Goal: Information Seeking & Learning: Learn about a topic

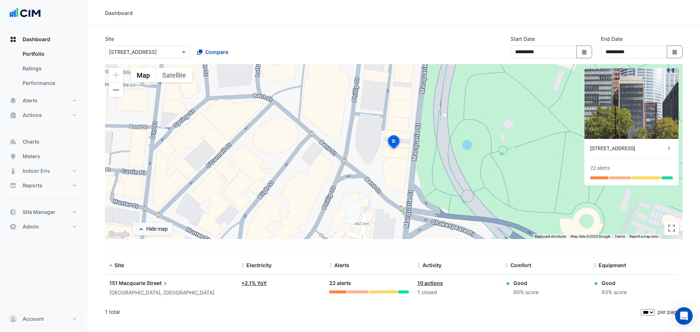
select select "***"
drag, startPoint x: 47, startPoint y: 140, endPoint x: 69, endPoint y: 122, distance: 28.8
click at [47, 140] on button "Charts" at bounding box center [44, 142] width 76 height 15
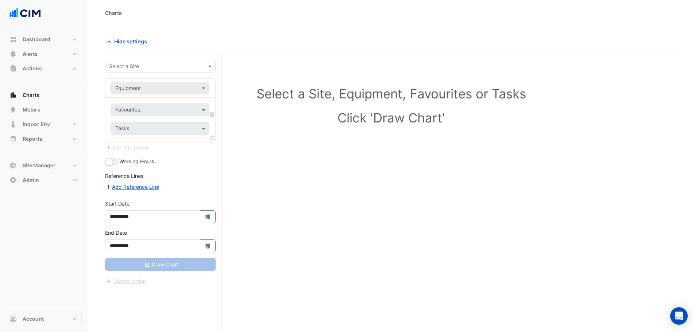
click at [143, 64] on input "text" at bounding box center [153, 67] width 88 height 8
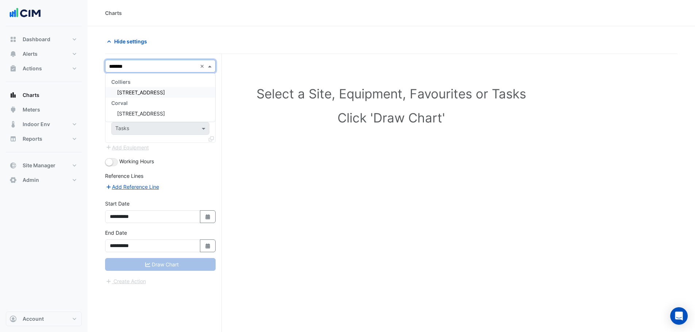
type input "********"
click at [161, 93] on span "[STREET_ADDRESS]" at bounding box center [141, 92] width 48 height 6
click at [162, 91] on input "text" at bounding box center [153, 89] width 76 height 8
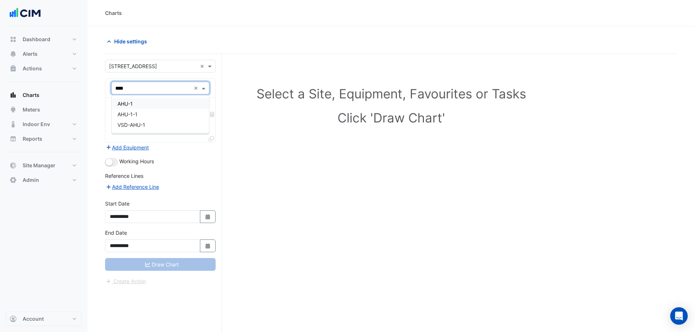
type input "*****"
click at [134, 103] on div "AHU-1" at bounding box center [160, 103] width 97 height 11
click at [131, 113] on input "text" at bounding box center [152, 111] width 74 height 8
type input "****"
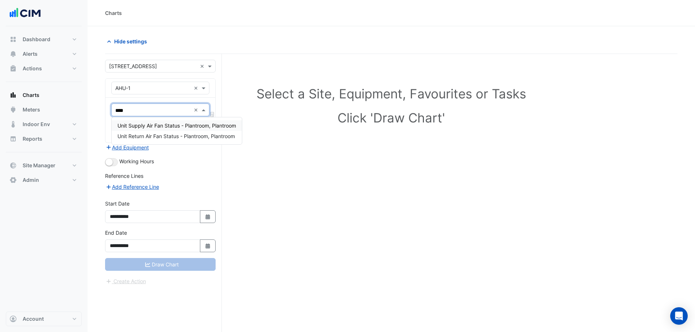
click at [155, 125] on span "Unit Supply Air Fan Status - Plantroom, Plantroom" at bounding box center [176, 126] width 119 height 6
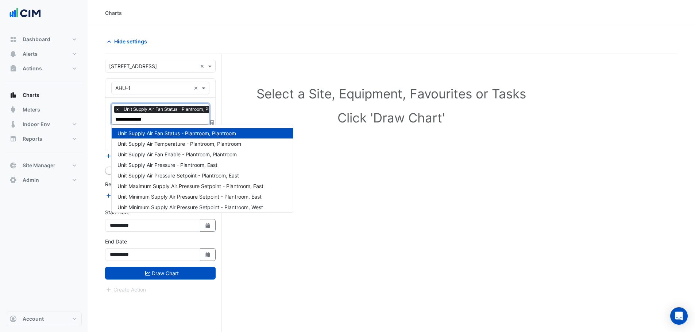
type input "**********"
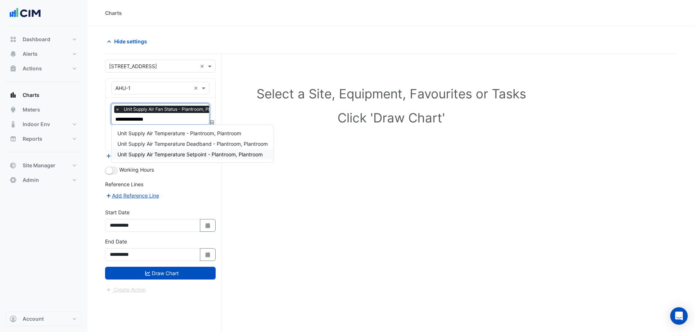
click at [192, 158] on span "Unit Supply Air Temperature Setpoint - Plantroom, Plantroom" at bounding box center [189, 154] width 145 height 6
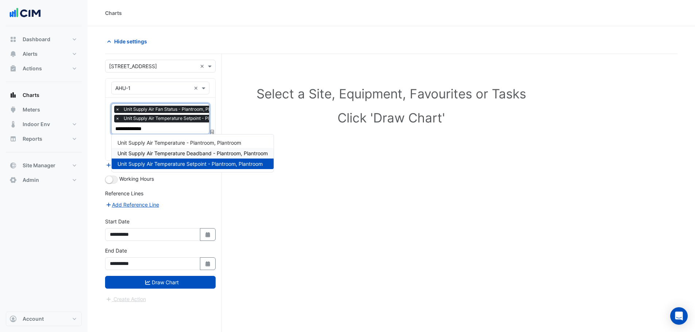
type input "**********"
click at [166, 143] on span "Unit Supply Air Temperature - Plantroom, Plantroom" at bounding box center [179, 143] width 124 height 6
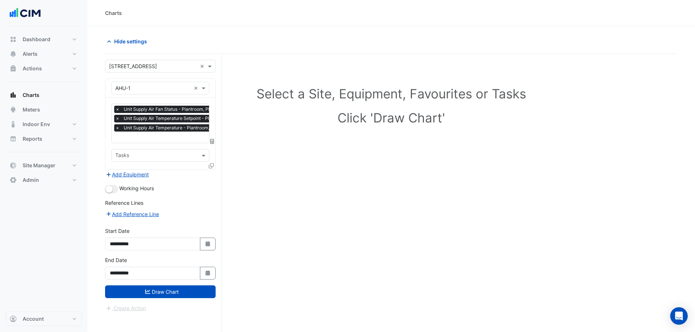
click at [138, 169] on div "Favourites × Unit Supply Air Fan Status - Plantroom, Plantroom × Unit Supply Ai…" at bounding box center [160, 134] width 110 height 72
click at [138, 176] on button "Add Equipment" at bounding box center [127, 174] width 44 height 8
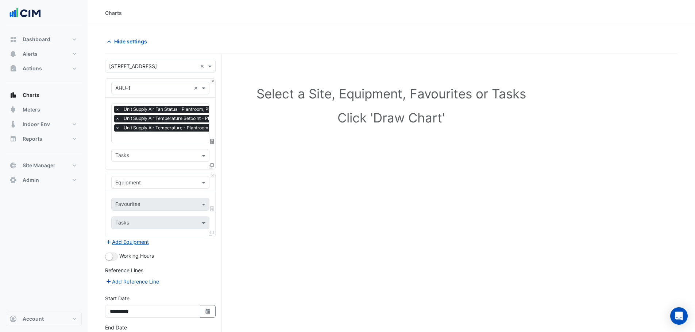
click at [145, 179] on input "text" at bounding box center [153, 183] width 76 height 8
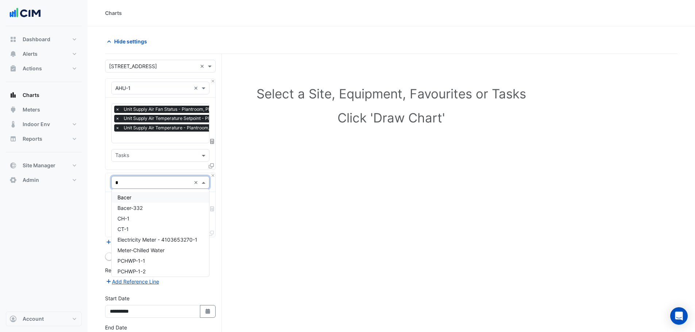
type input "**"
click at [150, 200] on div "CH-1" at bounding box center [160, 197] width 97 height 11
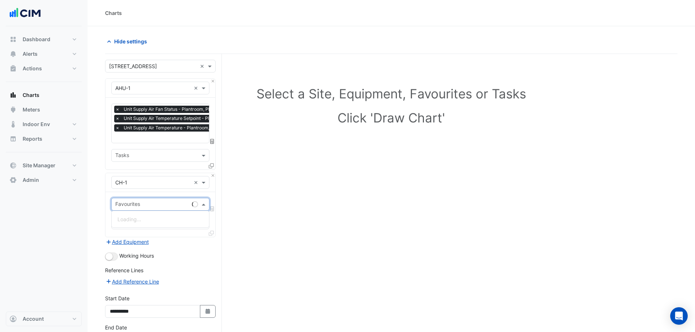
click at [149, 201] on input "text" at bounding box center [152, 205] width 74 height 8
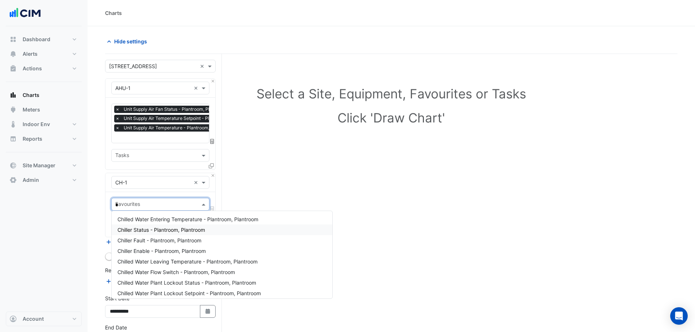
type input "**"
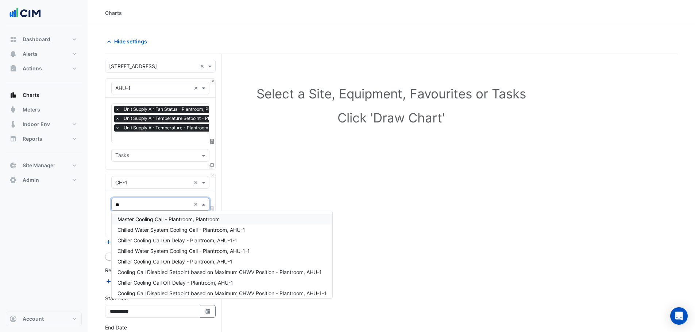
click at [193, 221] on span "Master Cooling Call - Plantroom, Plantroom" at bounding box center [168, 219] width 102 height 6
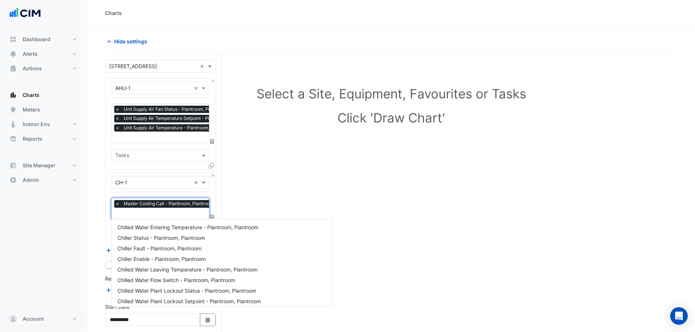
click at [170, 211] on input "text" at bounding box center [166, 214] width 102 height 8
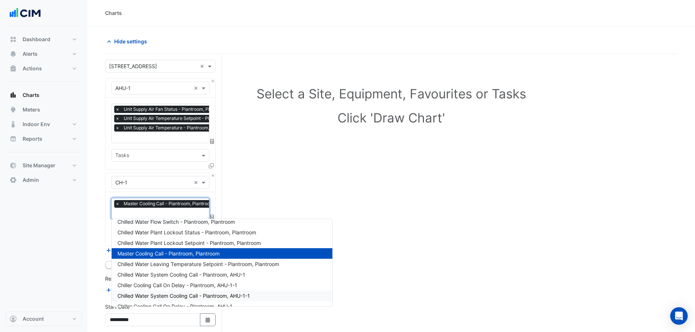
scroll to position [54, 0]
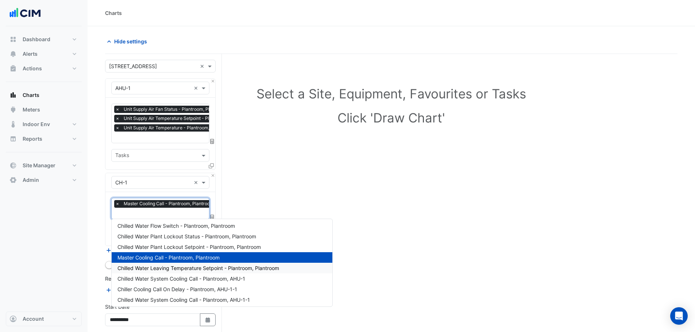
click at [213, 271] on div "Chilled Water Leaving Temperature Setpoint - Plantroom, Plantroom" at bounding box center [222, 268] width 221 height 11
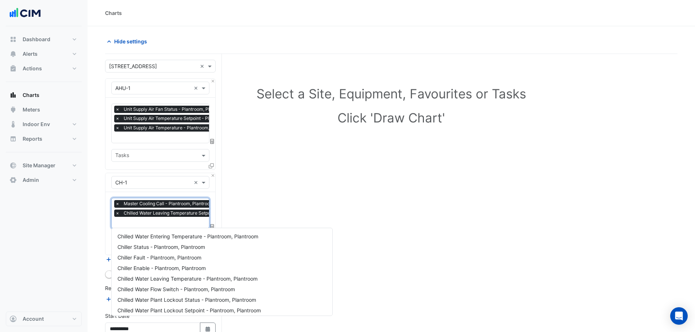
click at [167, 223] on input "text" at bounding box center [192, 224] width 154 height 8
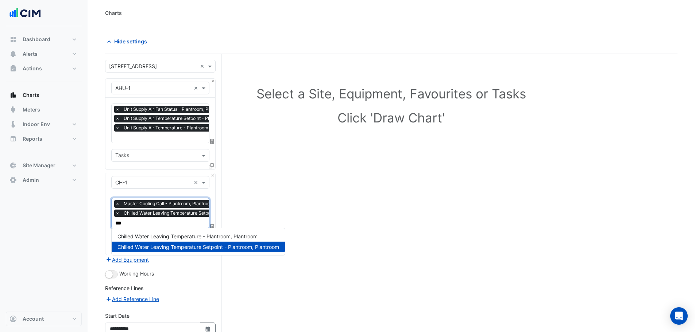
scroll to position [0, 0]
type input "****"
click at [219, 237] on span "Chilled Water Leaving Temperature - Plantroom, Plantroom" at bounding box center [187, 236] width 140 height 6
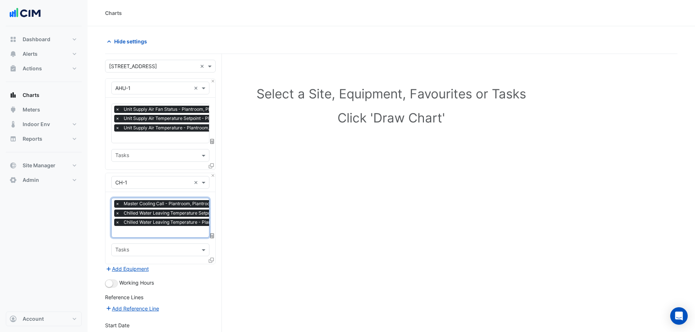
click at [185, 234] on div at bounding box center [191, 232] width 155 height 9
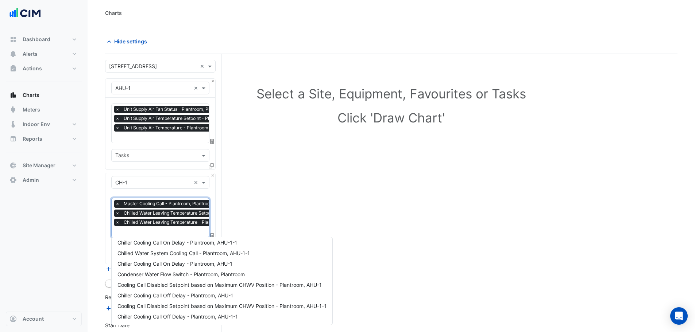
scroll to position [63, 0]
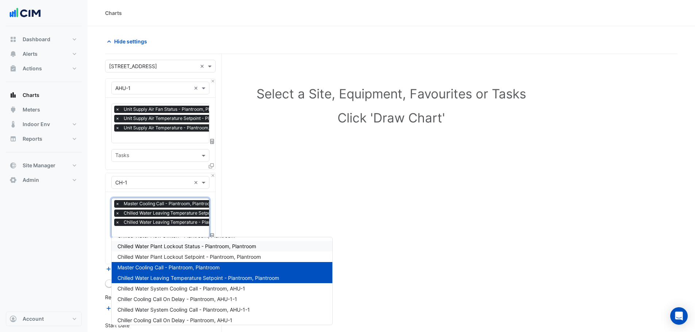
click at [268, 223] on div "Select a Site, Equipment, Favourites or Tasks Click 'Draw Chart'" at bounding box center [391, 233] width 572 height 359
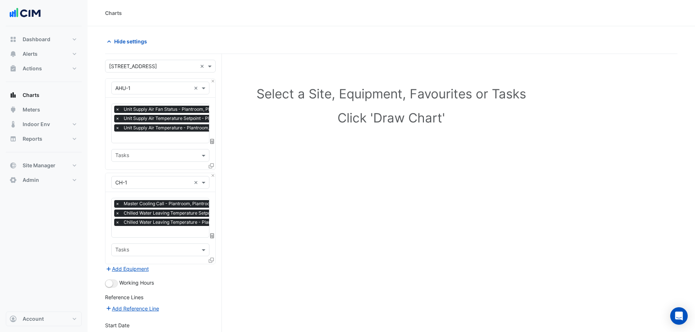
click at [217, 79] on div "Select a Site × 151 Macquarie Street × Equipment × AHU-1 × Favourites × Unit Su…" at bounding box center [163, 233] width 117 height 359
click at [213, 82] on button "Close" at bounding box center [212, 81] width 5 height 5
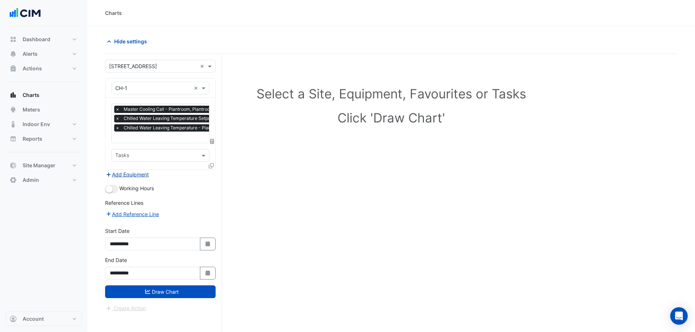
click at [140, 172] on button "Add Equipment" at bounding box center [127, 174] width 44 height 8
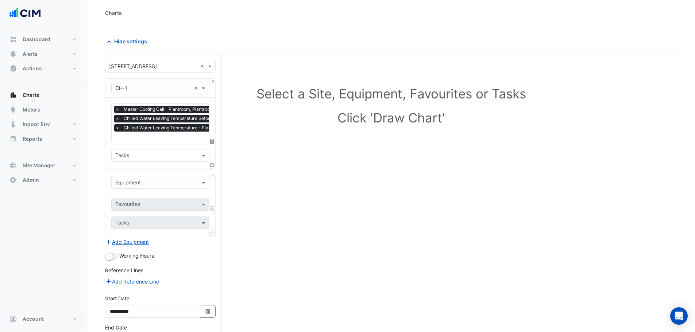
click at [144, 179] on input "text" at bounding box center [153, 183] width 76 height 8
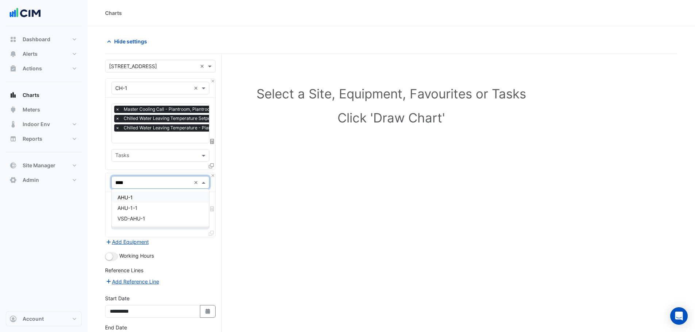
type input "*****"
click at [178, 202] on div "AHU-1" at bounding box center [160, 197] width 97 height 11
click at [170, 202] on input "text" at bounding box center [152, 205] width 74 height 8
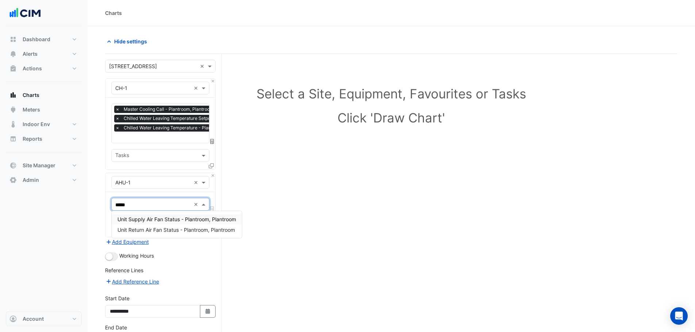
type input "******"
click at [159, 214] on div "Unit Supply Air Fan Status - Plantroom, Plantroom" at bounding box center [177, 219] width 130 height 11
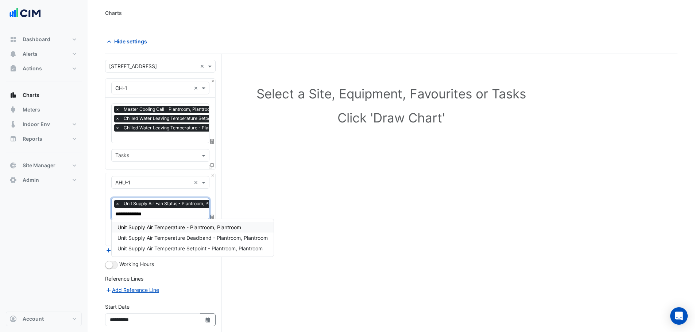
type input "**********"
click at [174, 229] on span "Unit Supply Air Temperature - Plantroom, Plantroom" at bounding box center [179, 227] width 124 height 6
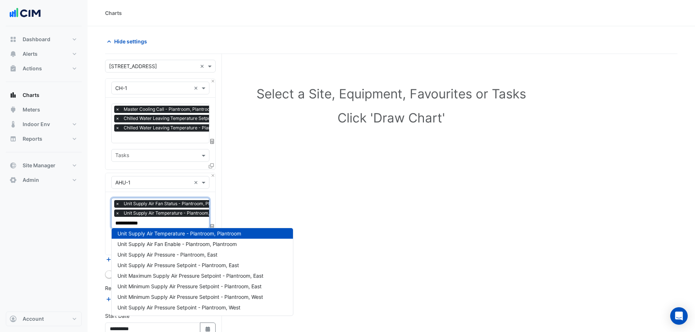
scroll to position [0, 0]
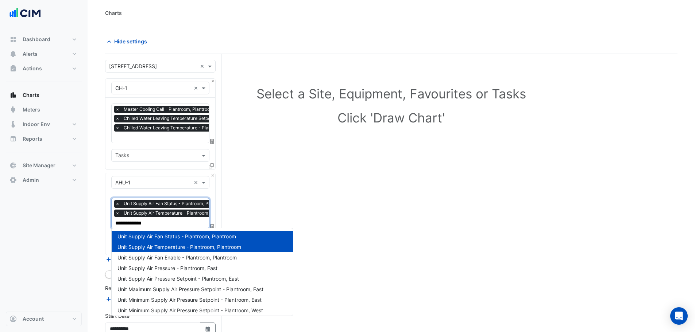
type input "**********"
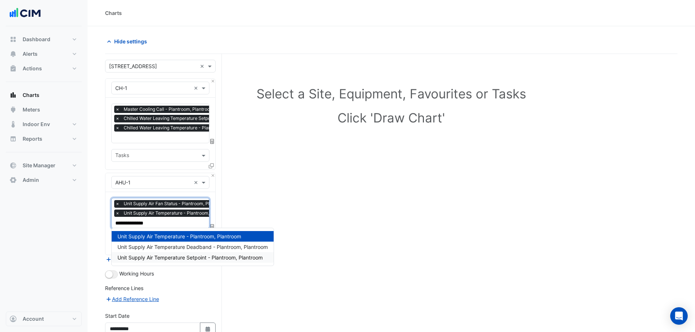
click at [168, 258] on span "Unit Supply Air Temperature Setpoint - Plantroom, Plantroom" at bounding box center [189, 258] width 145 height 6
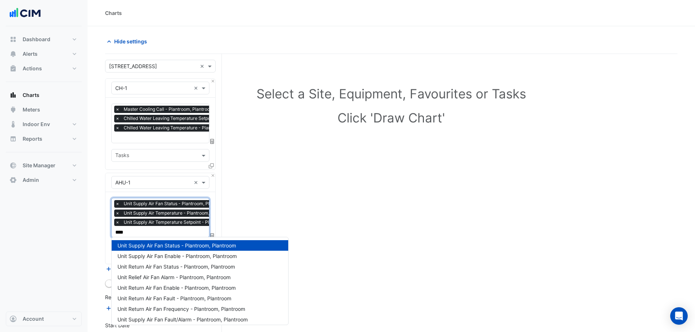
type input "***"
click at [266, 208] on div "Select a Site, Equipment, Favourites or Tasks Click 'Draw Chart'" at bounding box center [391, 233] width 572 height 359
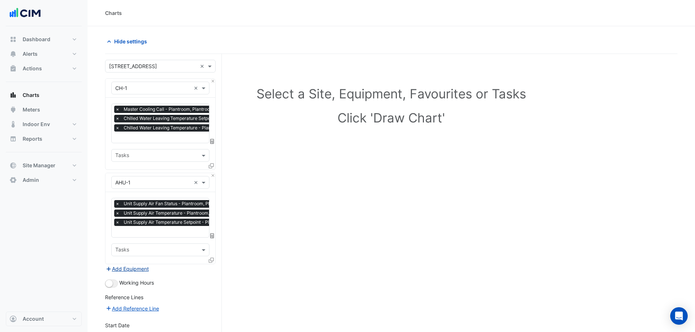
click at [133, 271] on button "Add Equipment" at bounding box center [127, 269] width 44 height 8
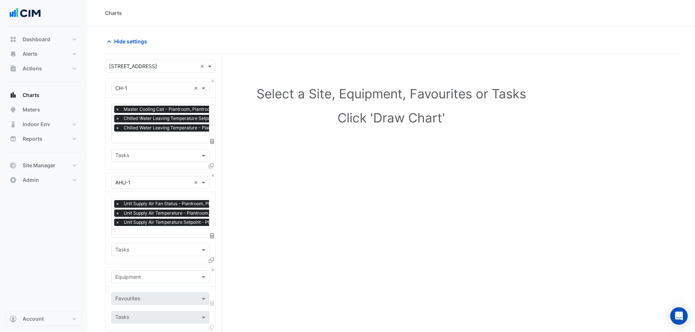
click at [138, 274] on input "text" at bounding box center [153, 278] width 76 height 8
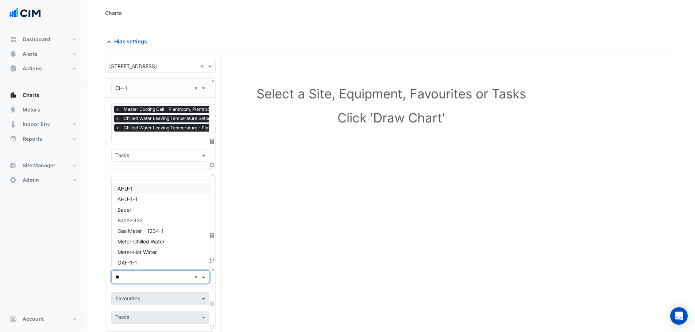
type input "***"
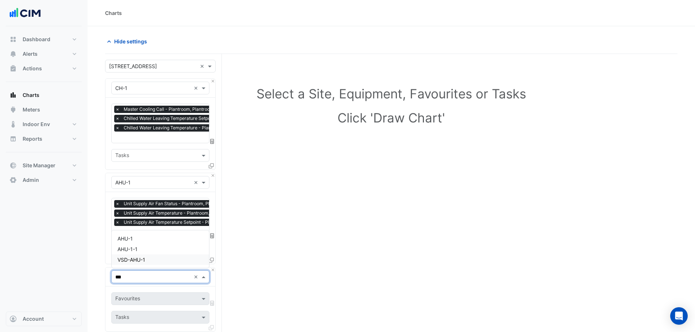
click at [143, 259] on span "VSD-AHU-1" at bounding box center [131, 260] width 28 height 6
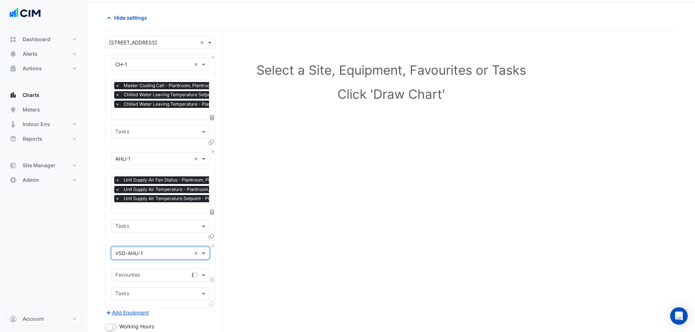
scroll to position [36, 0]
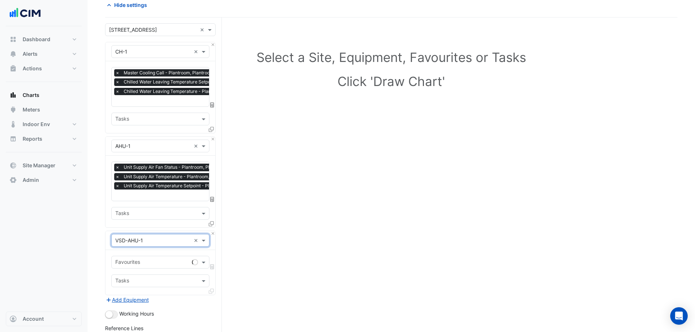
click at [177, 257] on div "Favourites" at bounding box center [150, 262] width 77 height 11
click at [165, 276] on span "VSD Speed % - Plantroom, Plantroom" at bounding box center [161, 277] width 89 height 6
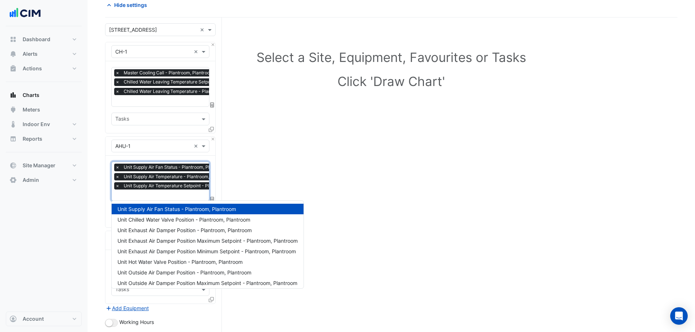
click at [158, 196] on input "text" at bounding box center [184, 196] width 139 height 8
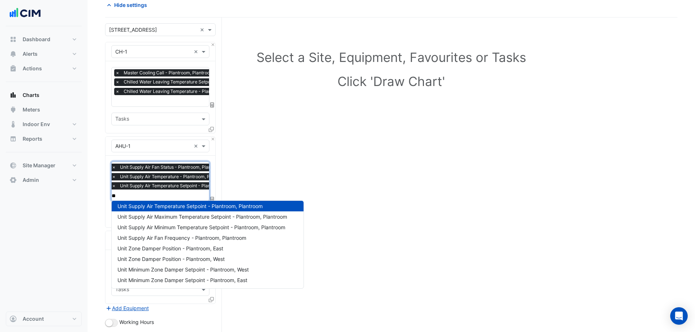
scroll to position [0, 0]
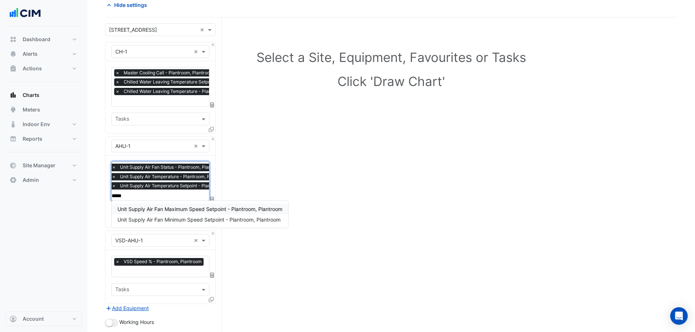
type input "*****"
click at [235, 186] on div "Select a Site, Equipment, Favourites or Tasks Click 'Draw Chart'" at bounding box center [391, 235] width 572 height 435
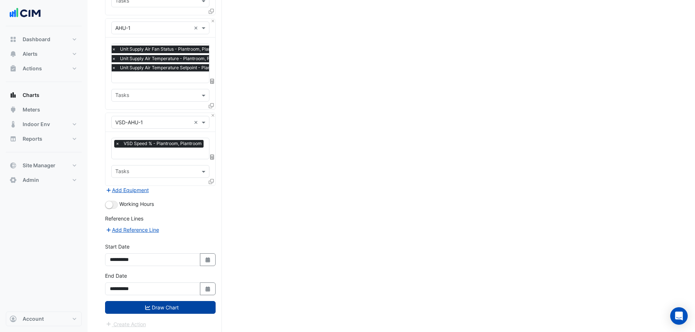
click at [159, 302] on button "Draw Chart" at bounding box center [160, 307] width 111 height 13
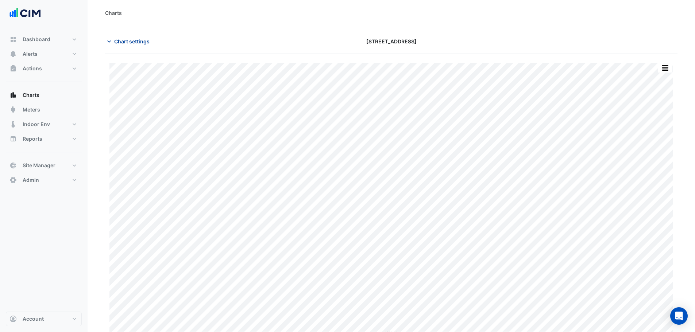
click at [135, 44] on span "Chart settings" at bounding box center [131, 42] width 35 height 8
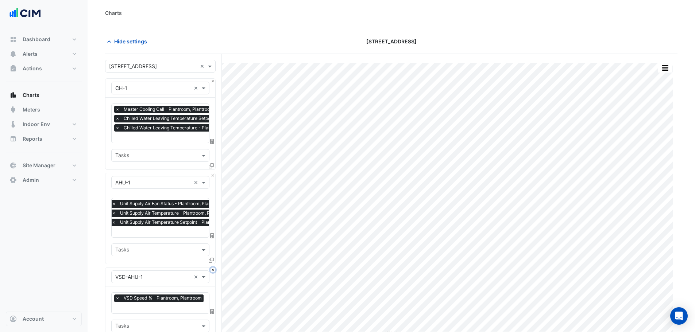
click at [213, 269] on button "Close" at bounding box center [212, 270] width 5 height 5
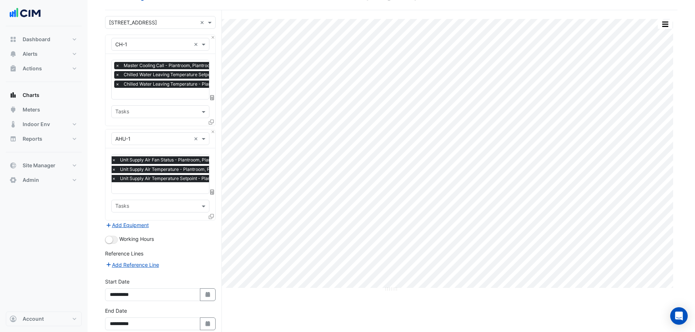
scroll to position [79, 0]
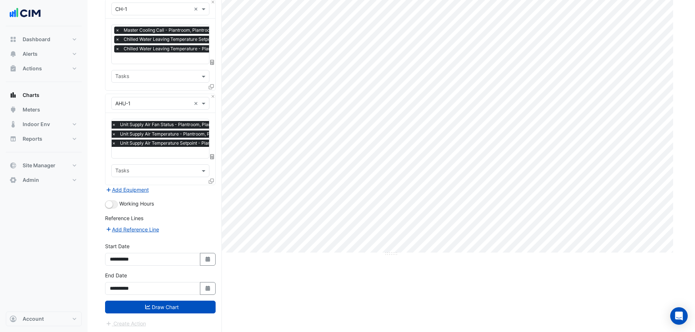
click at [165, 298] on div "**********" at bounding box center [160, 286] width 119 height 29
click at [167, 301] on button "Draw Chart" at bounding box center [160, 307] width 111 height 13
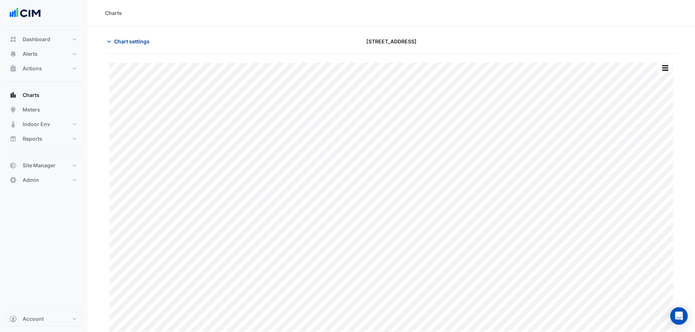
click at [134, 41] on span "Chart settings" at bounding box center [131, 42] width 35 height 8
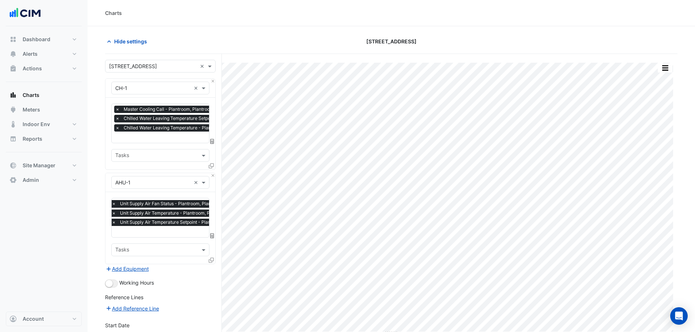
click at [155, 232] on input "text" at bounding box center [181, 233] width 139 height 8
type input "********"
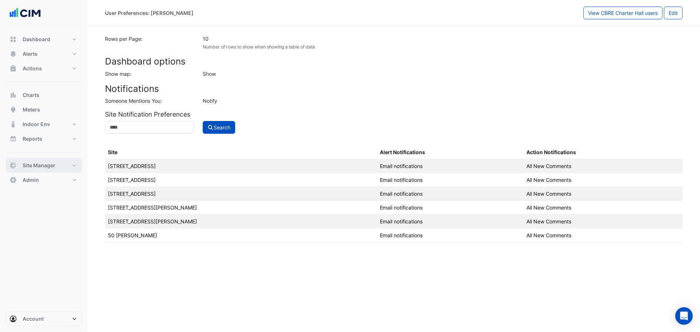
click at [49, 169] on span "Site Manager" at bounding box center [39, 165] width 33 height 7
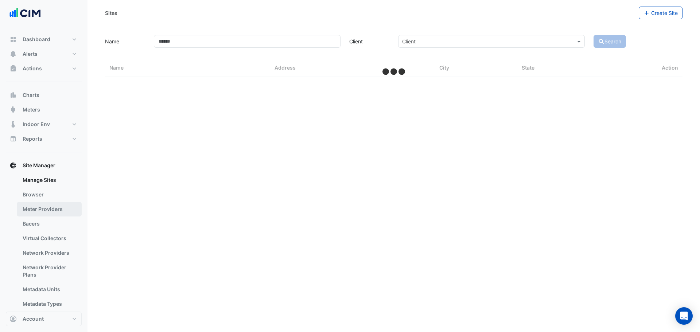
click at [43, 220] on link "Bacers" at bounding box center [49, 224] width 65 height 15
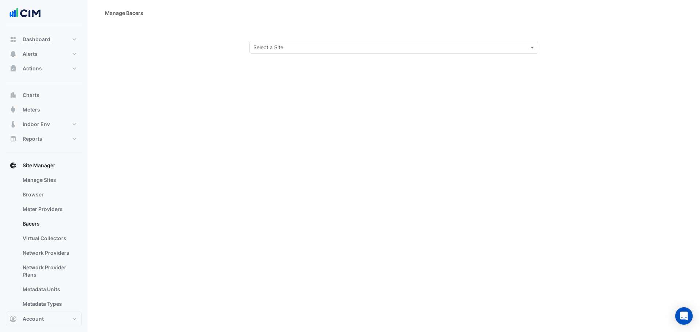
click at [289, 50] on input "text" at bounding box center [387, 48] width 266 height 8
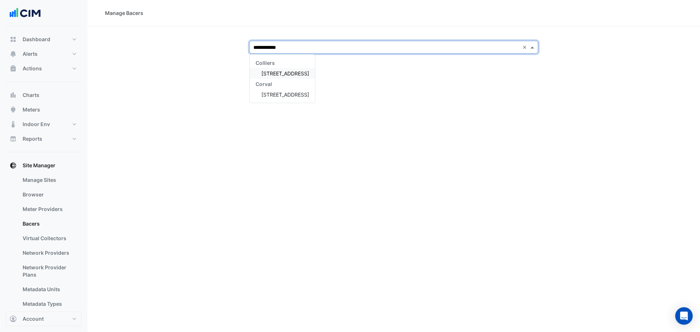
type input "**********"
click at [299, 70] on span "[STREET_ADDRESS]" at bounding box center [286, 73] width 48 height 6
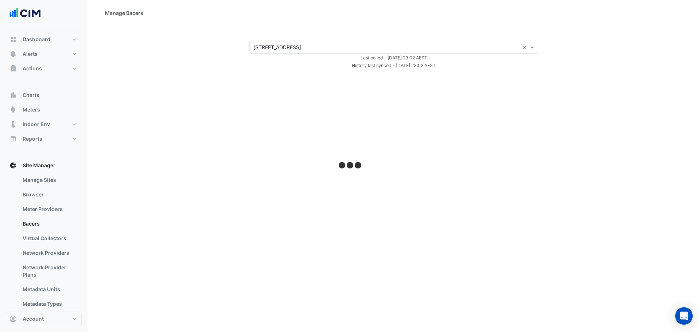
select select "***"
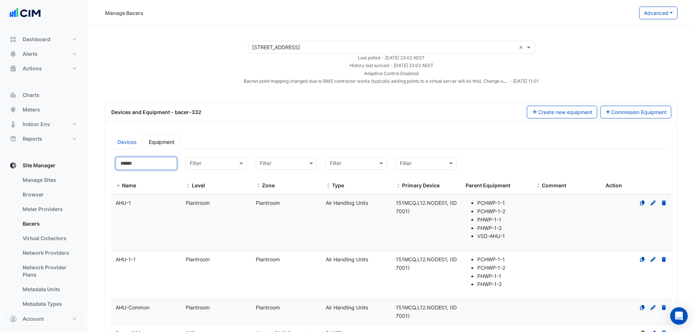
click at [152, 169] on input at bounding box center [146, 163] width 61 height 13
type input "*****"
click at [141, 220] on datatable-body-cell "Name AHU-1" at bounding box center [146, 223] width 70 height 56
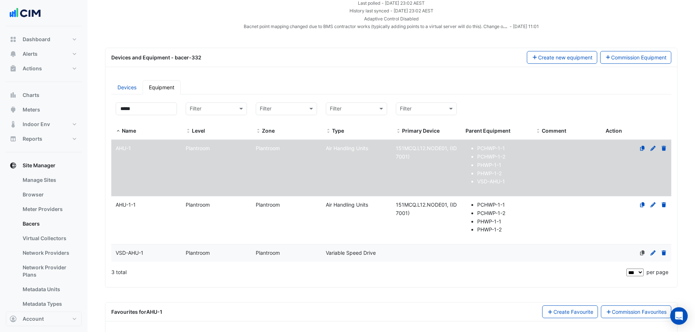
scroll to position [86, 0]
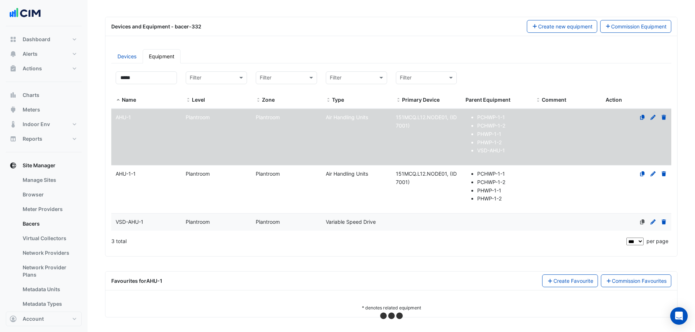
select select "***"
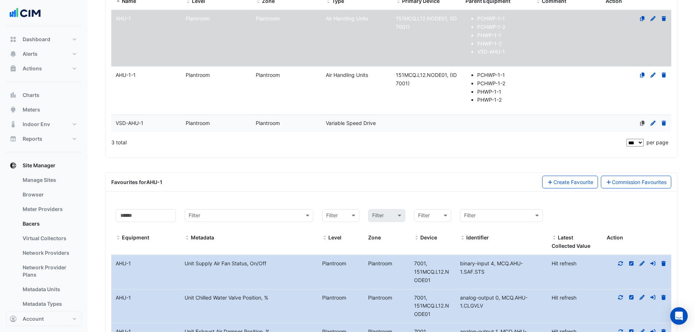
scroll to position [195, 0]
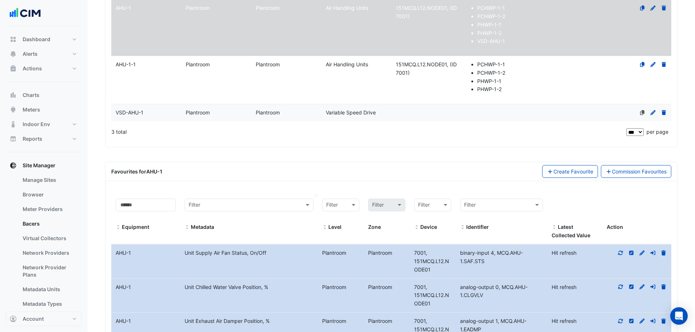
click at [228, 207] on input "text" at bounding box center [242, 205] width 106 height 8
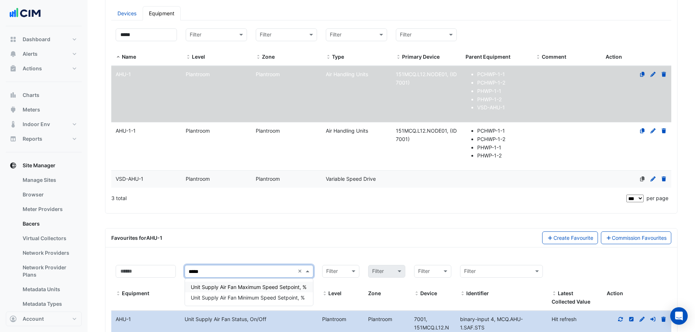
scroll to position [122, 0]
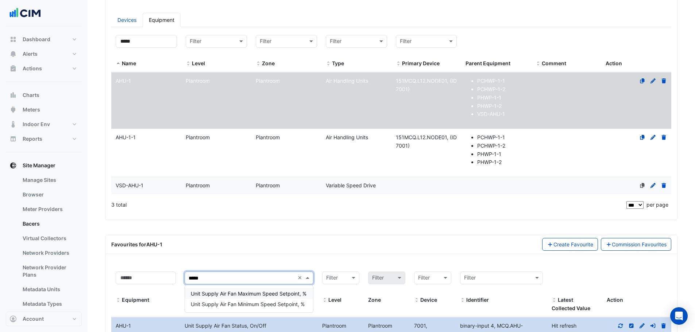
type input "*****"
drag, startPoint x: 174, startPoint y: 185, endPoint x: 180, endPoint y: 182, distance: 6.4
click at [174, 184] on div "VSD-AHU-1" at bounding box center [146, 186] width 70 height 8
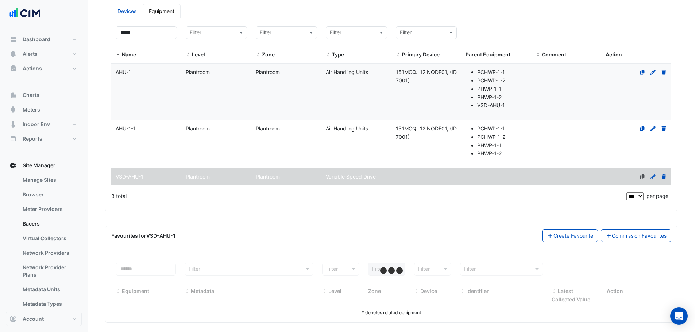
scroll to position [136, 0]
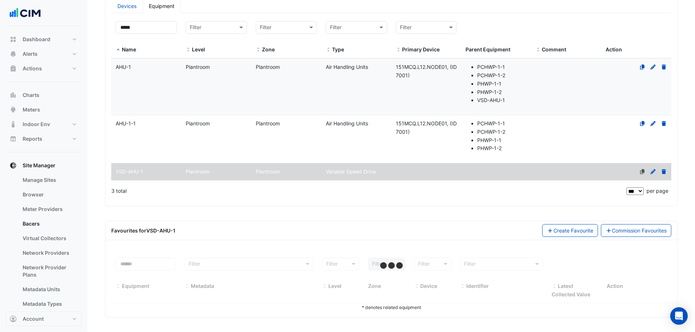
select select "***"
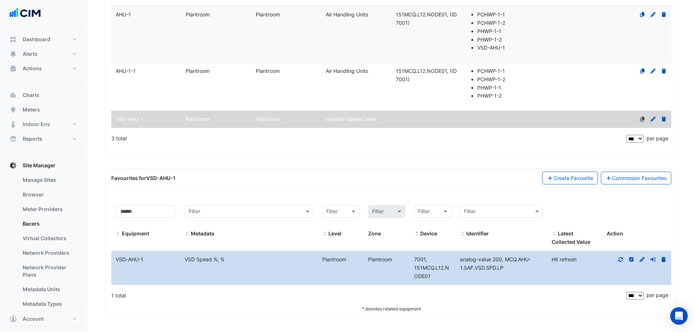
scroll to position [190, 0]
click at [651, 260] on icon at bounding box center [653, 258] width 7 height 5
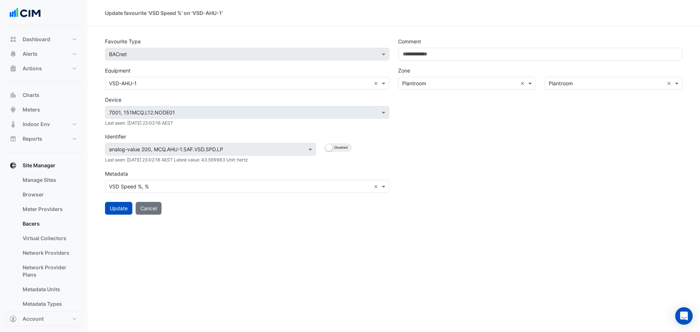
click at [146, 84] on input "text" at bounding box center [240, 84] width 262 height 8
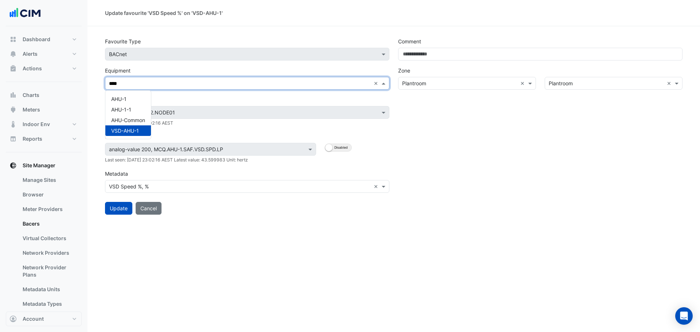
type input "*****"
click at [127, 97] on div "AHU-1" at bounding box center [124, 99] width 39 height 11
click at [208, 189] on input "text" at bounding box center [240, 187] width 262 height 8
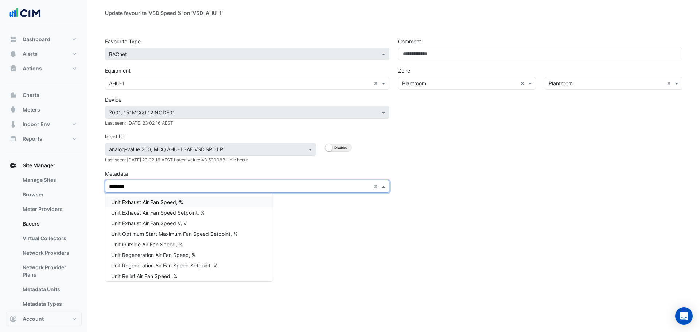
type input "*********"
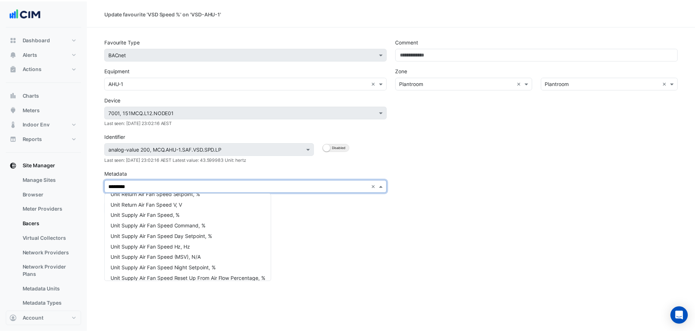
scroll to position [146, 0]
click at [162, 217] on span "Unit Supply Air Fan Speed, %" at bounding box center [146, 215] width 70 height 6
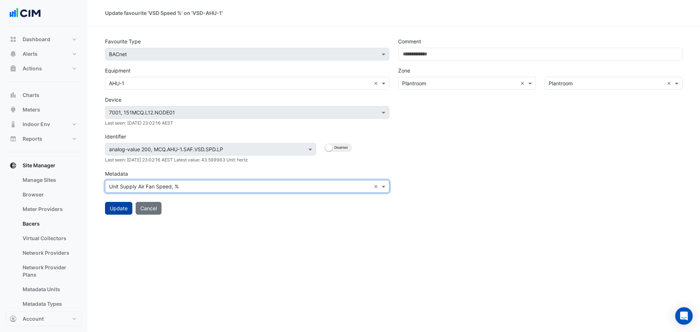
click at [117, 208] on button "Update" at bounding box center [118, 208] width 27 height 13
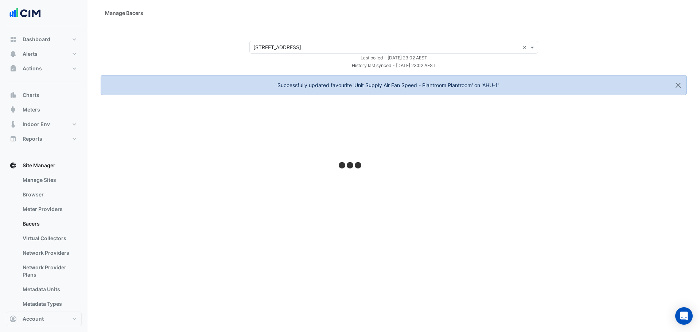
select select "***"
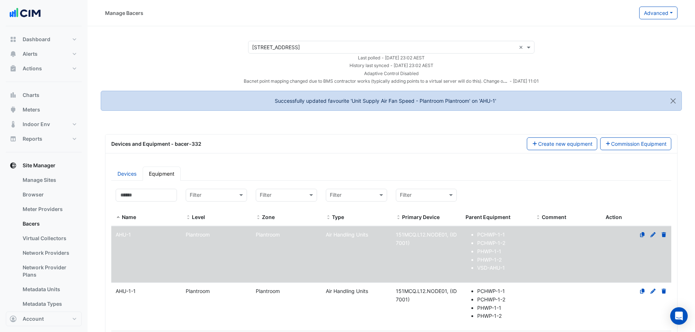
select select "***"
click at [59, 184] on link "Manage Sites" at bounding box center [49, 180] width 65 height 15
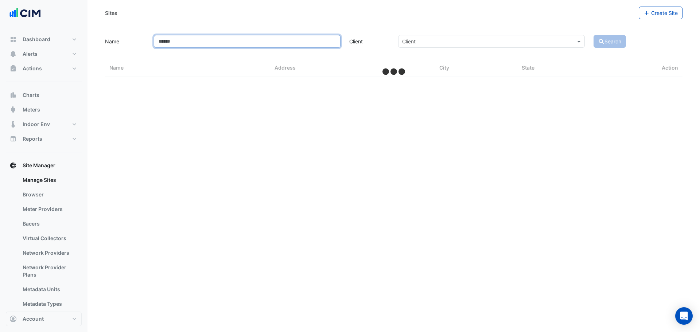
click at [220, 39] on input "Name" at bounding box center [247, 41] width 187 height 13
type input "***"
select select "***"
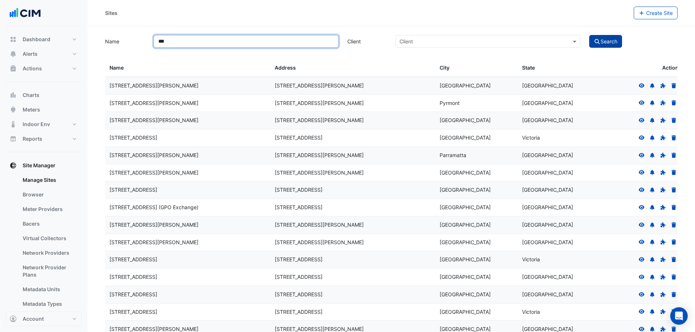
type input "***"
click at [595, 36] on button "Search" at bounding box center [605, 41] width 33 height 13
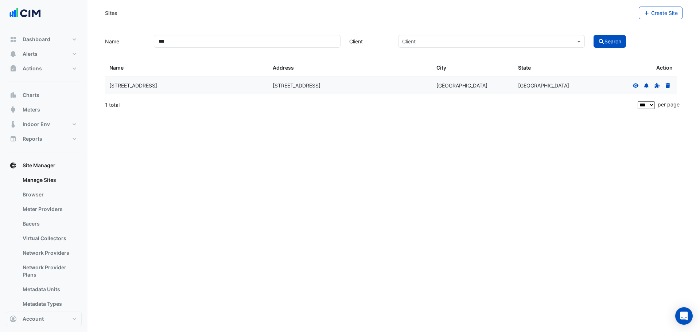
click at [634, 85] on icon at bounding box center [636, 85] width 6 height 4
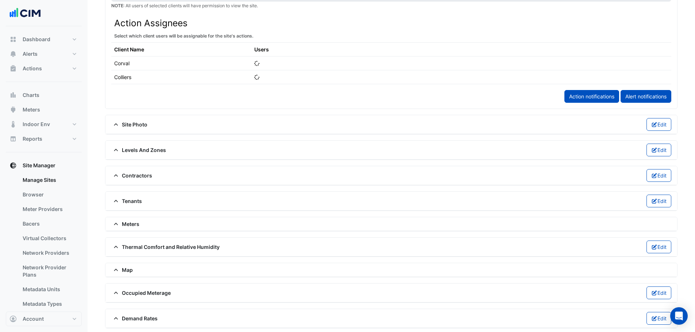
scroll to position [456, 0]
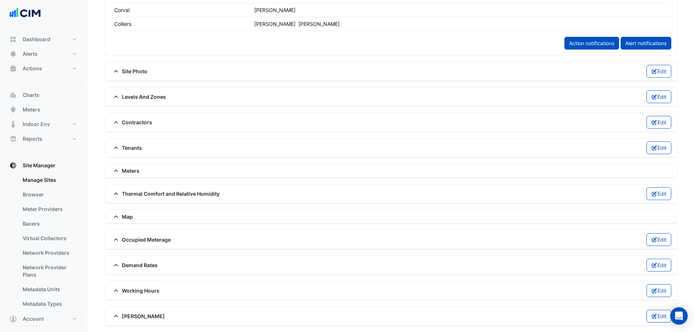
click at [132, 312] on div "NABERS Edit" at bounding box center [391, 316] width 560 height 13
click at [140, 297] on div "Working Hours Edit" at bounding box center [391, 291] width 560 height 13
click at [148, 290] on span "Working Hours" at bounding box center [135, 291] width 48 height 8
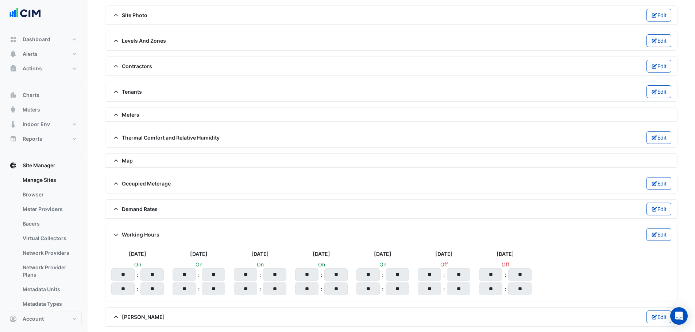
scroll to position [513, 0]
click at [37, 222] on link "Bacers" at bounding box center [49, 224] width 65 height 15
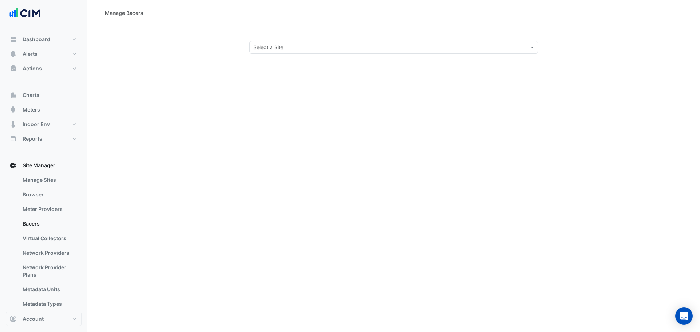
click at [295, 50] on input "text" at bounding box center [387, 48] width 266 height 8
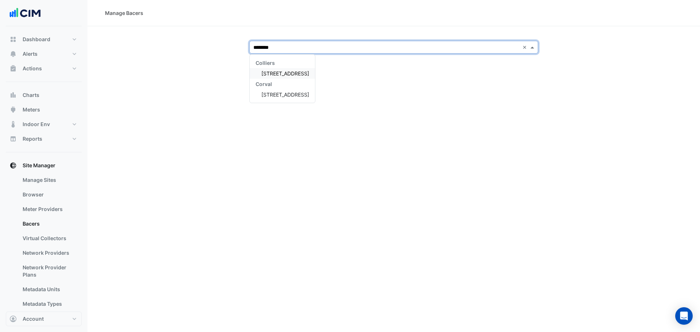
type input "*********"
click at [292, 74] on span "[STREET_ADDRESS]" at bounding box center [286, 73] width 48 height 6
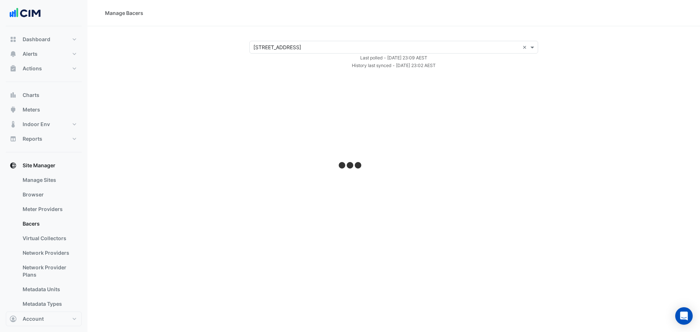
select select "***"
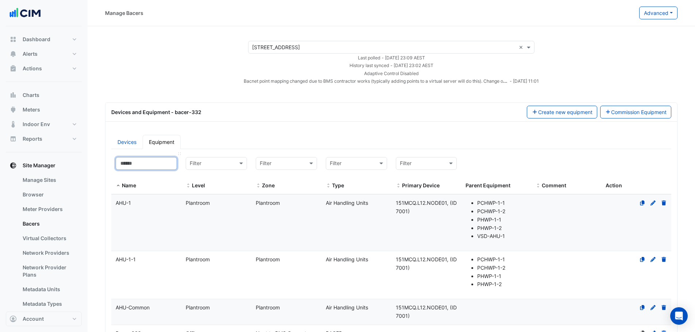
click at [154, 167] on input at bounding box center [146, 163] width 61 height 13
type input "*****"
click at [166, 207] on div "AHU-1" at bounding box center [146, 203] width 70 height 8
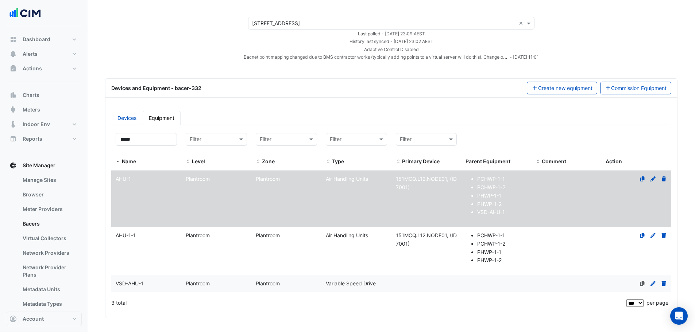
scroll to position [86, 0]
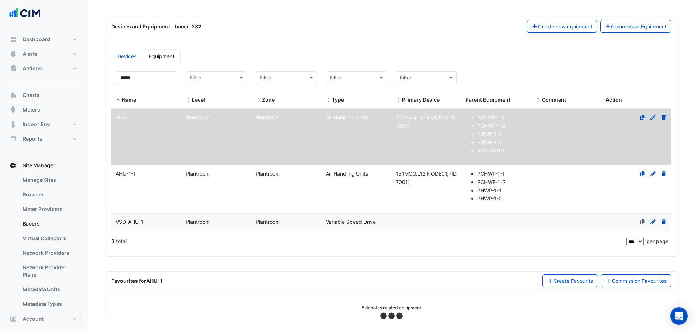
select select "***"
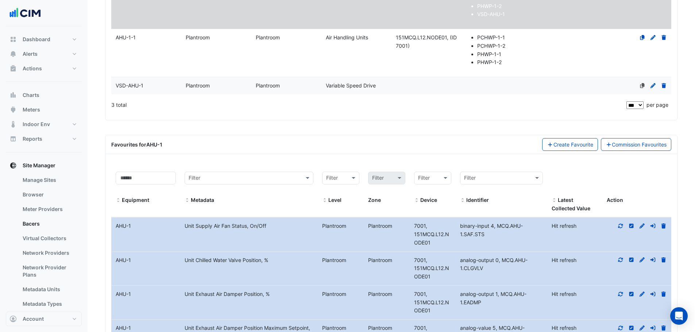
scroll to position [232, 0]
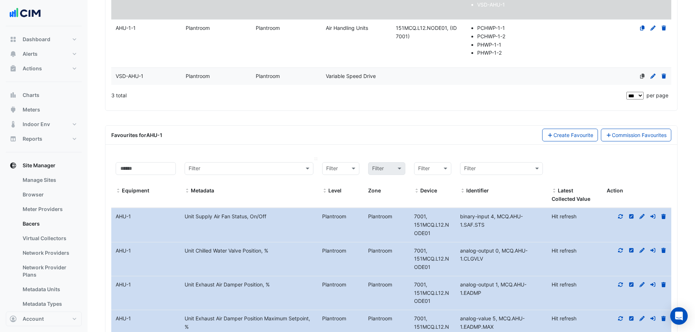
click at [234, 171] on input "text" at bounding box center [242, 169] width 106 height 8
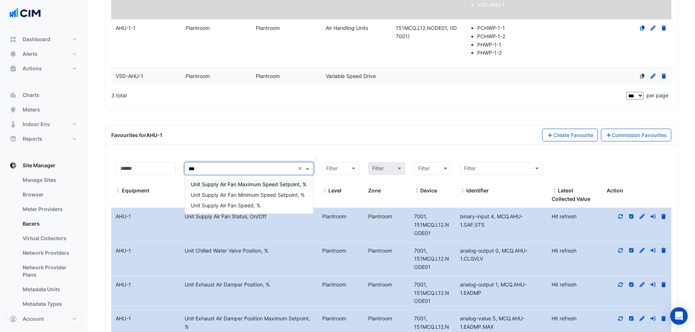
type input "****"
click at [232, 208] on span "Unit Supply Air Fan Speed, %" at bounding box center [226, 205] width 70 height 6
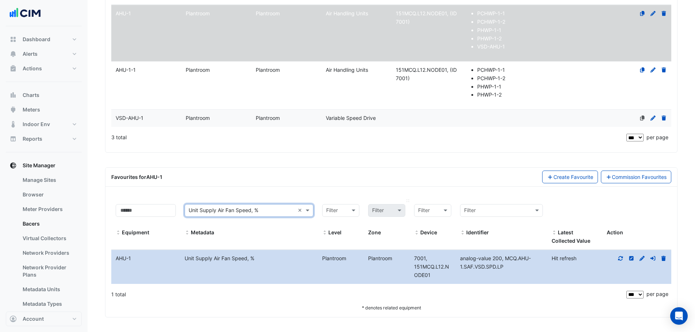
scroll to position [190, 0]
click at [622, 260] on icon at bounding box center [620, 258] width 5 height 4
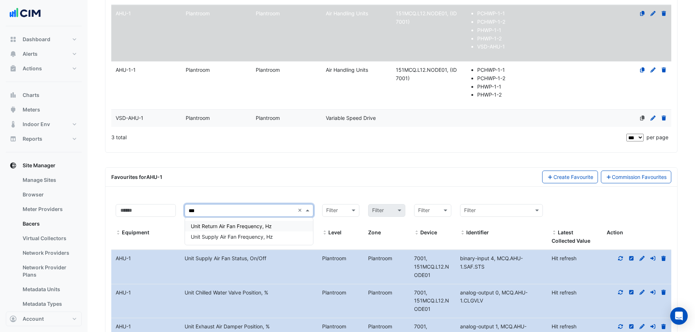
type input "****"
click at [236, 239] on span "Unit Supply Air Fan Frequency, Hz" at bounding box center [232, 237] width 82 height 6
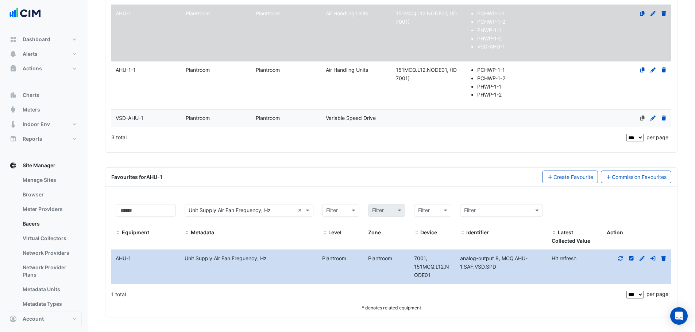
click at [620, 258] on icon at bounding box center [620, 258] width 7 height 5
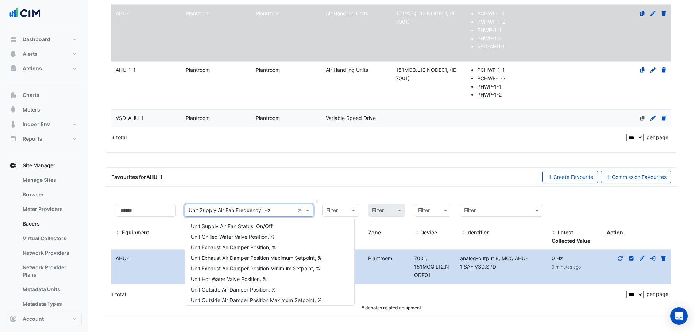
click at [275, 210] on input "text" at bounding box center [242, 211] width 106 height 8
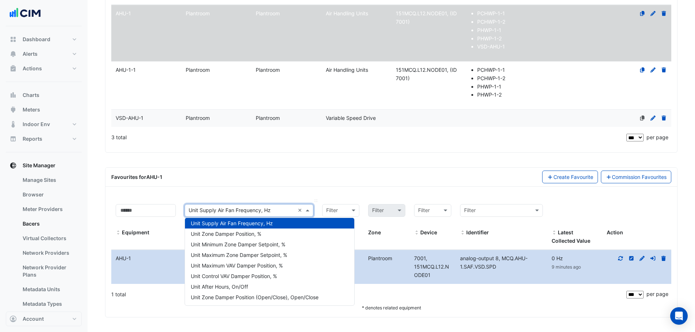
type input "*"
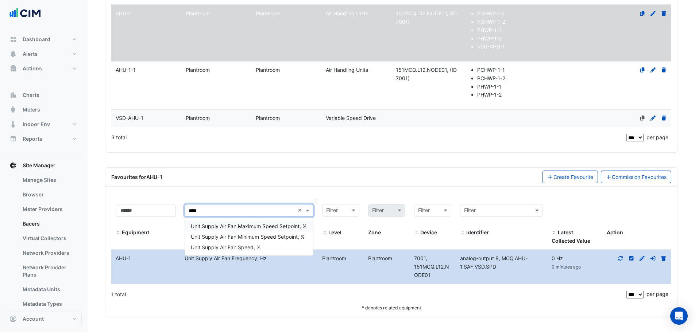
type input "*****"
click at [258, 250] on span "Unit Supply Air Fan Speed, %" at bounding box center [226, 247] width 70 height 6
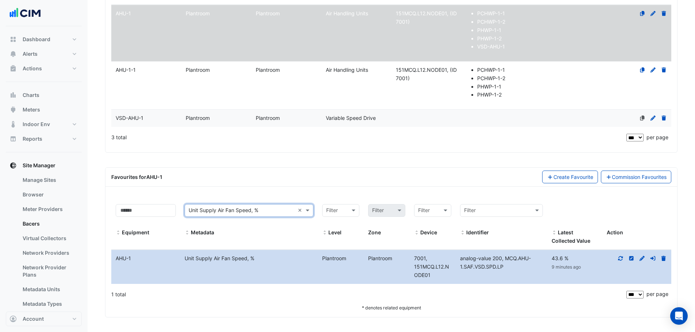
click at [621, 258] on icon at bounding box center [620, 258] width 7 height 5
click at [653, 259] on icon at bounding box center [652, 258] width 5 height 4
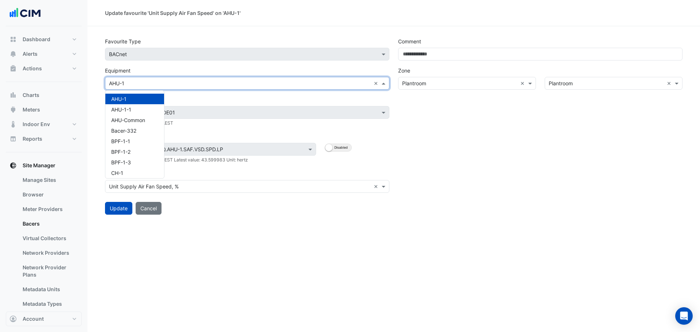
click at [135, 82] on input "text" at bounding box center [240, 84] width 262 height 8
type input "*****"
click at [125, 124] on div "VSD-AHU-1" at bounding box center [124, 120] width 39 height 11
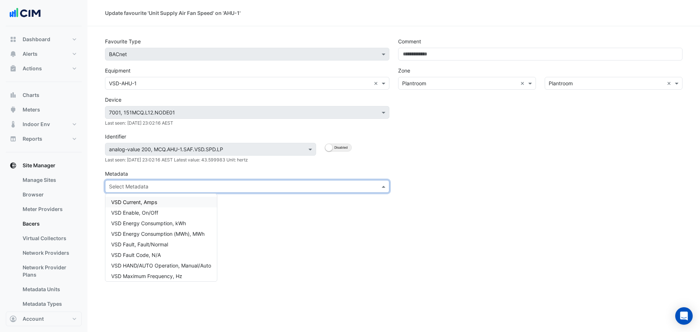
click at [167, 184] on input "text" at bounding box center [240, 187] width 262 height 8
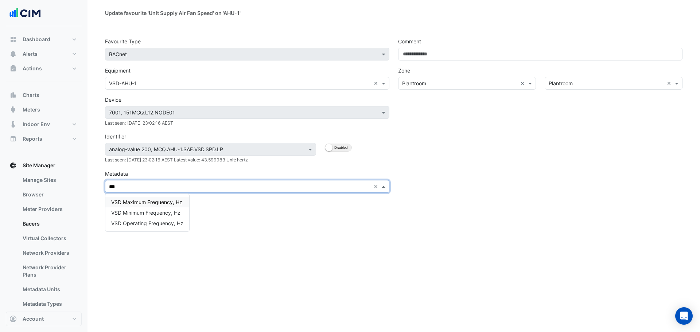
type input "****"
click at [160, 226] on span "VSD Operating Frequency, Hz" at bounding box center [147, 223] width 72 height 6
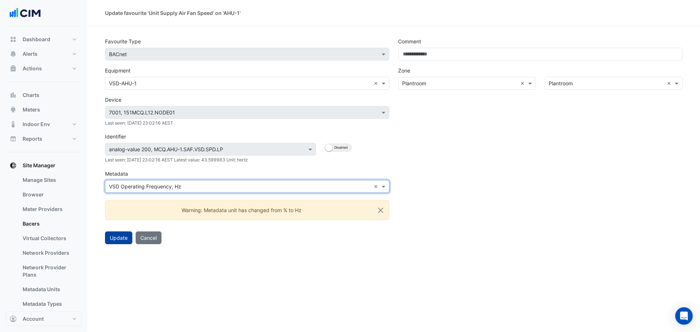
click at [121, 241] on button "Update" at bounding box center [118, 238] width 27 height 13
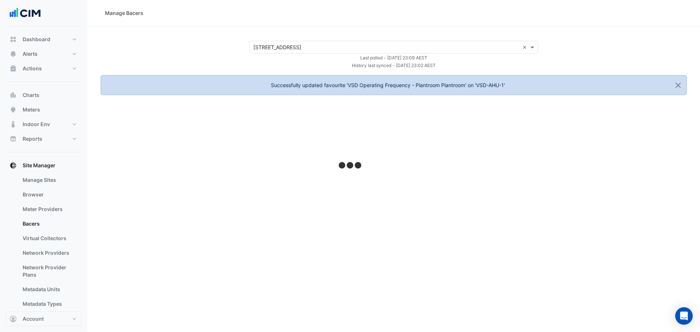
select select "***"
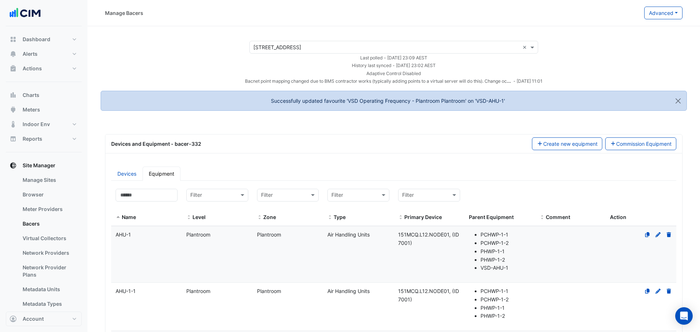
select select "***"
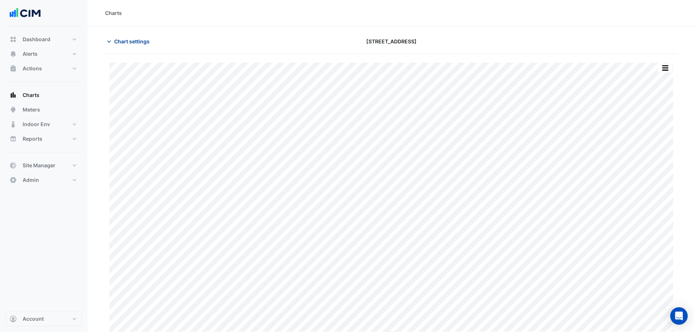
click at [132, 43] on span "Chart settings" at bounding box center [131, 42] width 35 height 8
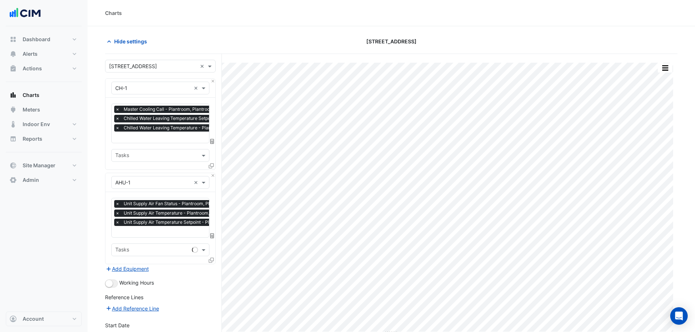
click at [161, 237] on div "Favourites × Unit Supply Air Fan Status - Plantroom, Plantroom × Unit Supply Ai…" at bounding box center [160, 228] width 110 height 72
click at [163, 231] on input "text" at bounding box center [184, 233] width 139 height 8
type input "*****"
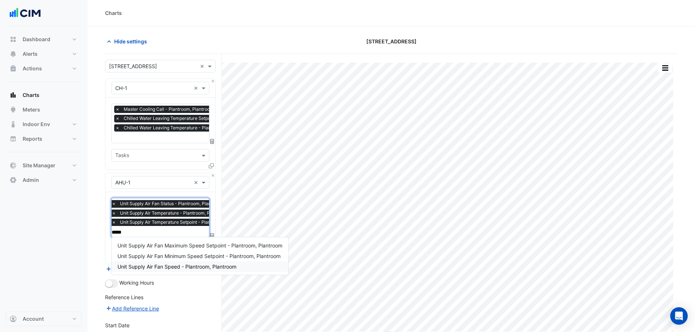
click at [183, 269] on span "Unit Supply Air Fan Speed - Plantroom, Plantroom" at bounding box center [176, 267] width 119 height 6
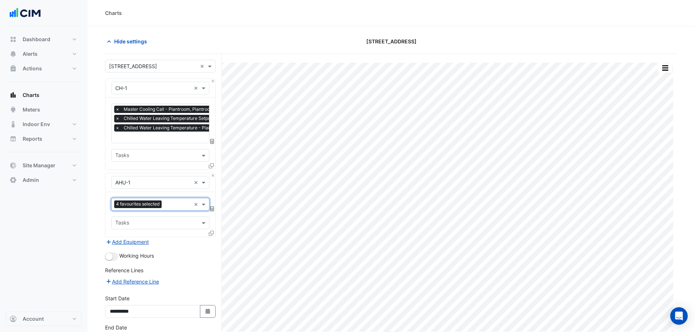
scroll to position [0, 0]
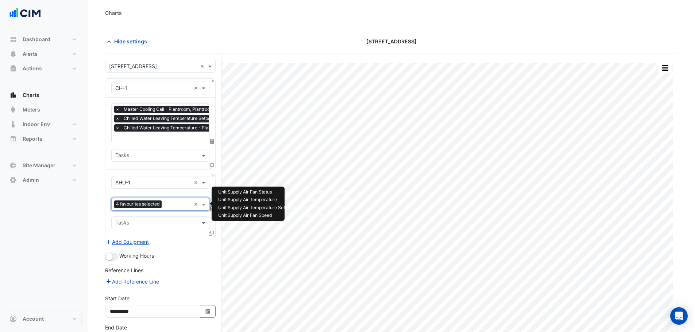
click at [165, 197] on div "Favourites 4 favourites selected × Tasks" at bounding box center [160, 214] width 110 height 45
click at [169, 198] on div "Favourites 4 favourites selected ×" at bounding box center [160, 204] width 98 height 13
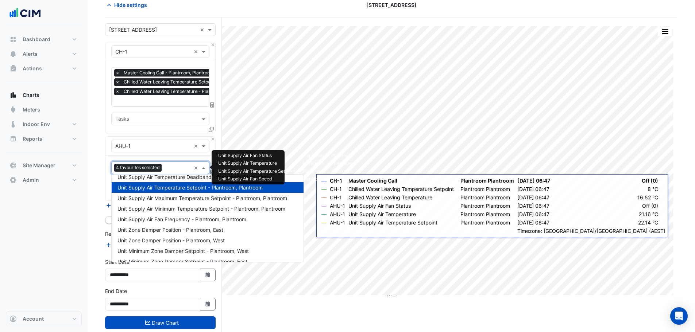
scroll to position [517, 0]
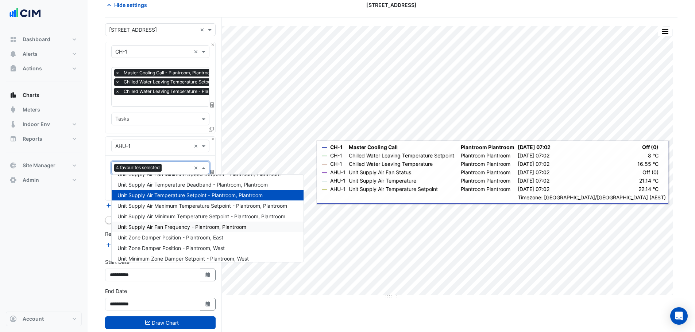
click at [172, 229] on span "Unit Supply Air Fan Frequency - Plantroom, Plantroom" at bounding box center [181, 227] width 129 height 6
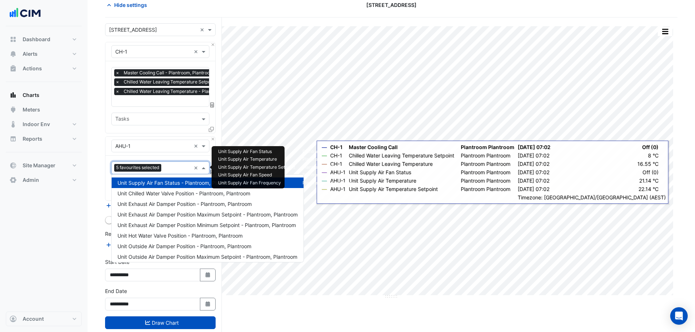
click at [171, 167] on input "text" at bounding box center [177, 169] width 27 height 8
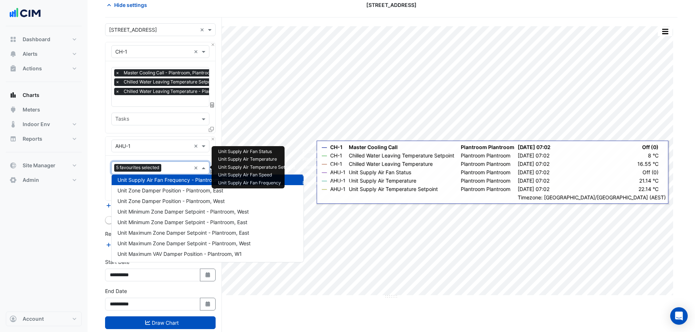
click at [187, 179] on span "Unit Supply Air Fan Frequency - Plantroom, Plantroom" at bounding box center [181, 180] width 129 height 6
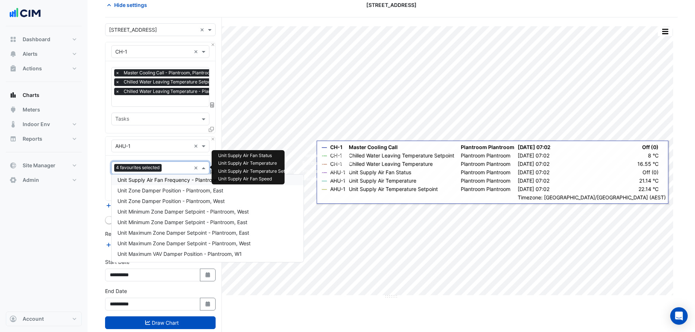
click at [180, 171] on input "text" at bounding box center [178, 169] width 26 height 8
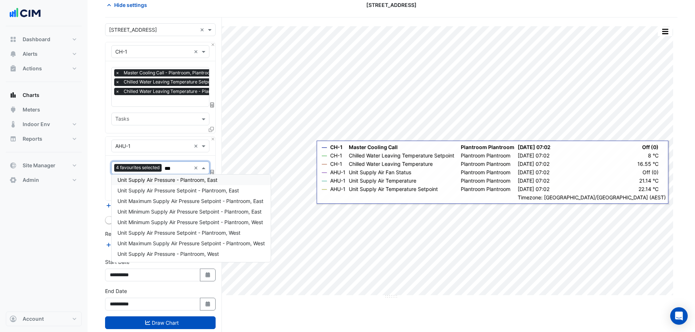
scroll to position [3, 0]
type input "********"
click at [199, 182] on span "Unit Supply Air Pressure - Plantroom, East" at bounding box center [167, 180] width 100 height 6
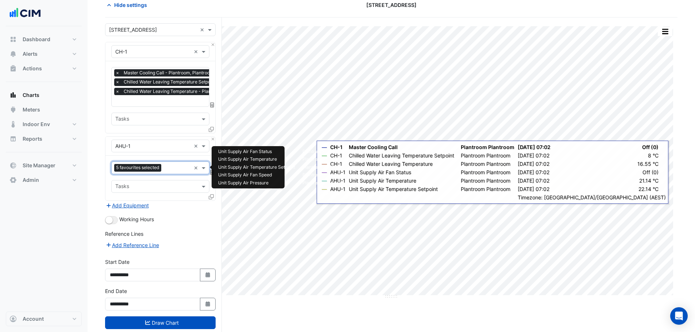
click at [178, 165] on input "text" at bounding box center [177, 169] width 27 height 8
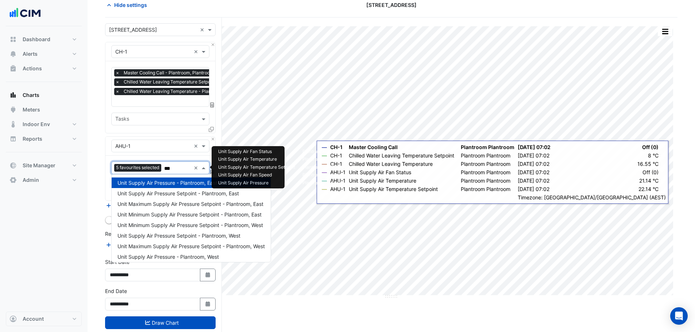
type input "****"
click at [181, 196] on span "Unit Supply Air Pressure Setpoint - Plantroom, East" at bounding box center [177, 193] width 121 height 6
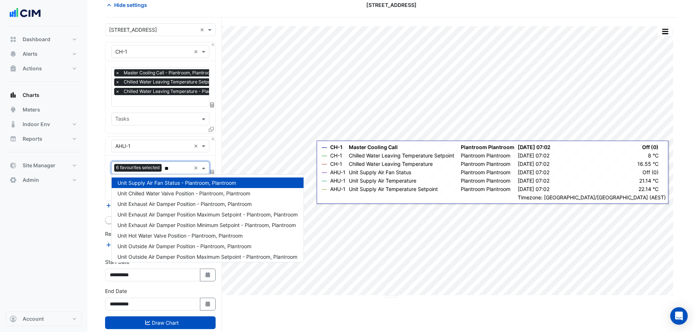
scroll to position [3, 0]
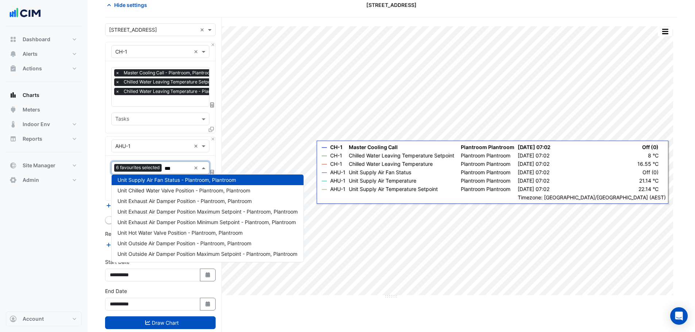
type input "****"
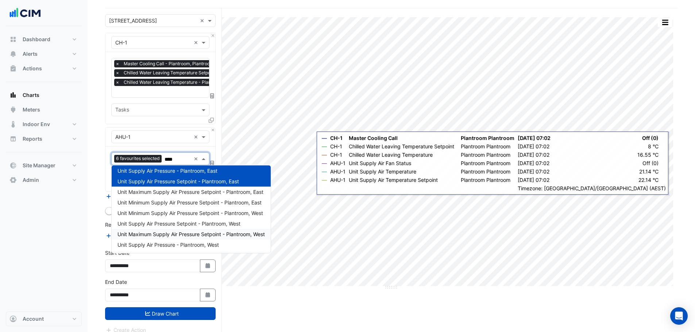
scroll to position [53, 0]
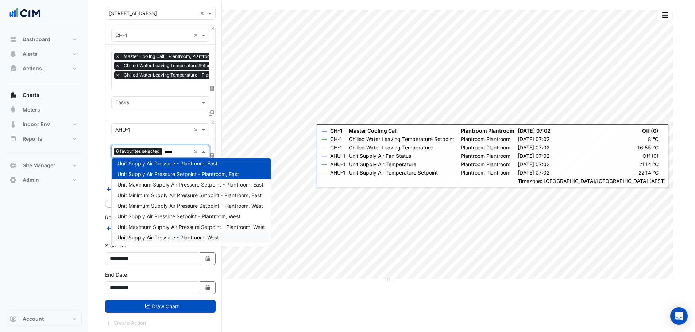
click at [183, 238] on span "Unit Supply Air Pressure - Plantroom, West" at bounding box center [167, 238] width 101 height 6
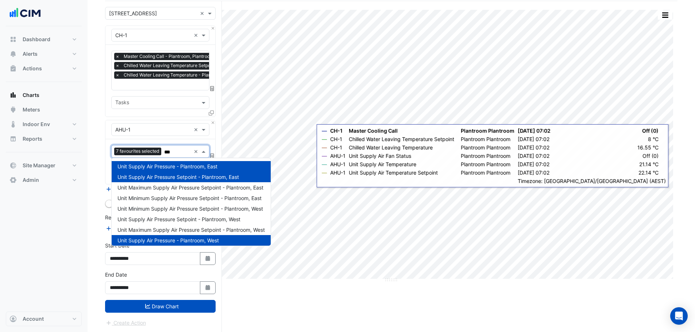
type input "****"
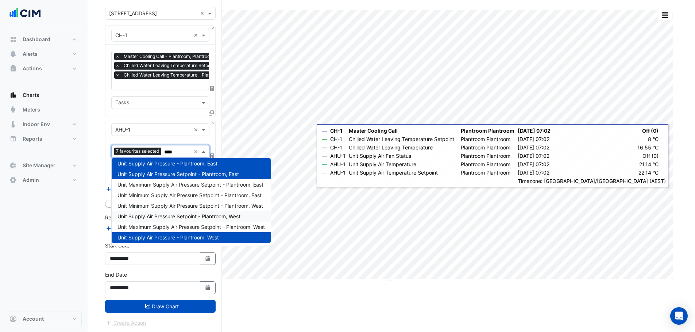
click at [173, 219] on span "Unit Supply Air Pressure Setpoint - Plantroom, West" at bounding box center [178, 216] width 123 height 6
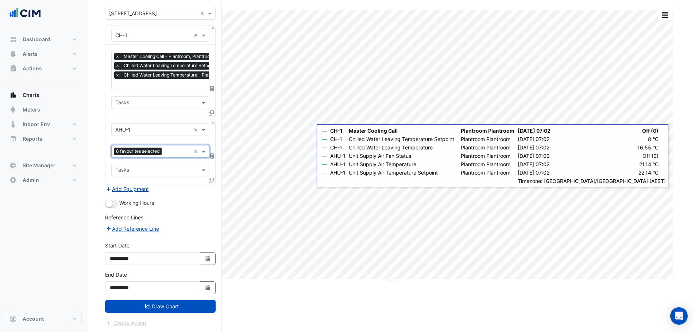
click at [136, 188] on button "Add Equipment" at bounding box center [127, 189] width 44 height 8
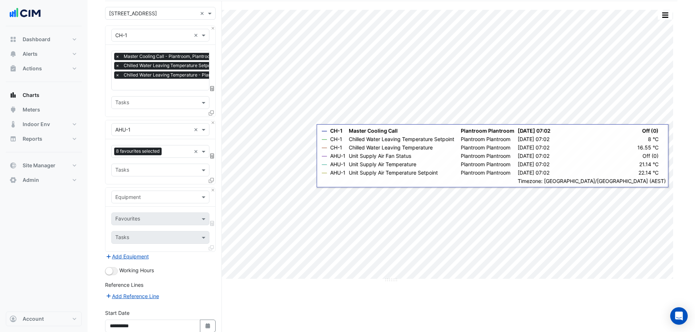
click at [141, 196] on input "text" at bounding box center [153, 198] width 76 height 8
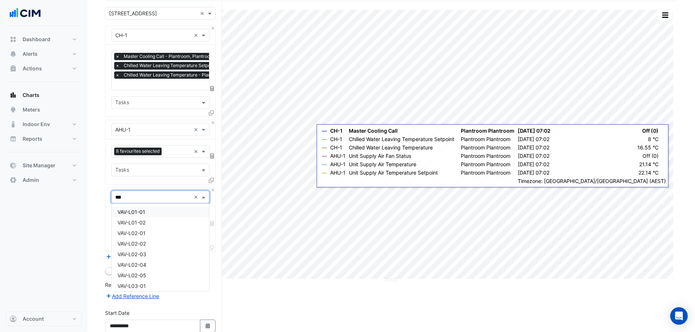
type input "****"
click at [156, 212] on div "VAV-L01-01" at bounding box center [160, 212] width 97 height 11
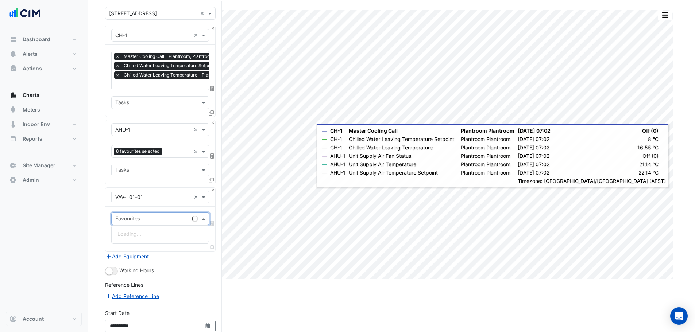
click at [151, 218] on input "text" at bounding box center [152, 220] width 74 height 8
type input "*********"
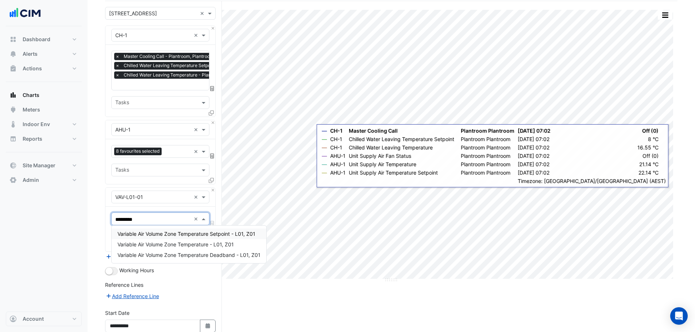
click at [162, 234] on span "Variable Air Volume Zone Temperature Setpoint - L01, Z01" at bounding box center [186, 234] width 138 height 6
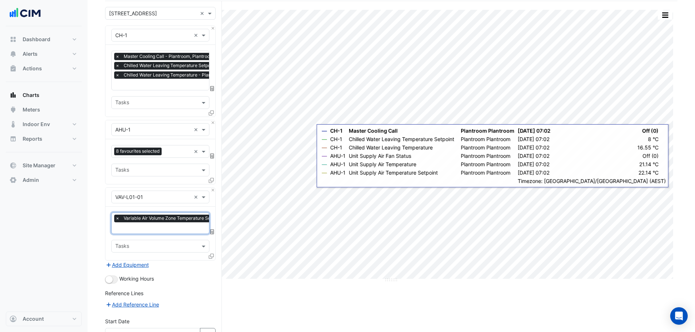
click at [149, 229] on input "text" at bounding box center [181, 229] width 132 height 8
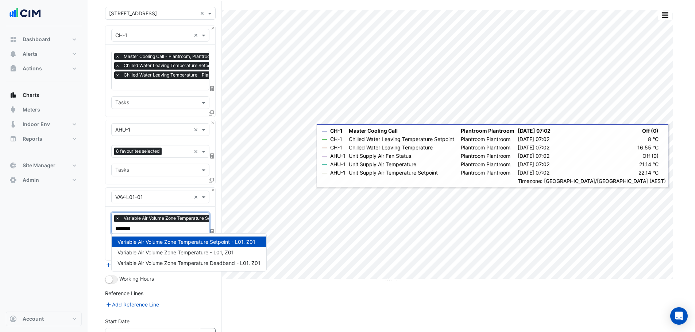
type input "*********"
click at [170, 248] on div "Variable Air Volume Zone Temperature - L01, Z01" at bounding box center [189, 252] width 155 height 11
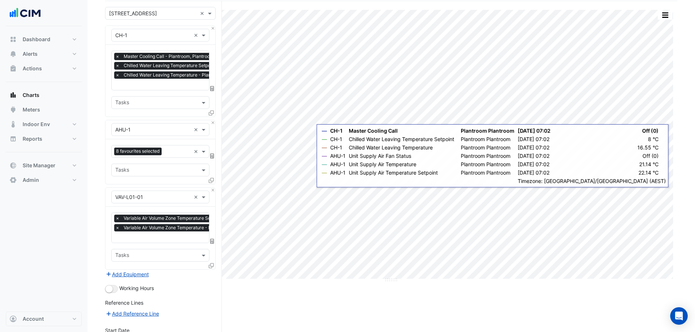
click at [210, 263] on icon at bounding box center [211, 265] width 5 height 5
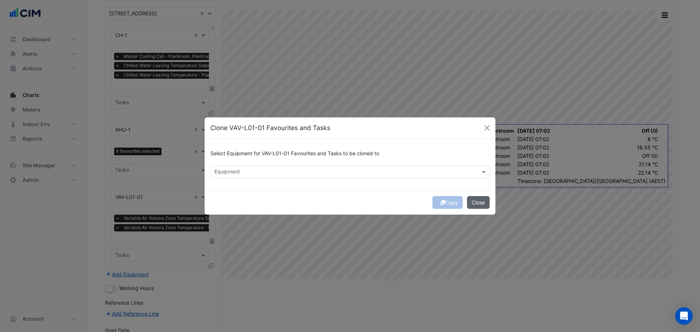
drag, startPoint x: 484, startPoint y: 200, endPoint x: 479, endPoint y: 202, distance: 6.0
click at [483, 201] on button "Close" at bounding box center [478, 202] width 23 height 13
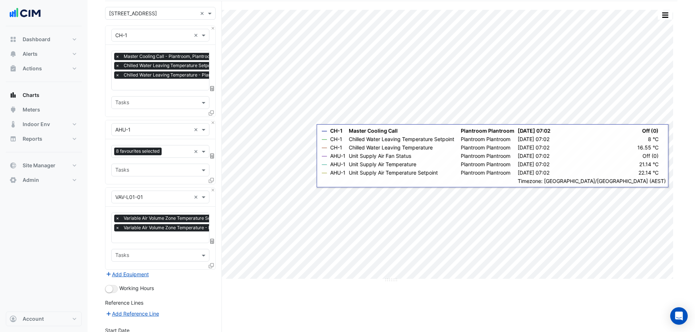
drag, startPoint x: 152, startPoint y: 241, endPoint x: 157, endPoint y: 240, distance: 5.2
click at [152, 241] on div at bounding box center [181, 237] width 134 height 9
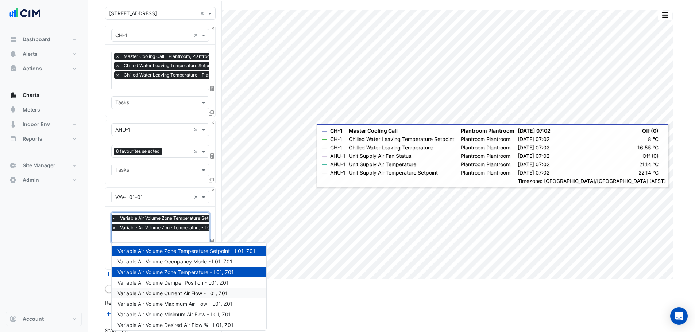
scroll to position [36, 0]
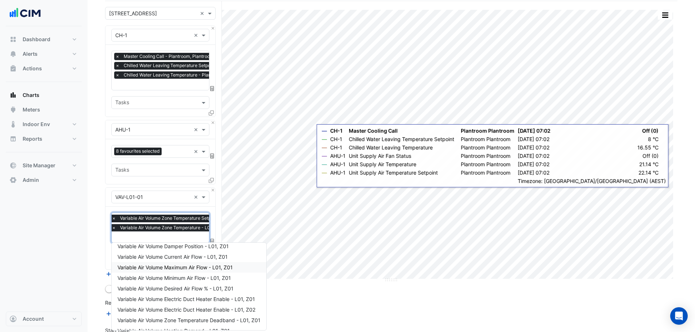
click at [192, 270] on span "Variable Air Volume Maximum Air Flow - L01, Z01" at bounding box center [174, 267] width 115 height 6
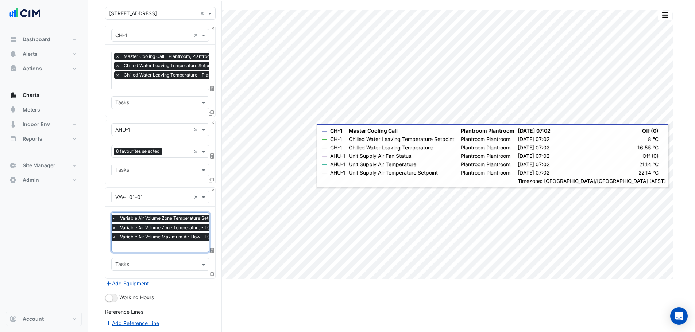
click at [174, 243] on input "text" at bounding box center [178, 247] width 132 height 8
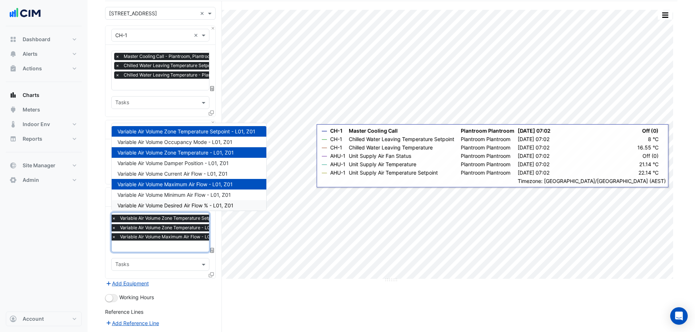
click at [198, 206] on span "Variable Air Volume Desired Air Flow % - L01, Z01" at bounding box center [175, 205] width 116 height 6
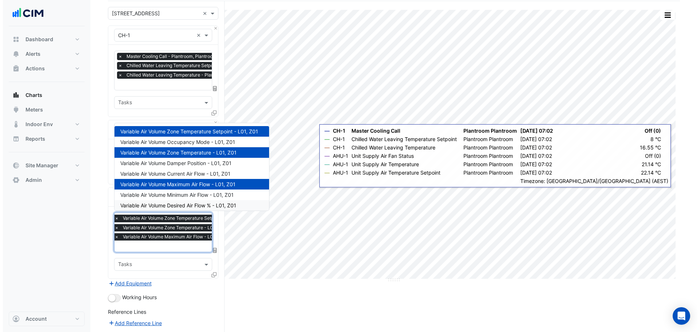
scroll to position [0, 0]
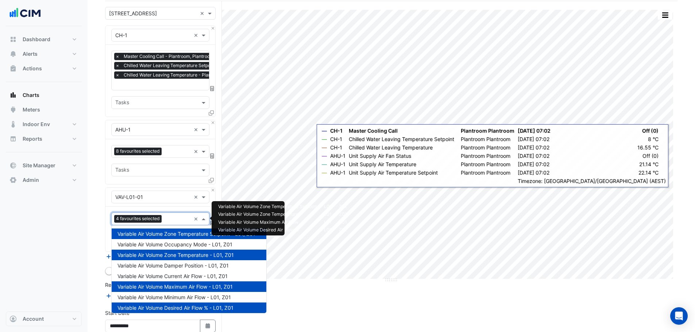
click at [177, 217] on input "text" at bounding box center [178, 220] width 26 height 8
click at [164, 286] on span "Variable Air Volume Maximum Air Flow - L01, Z01" at bounding box center [174, 287] width 115 height 6
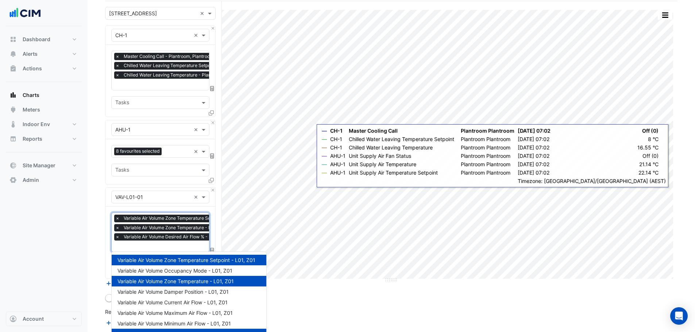
drag, startPoint x: 310, startPoint y: 294, endPoint x: 306, endPoint y: 293, distance: 4.4
click at [309, 294] on div "Split by Equip Split by Unit Split All Print Save as JPEG Save as PNG Pivot Dat…" at bounding box center [391, 214] width 572 height 426
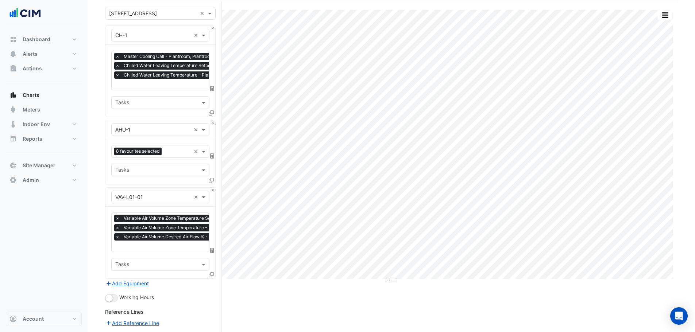
click at [211, 274] on icon at bounding box center [211, 274] width 5 height 5
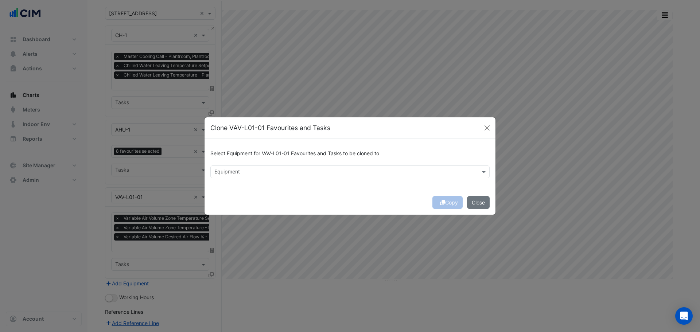
click at [263, 173] on input "text" at bounding box center [345, 173] width 263 height 8
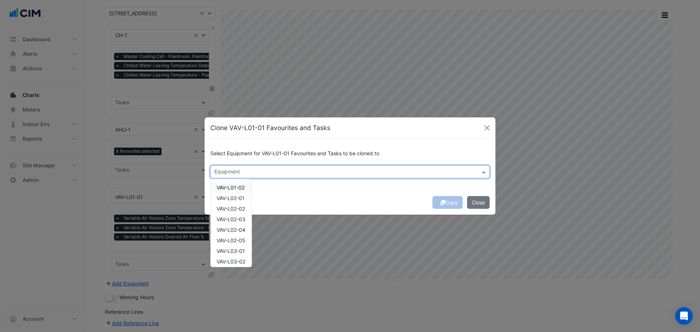
click at [237, 189] on span "VAV-L01-02" at bounding box center [231, 188] width 28 height 6
click at [239, 199] on span "VAV-L02-01" at bounding box center [231, 198] width 28 height 6
click at [239, 209] on span "VAV-L02-02" at bounding box center [231, 209] width 28 height 6
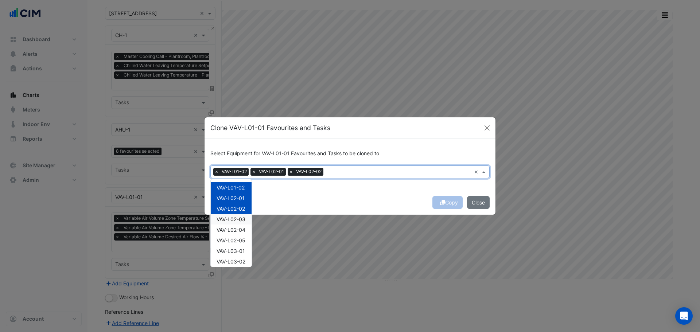
click at [236, 223] on div "VAV-L02-03" at bounding box center [231, 219] width 41 height 11
click at [237, 229] on span "VAV-L02-04" at bounding box center [231, 230] width 29 height 6
click at [239, 240] on span "VAV-L02-05" at bounding box center [231, 240] width 29 height 6
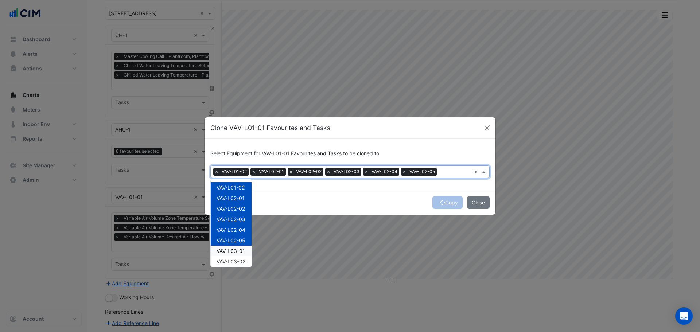
click at [352, 196] on div "Copy Close" at bounding box center [350, 202] width 291 height 25
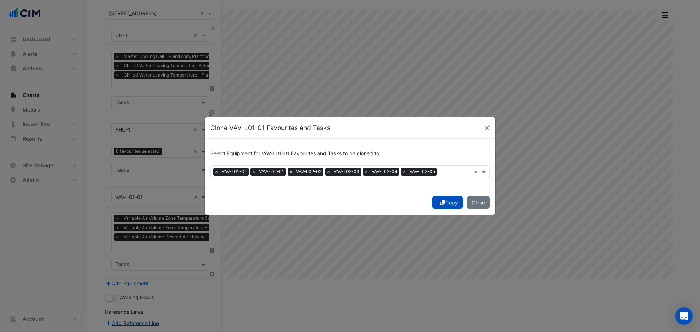
click at [445, 204] on button "Copy" at bounding box center [448, 202] width 30 height 13
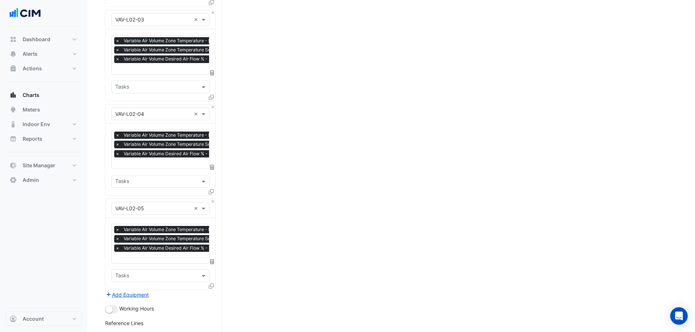
scroll to position [709, 0]
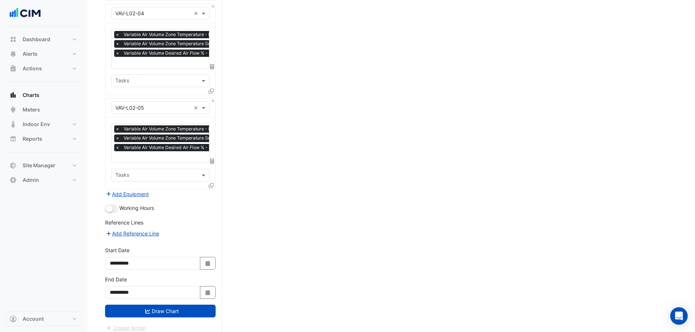
click at [156, 305] on button "Draw Chart" at bounding box center [160, 311] width 111 height 13
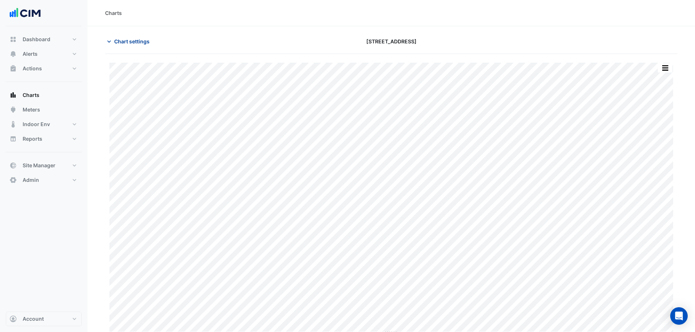
click at [125, 44] on span "Chart settings" at bounding box center [131, 42] width 35 height 8
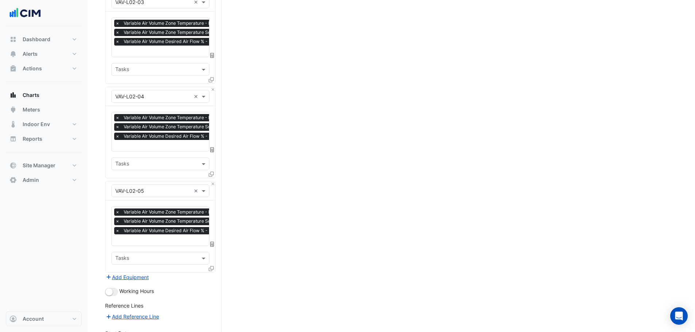
scroll to position [709, 0]
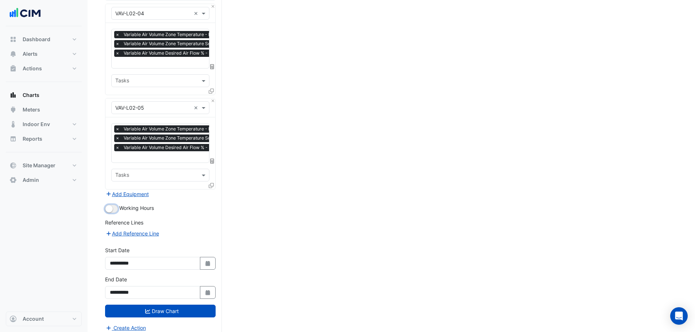
click at [112, 205] on button "button" at bounding box center [111, 209] width 13 height 8
click at [167, 305] on button "Draw Chart" at bounding box center [160, 311] width 111 height 13
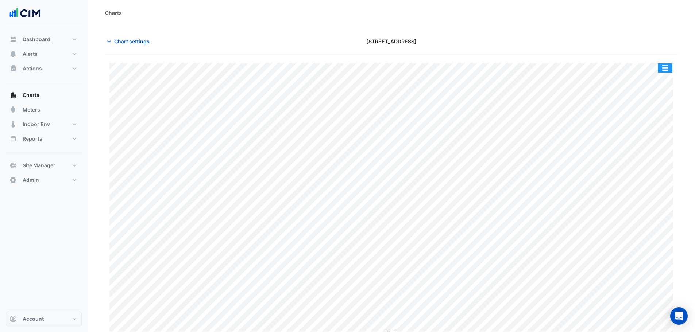
click at [669, 65] on button "button" at bounding box center [665, 67] width 15 height 9
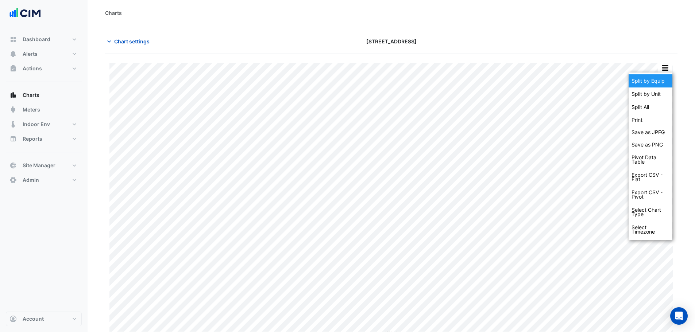
drag, startPoint x: 655, startPoint y: 84, endPoint x: 575, endPoint y: 35, distance: 94.2
click at [655, 84] on div "Split by Equip" at bounding box center [651, 80] width 44 height 13
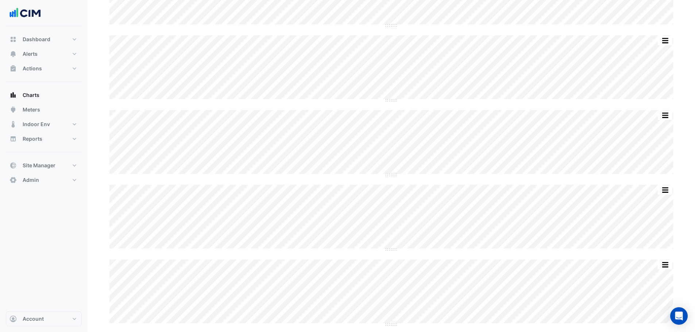
scroll to position [109, 0]
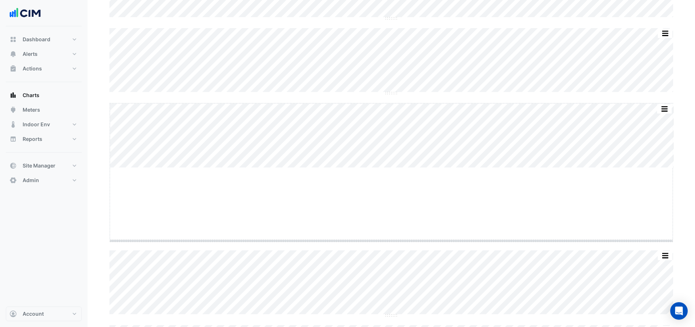
drag, startPoint x: 393, startPoint y: 167, endPoint x: 398, endPoint y: 240, distance: 73.1
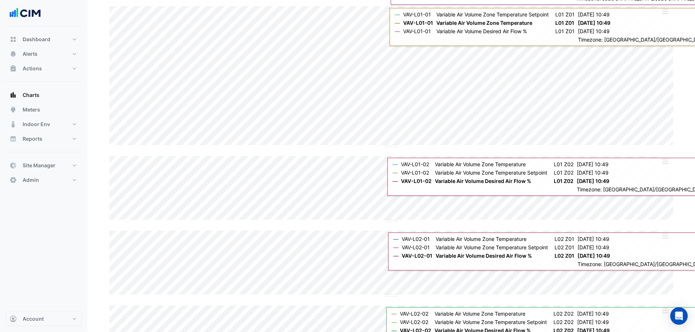
scroll to position [219, 0]
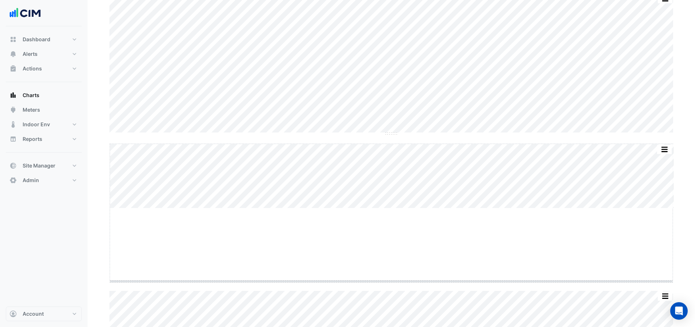
drag, startPoint x: 394, startPoint y: 208, endPoint x: 401, endPoint y: 281, distance: 73.3
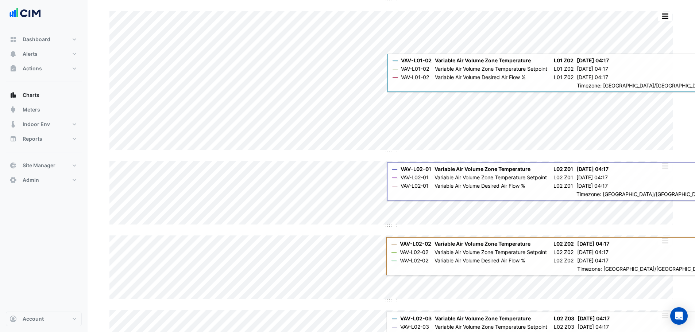
scroll to position [365, 0]
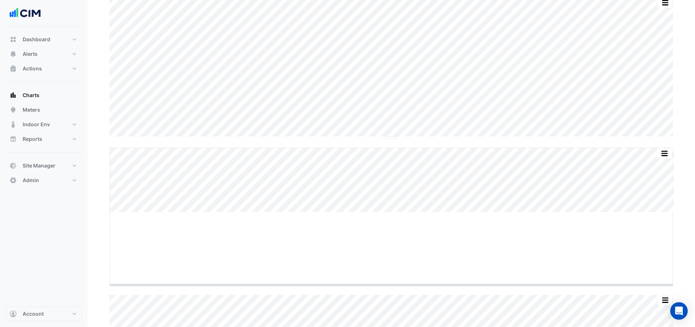
drag, startPoint x: 392, startPoint y: 212, endPoint x: 396, endPoint y: 285, distance: 72.7
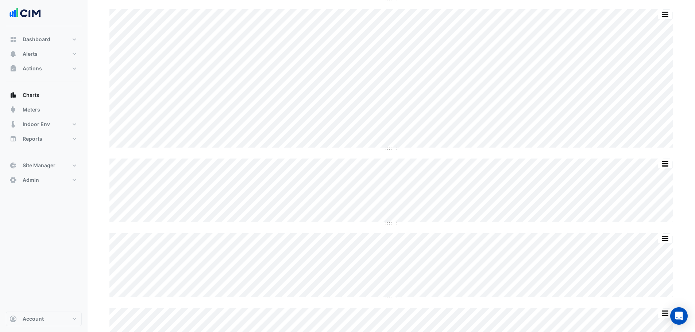
scroll to position [511, 0]
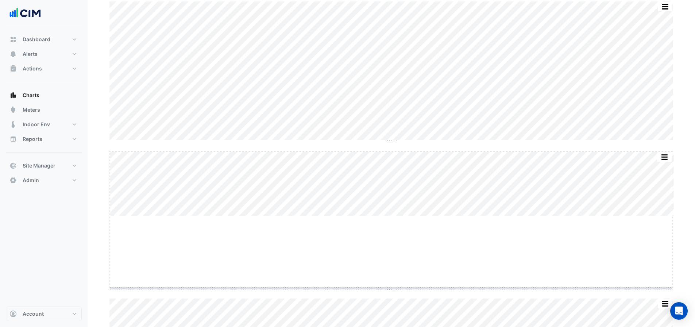
drag, startPoint x: 391, startPoint y: 216, endPoint x: 397, endPoint y: 288, distance: 72.5
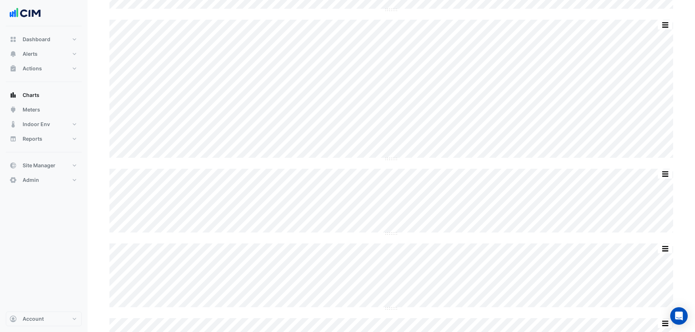
scroll to position [657, 0]
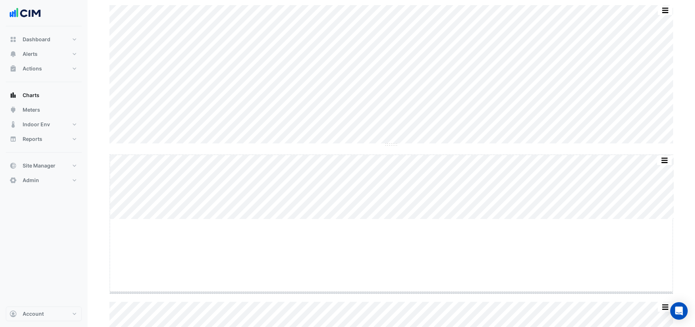
drag, startPoint x: 392, startPoint y: 219, endPoint x: 398, endPoint y: 293, distance: 73.6
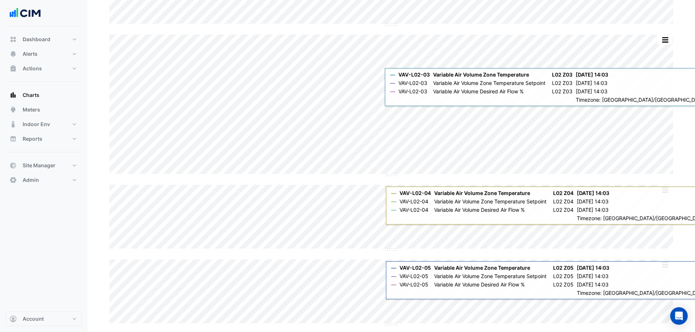
scroll to position [802, 0]
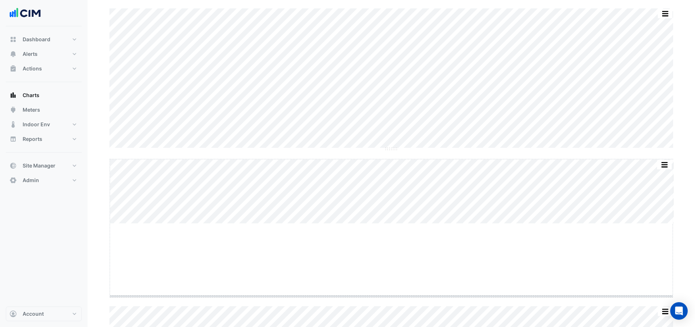
drag, startPoint x: 392, startPoint y: 223, endPoint x: 399, endPoint y: 296, distance: 73.0
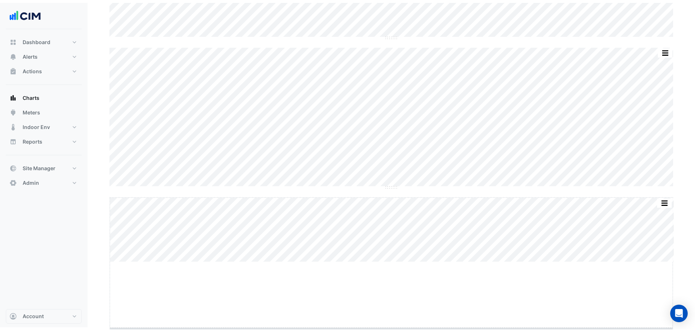
scroll to position [914, 0]
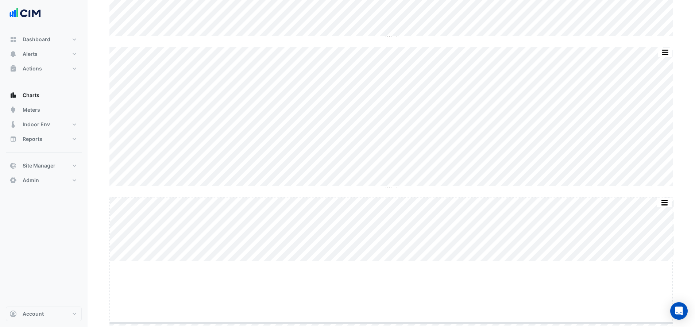
drag, startPoint x: 395, startPoint y: 265, endPoint x: 392, endPoint y: 326, distance: 61.4
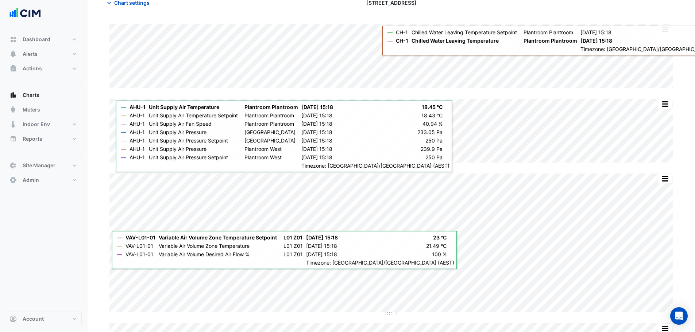
scroll to position [0, 0]
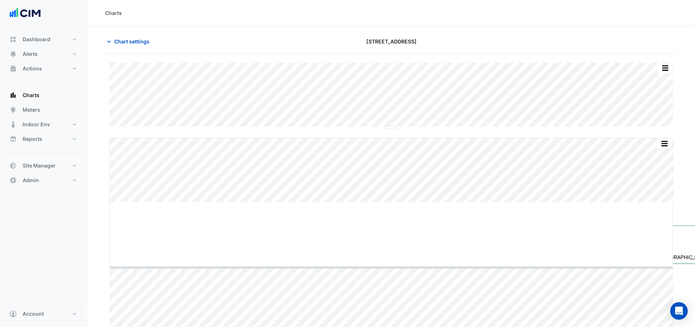
drag, startPoint x: 390, startPoint y: 202, endPoint x: 389, endPoint y: 260, distance: 57.7
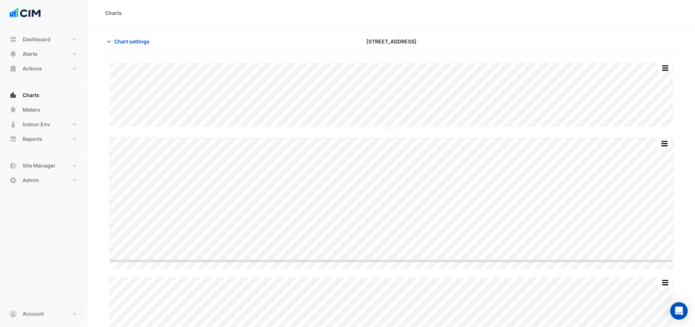
drag, startPoint x: 390, startPoint y: 270, endPoint x: 391, endPoint y: 261, distance: 8.8
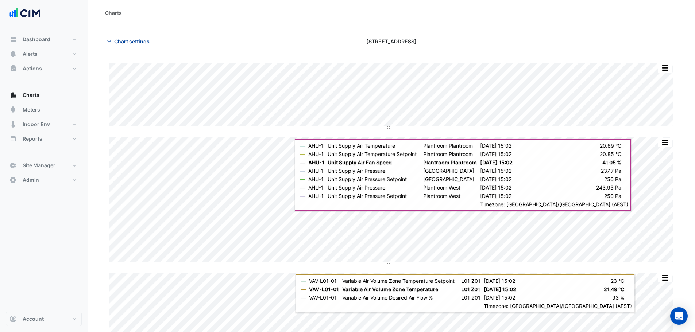
click at [142, 44] on span "Chart settings" at bounding box center [131, 42] width 35 height 8
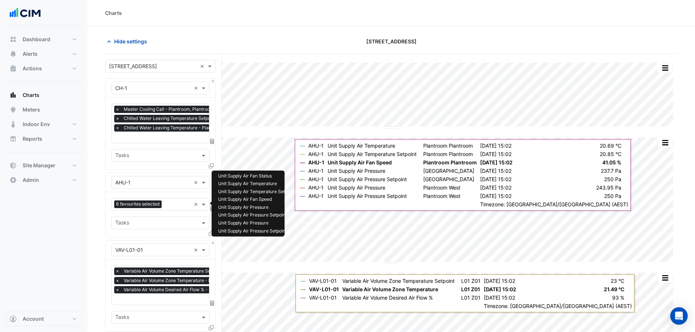
click at [167, 201] on input "text" at bounding box center [178, 205] width 26 height 8
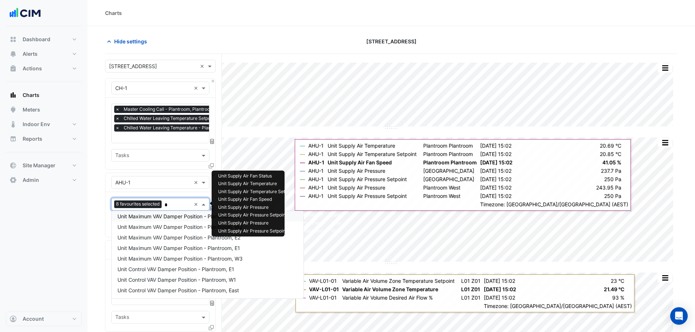
scroll to position [3, 0]
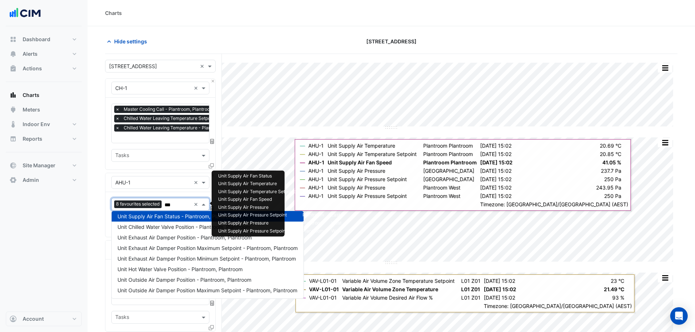
type input "****"
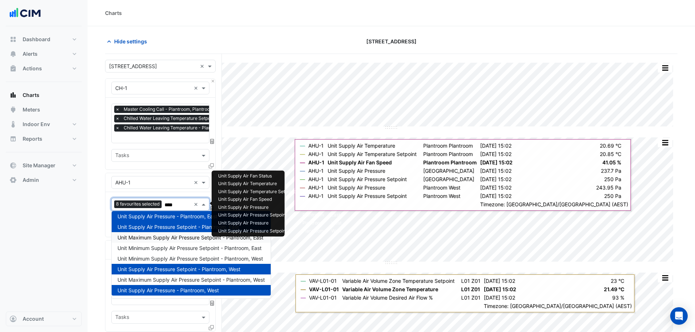
click at [173, 240] on span "Unit Maximum Supply Air Pressure Setpoint - Plantroom, East" at bounding box center [190, 238] width 146 height 6
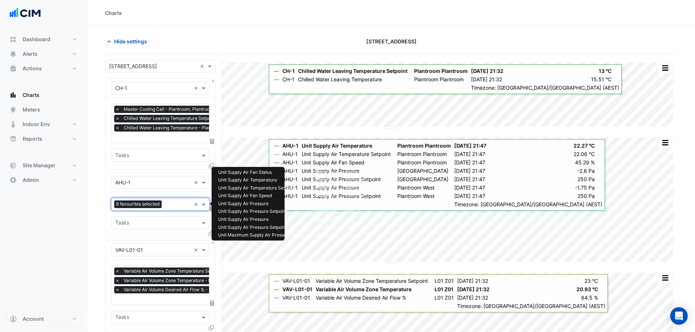
click at [178, 204] on input "text" at bounding box center [178, 205] width 26 height 8
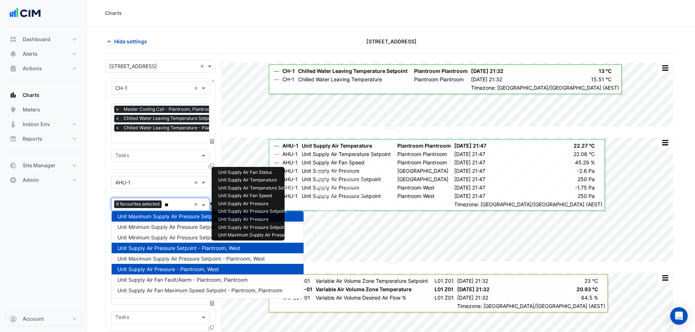
type input "***"
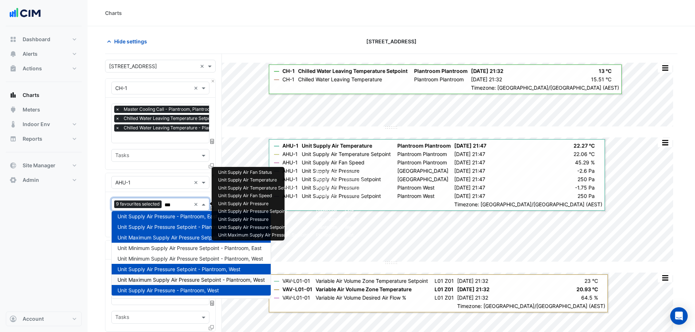
click at [193, 280] on span "Unit Maximum Supply Air Pressure Setpoint - Plantroom, West" at bounding box center [190, 280] width 147 height 6
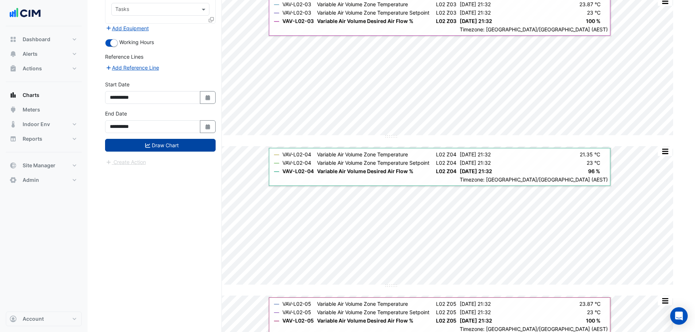
click at [159, 140] on button "Draw Chart" at bounding box center [160, 145] width 111 height 13
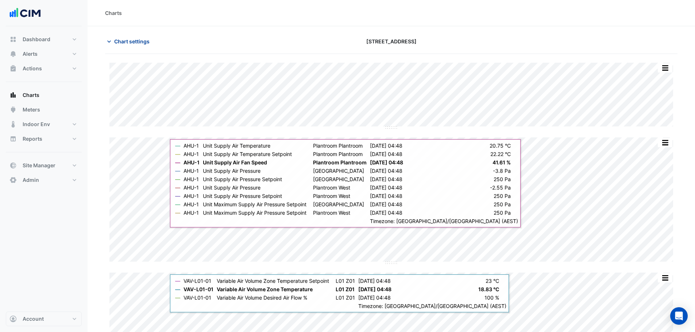
click at [136, 44] on span "Chart settings" at bounding box center [131, 42] width 35 height 8
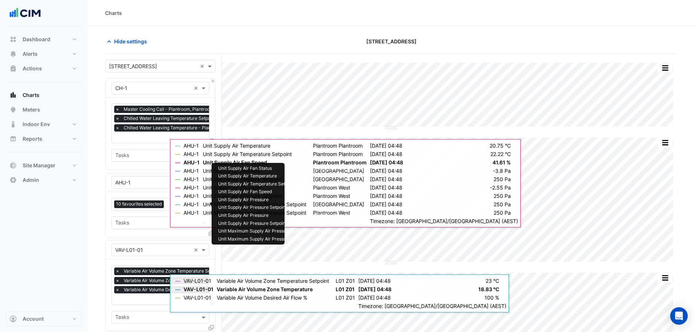
click at [165, 206] on div "10 favourites selected" at bounding box center [139, 205] width 51 height 9
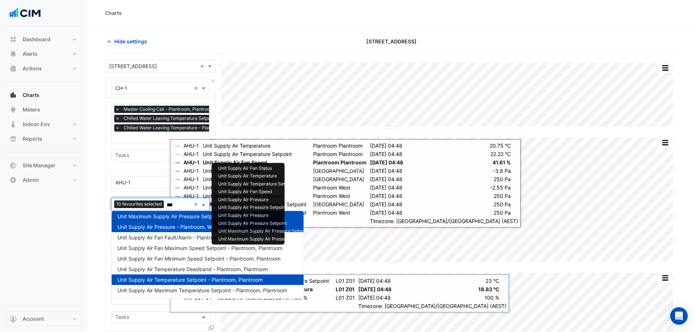
scroll to position [3, 0]
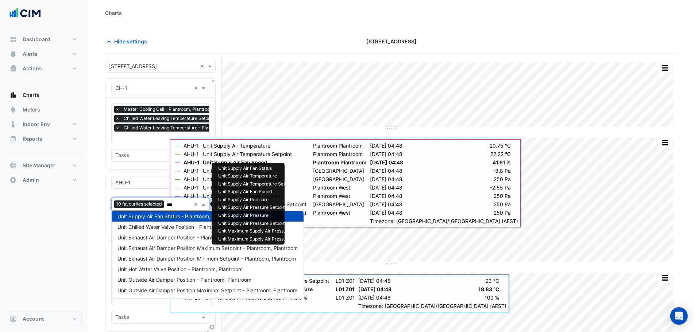
type input "****"
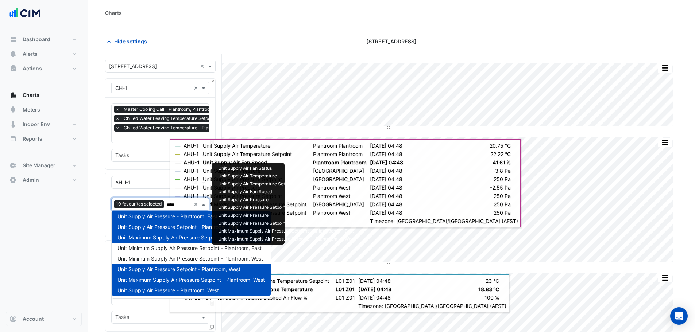
click at [188, 279] on span "Unit Maximum Supply Air Pressure Setpoint - Plantroom, West" at bounding box center [190, 280] width 147 height 6
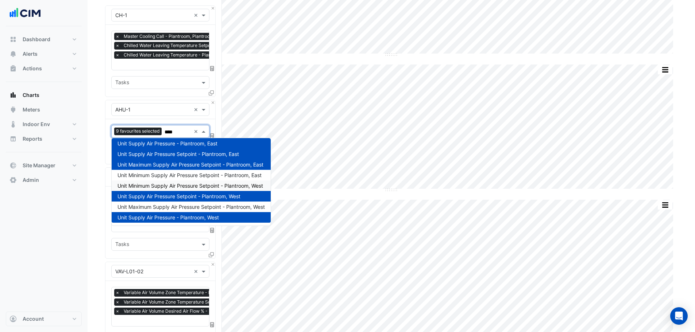
scroll to position [0, 0]
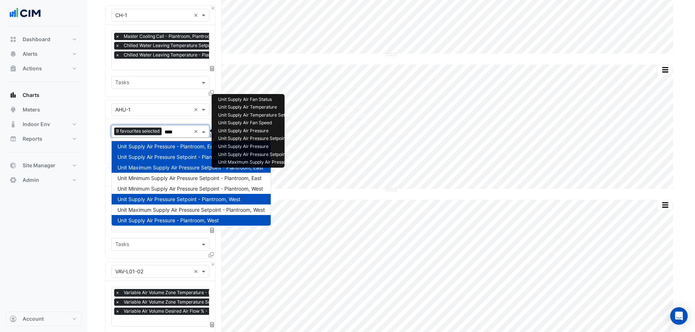
drag, startPoint x: 178, startPoint y: 130, endPoint x: 166, endPoint y: 132, distance: 11.8
click at [166, 132] on input "****" at bounding box center [178, 132] width 26 height 8
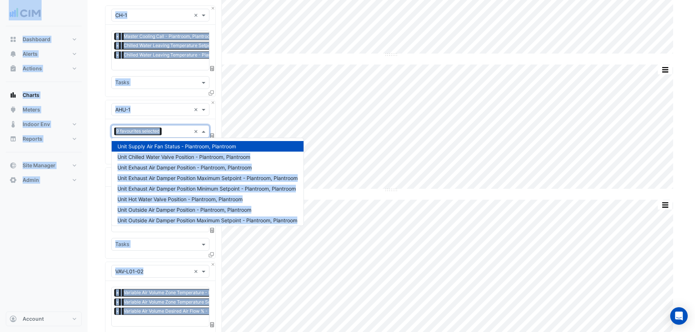
drag, startPoint x: 308, startPoint y: 149, endPoint x: 298, endPoint y: 160, distance: 15.8
drag, startPoint x: 98, startPoint y: 153, endPoint x: 117, endPoint y: 150, distance: 19.6
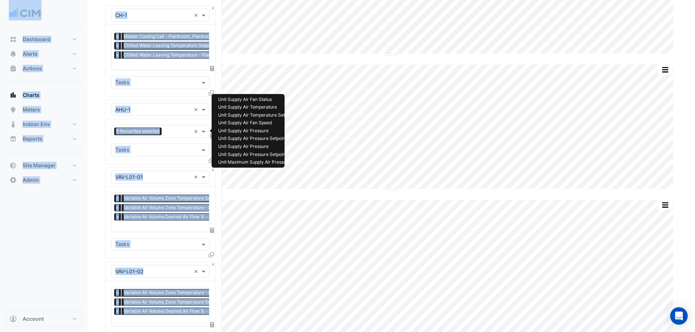
click at [170, 128] on input "text" at bounding box center [178, 132] width 26 height 8
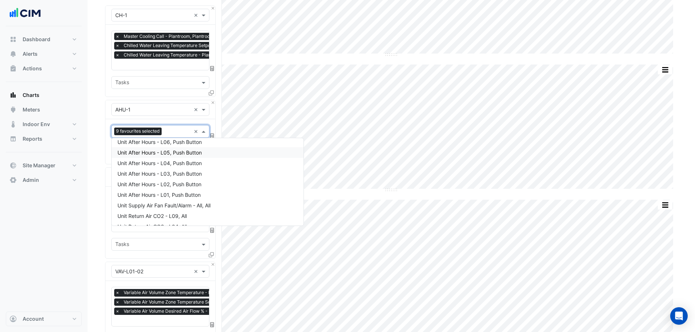
scroll to position [1463, 0]
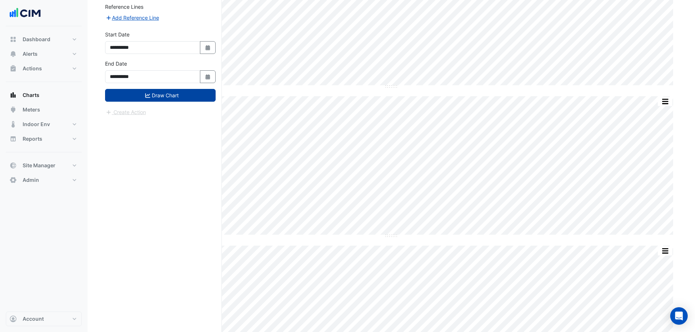
click at [175, 89] on button "Draw Chart" at bounding box center [160, 95] width 111 height 13
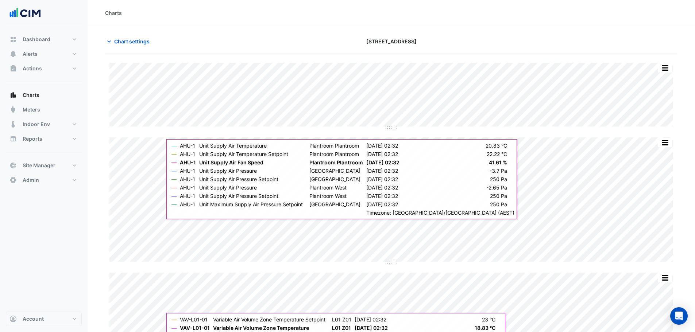
click at [135, 40] on span "Chart settings" at bounding box center [131, 42] width 35 height 8
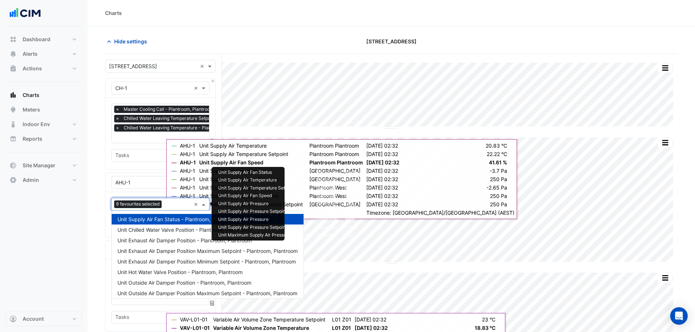
click at [167, 204] on input "text" at bounding box center [178, 205] width 26 height 8
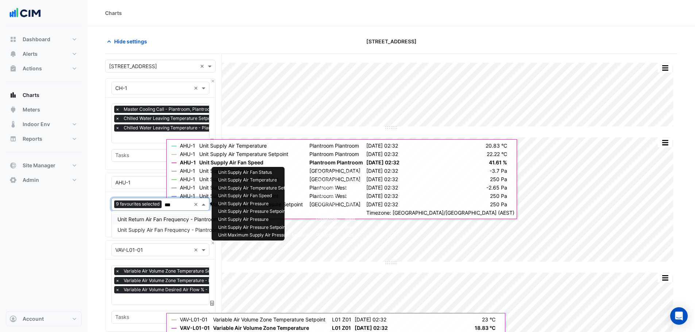
type input "****"
click at [169, 232] on span "Unit Supply Air Fan Frequency - Plantroom, Plantroom" at bounding box center [181, 230] width 129 height 6
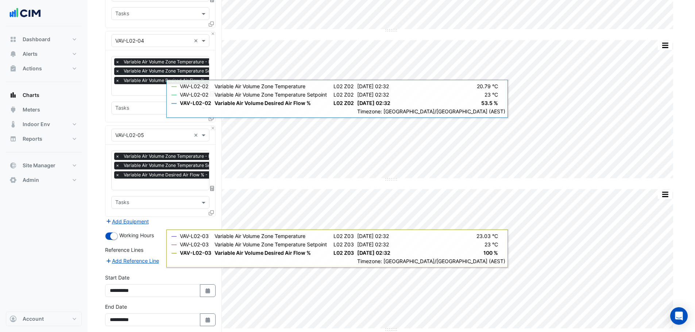
scroll to position [802, 0]
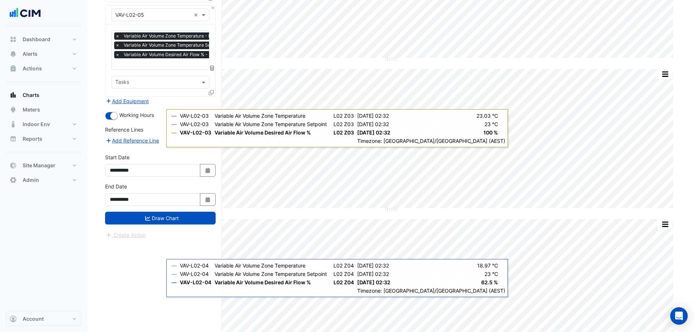
click at [165, 217] on button "Draw Chart" at bounding box center [160, 218] width 111 height 13
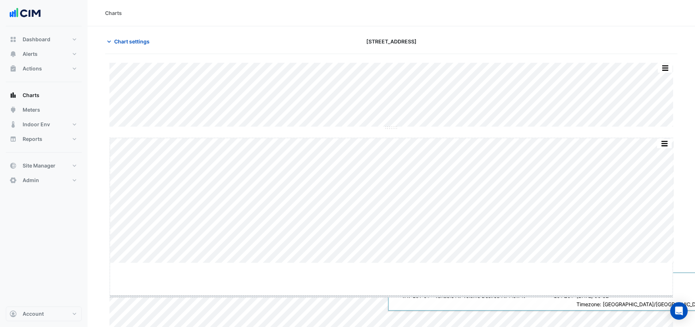
drag, startPoint x: 395, startPoint y: 264, endPoint x: 395, endPoint y: 270, distance: 5.9
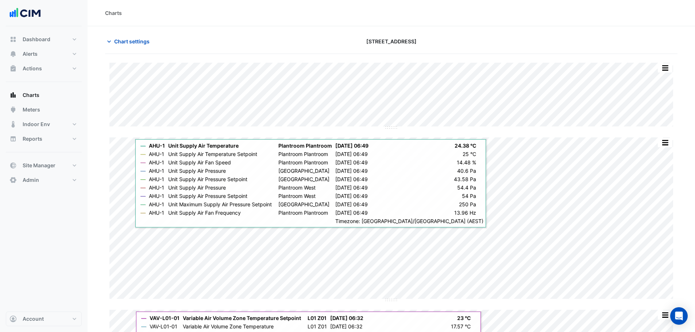
click at [143, 42] on span "Chart settings" at bounding box center [131, 42] width 35 height 8
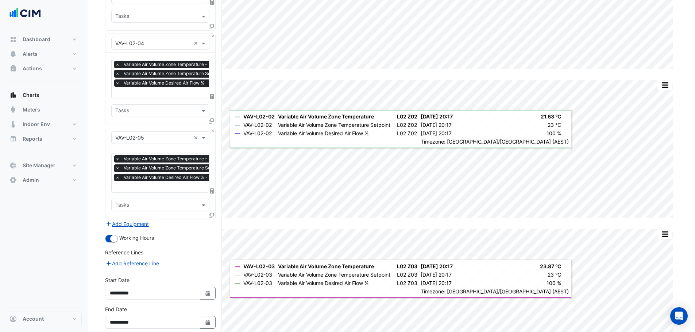
scroll to position [839, 0]
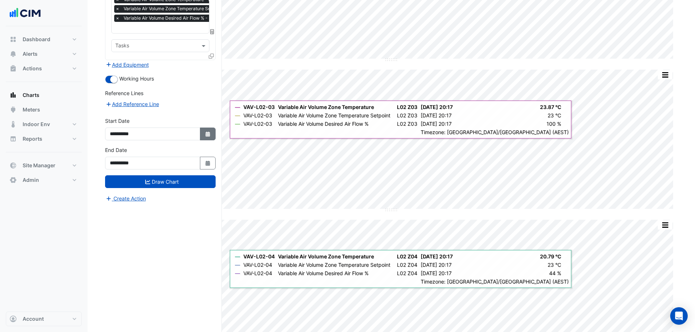
click at [202, 128] on button "Select Date" at bounding box center [208, 134] width 16 height 13
select select "*"
select select "****"
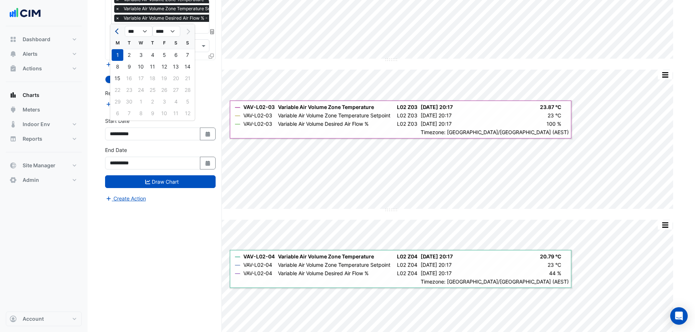
click at [117, 30] on span "Previous month" at bounding box center [117, 31] width 5 height 5
select select "*"
click at [165, 55] on div "1" at bounding box center [164, 55] width 12 height 12
type input "**********"
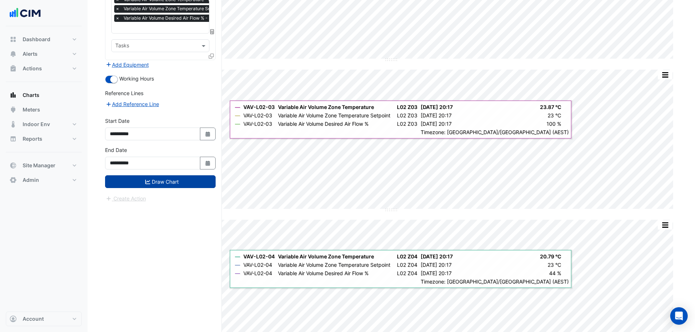
click at [183, 175] on button "Draw Chart" at bounding box center [160, 181] width 111 height 13
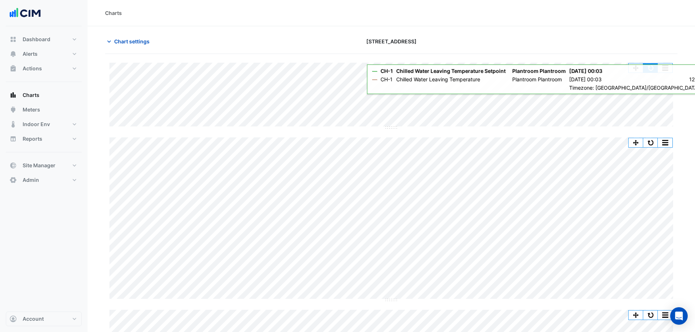
click at [653, 66] on button "button" at bounding box center [650, 67] width 15 height 9
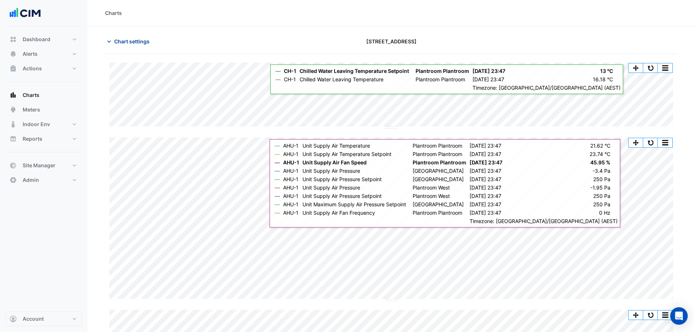
click at [141, 43] on span "Chart settings" at bounding box center [131, 42] width 35 height 8
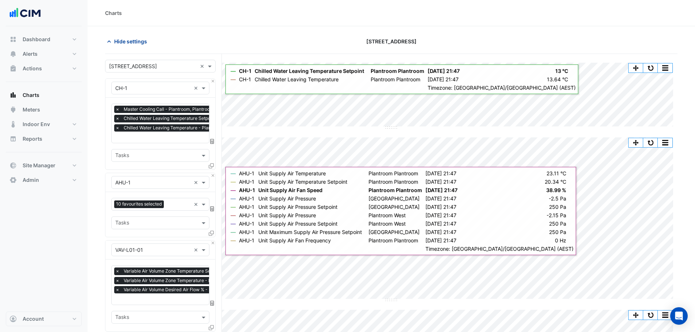
click at [128, 45] on span "Hide settings" at bounding box center [130, 42] width 33 height 8
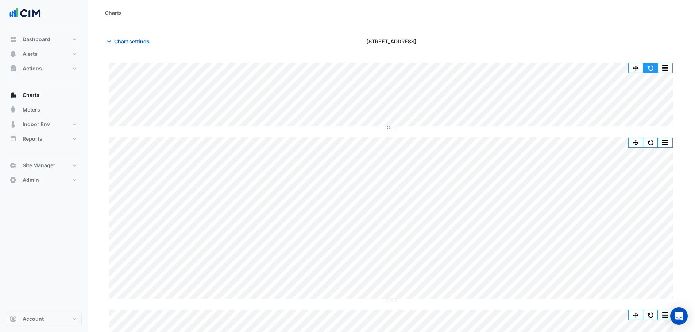
click at [655, 69] on button "button" at bounding box center [650, 67] width 15 height 9
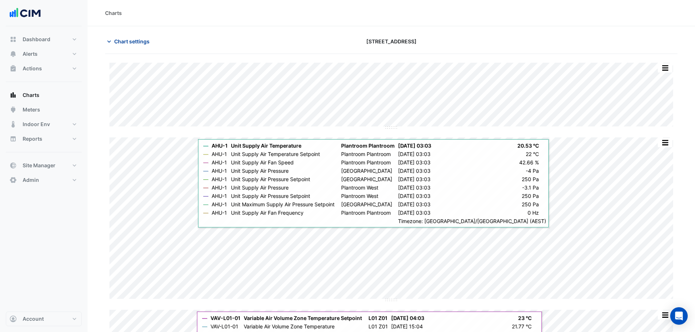
click at [143, 42] on span "Chart settings" at bounding box center [131, 42] width 35 height 8
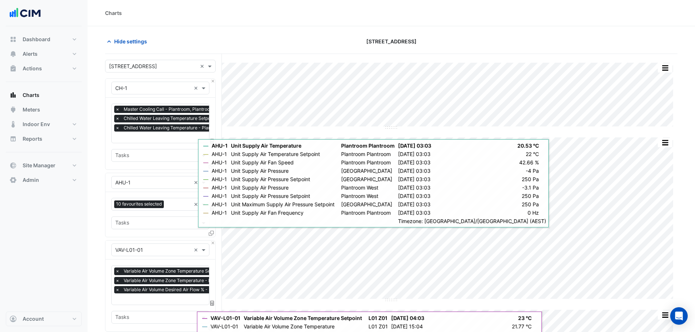
click at [160, 140] on input "text" at bounding box center [192, 138] width 154 height 8
type input "*****"
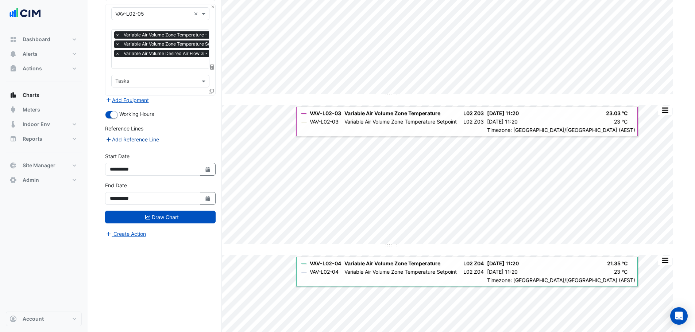
scroll to position [802, 0]
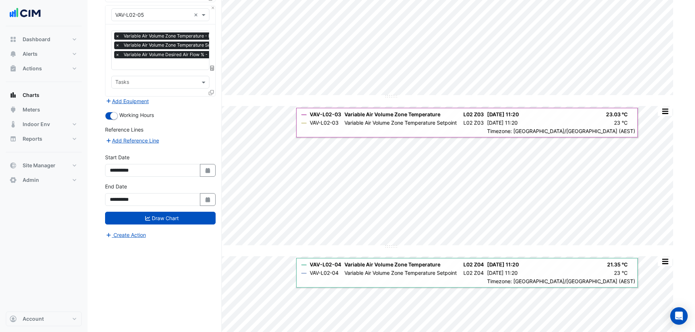
click at [136, 97] on button "Add Equipment" at bounding box center [127, 101] width 44 height 8
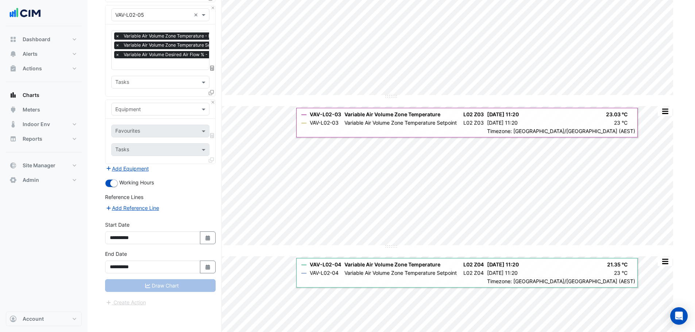
click at [148, 106] on input "text" at bounding box center [153, 110] width 76 height 8
type input "***"
click at [140, 119] on div "Weather" at bounding box center [160, 119] width 97 height 11
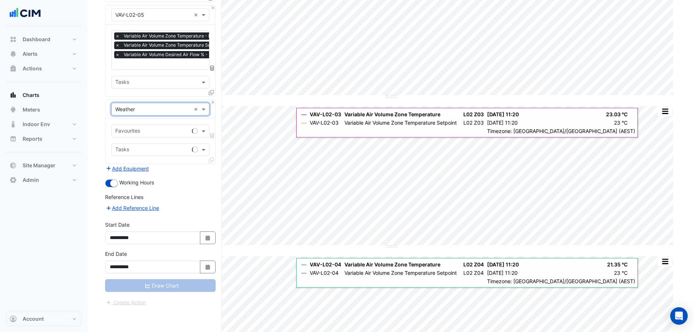
click at [141, 125] on div "Favourites" at bounding box center [150, 130] width 77 height 11
type input "****"
click at [163, 139] on span "Temperature (Celcius)" at bounding box center [155, 141] width 77 height 6
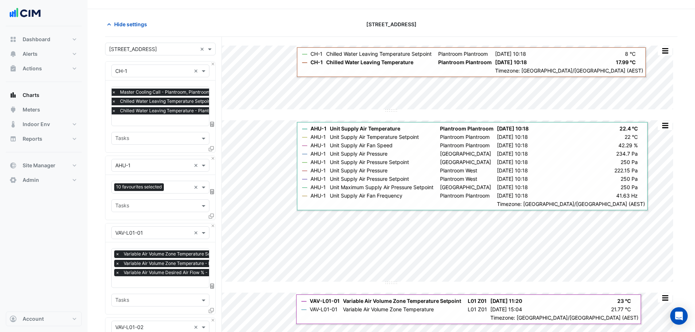
scroll to position [0, 0]
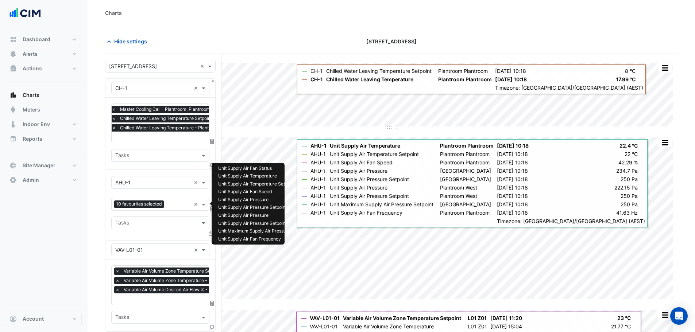
click at [177, 204] on input "text" at bounding box center [179, 205] width 24 height 8
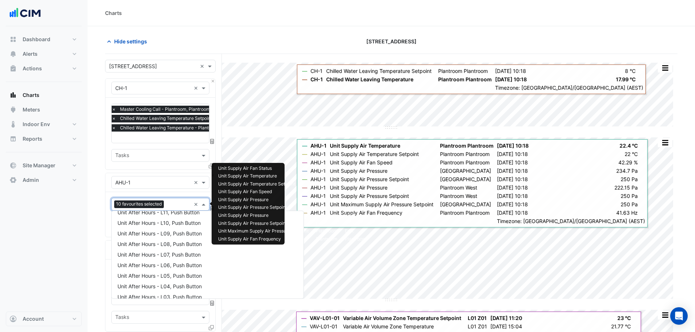
scroll to position [1463, 0]
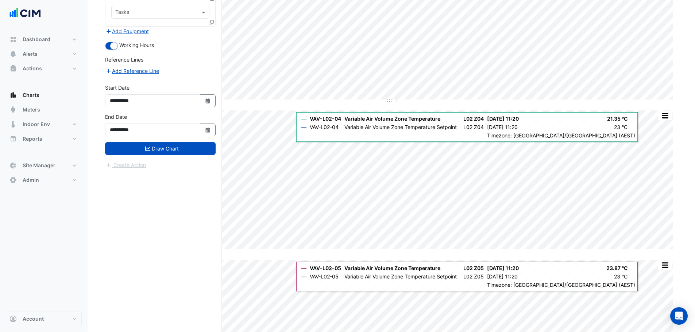
click at [171, 142] on button "Draw Chart" at bounding box center [160, 148] width 111 height 13
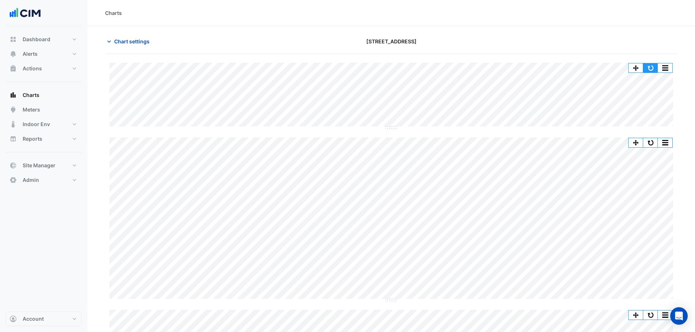
drag, startPoint x: 645, startPoint y: 63, endPoint x: 644, endPoint y: 135, distance: 71.5
click at [647, 64] on button "button" at bounding box center [650, 67] width 15 height 9
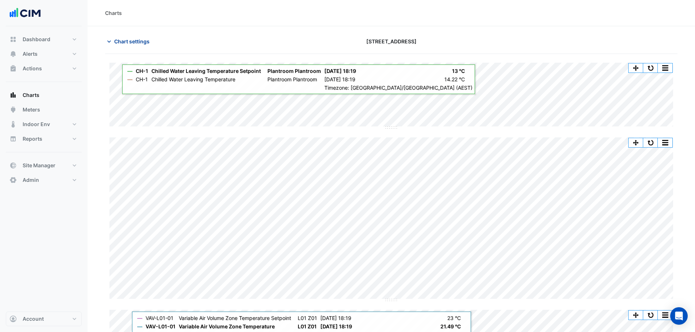
click at [118, 37] on button "Chart settings" at bounding box center [129, 41] width 49 height 13
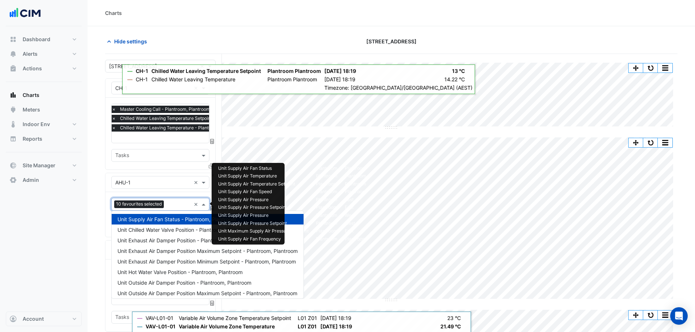
click at [178, 202] on input "text" at bounding box center [179, 205] width 24 height 8
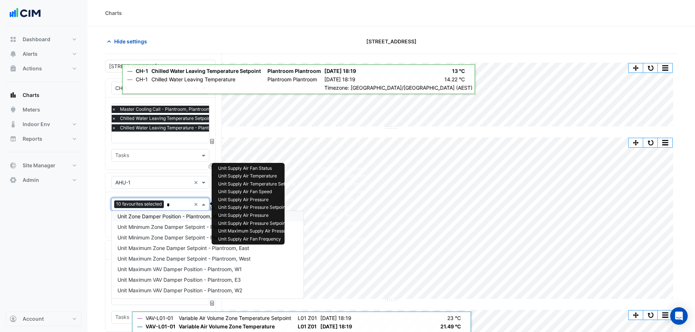
scroll to position [542, 0]
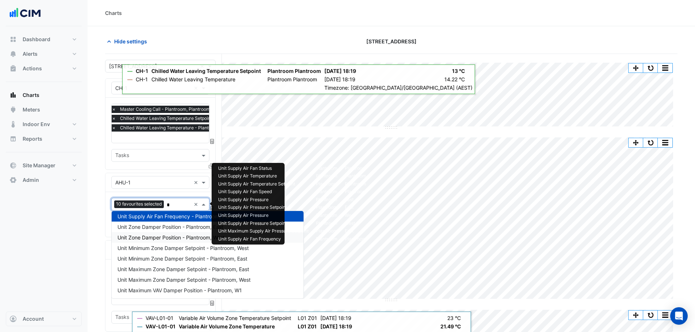
type input "**"
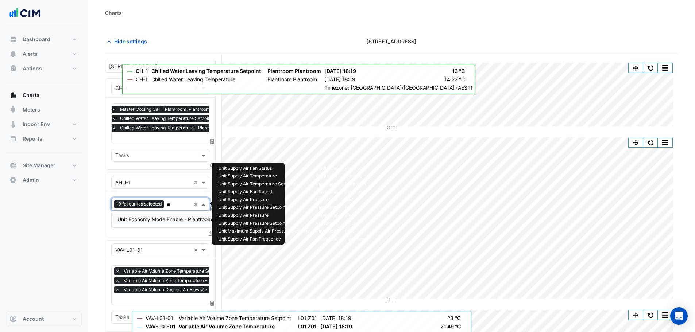
scroll to position [0, 0]
click at [168, 220] on span "Unit Economy Mode Enable - Plantroom, Plantroom" at bounding box center [177, 219] width 121 height 6
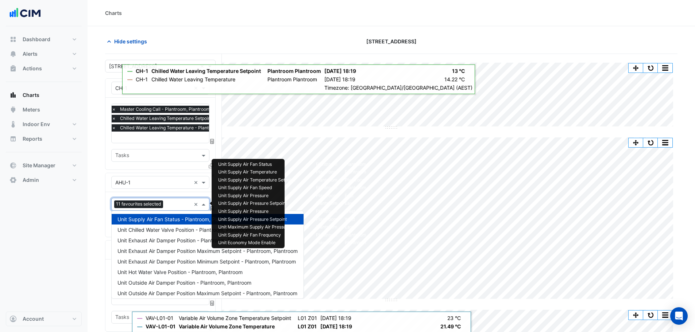
click at [174, 204] on input "text" at bounding box center [178, 205] width 25 height 8
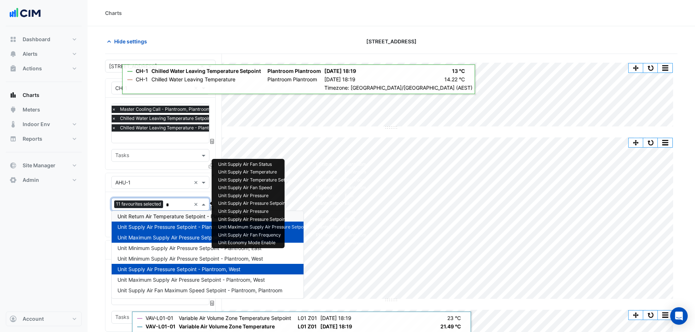
scroll to position [35, 0]
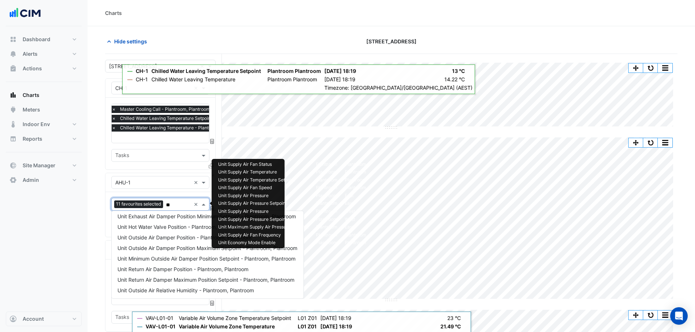
type input "***"
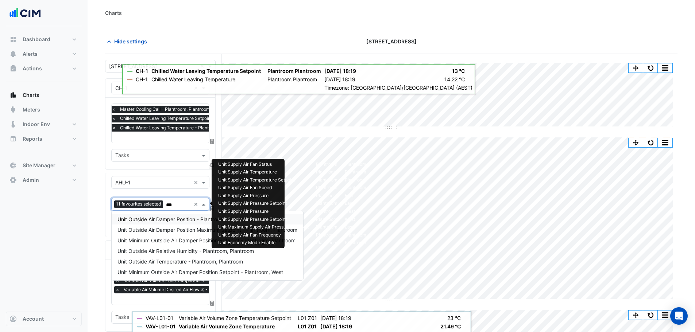
scroll to position [0, 0]
click at [182, 220] on span "Unit Outside Air Damper Position - Plantroom, Plantroom" at bounding box center [184, 219] width 134 height 6
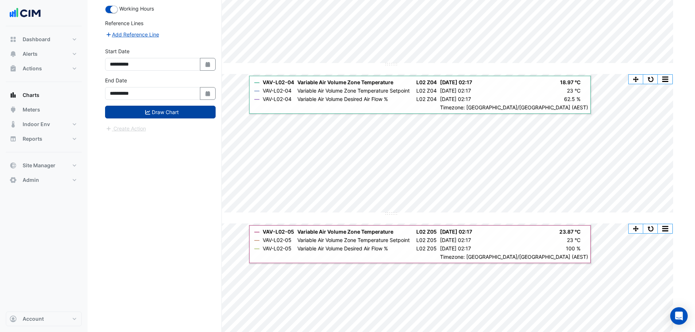
click at [178, 106] on button "Draw Chart" at bounding box center [160, 112] width 111 height 13
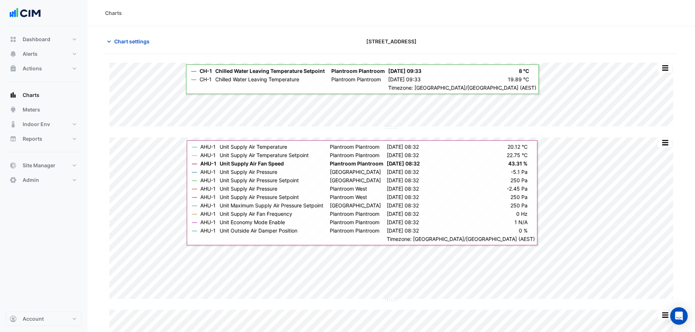
click at [140, 40] on span "Chart settings" at bounding box center [131, 42] width 35 height 8
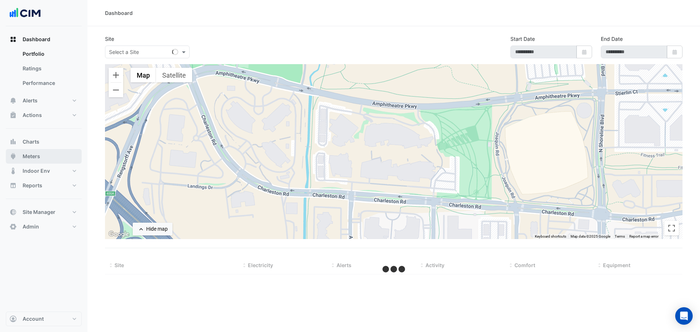
type input "**********"
select select "***"
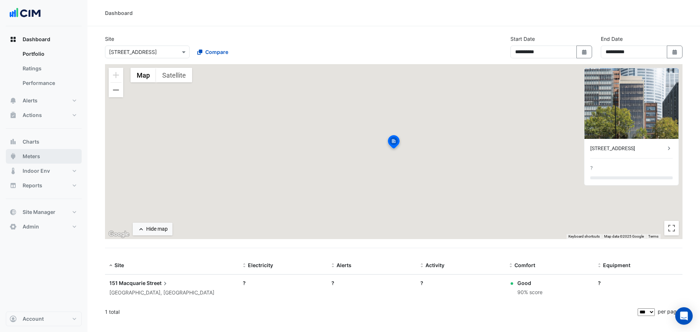
click at [38, 157] on span "Meters" at bounding box center [32, 156] width 18 height 7
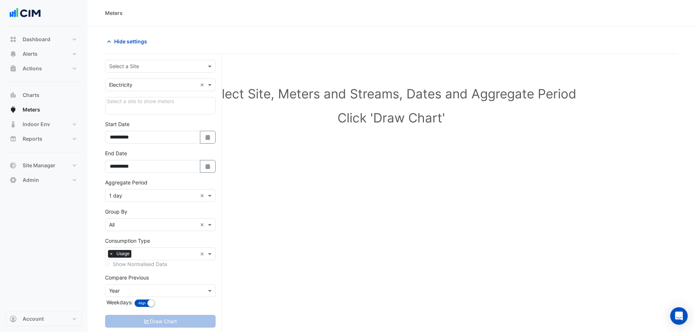
click at [146, 67] on input "text" at bounding box center [153, 67] width 88 height 8
type input "******"
click at [165, 93] on span "[STREET_ADDRESS]" at bounding box center [141, 92] width 48 height 6
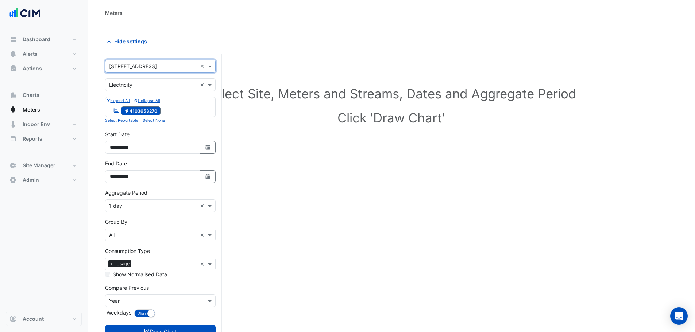
click at [139, 205] on input "text" at bounding box center [153, 206] width 88 height 8
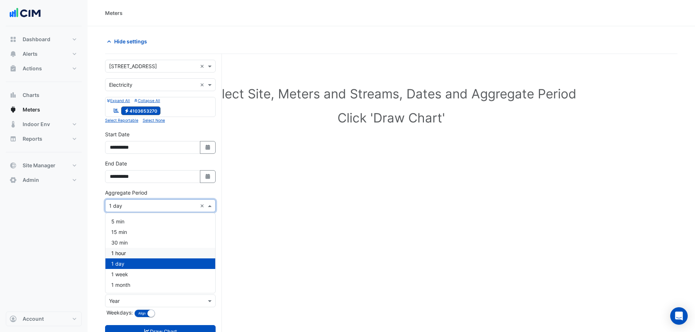
click at [129, 256] on div "1 hour" at bounding box center [160, 253] width 110 height 11
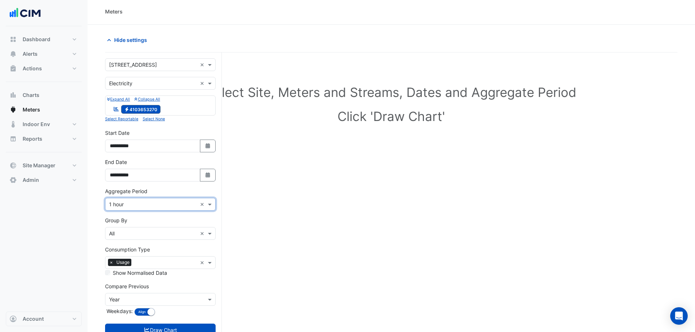
scroll to position [28, 0]
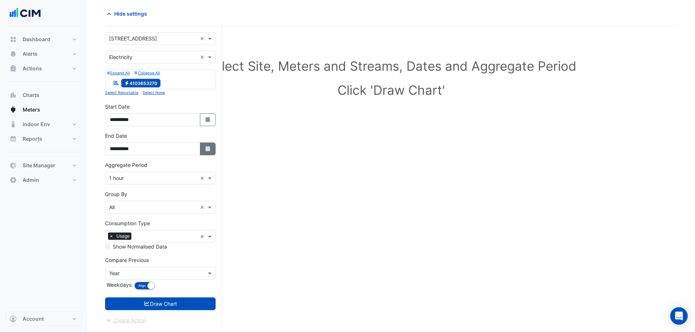
click at [209, 143] on button "Select Date" at bounding box center [208, 149] width 16 height 13
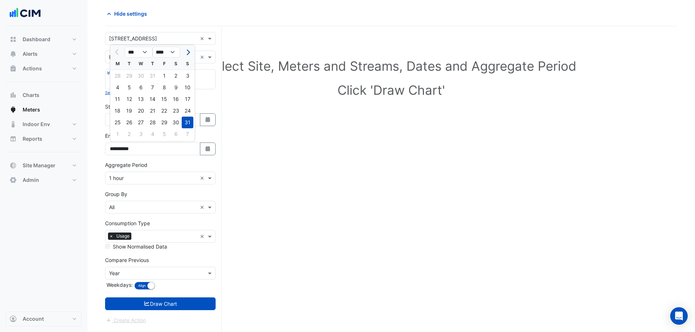
click at [186, 53] on span "Next month" at bounding box center [187, 52] width 5 height 5
select select "*"
click at [117, 98] on div "15" at bounding box center [118, 99] width 12 height 12
type input "**********"
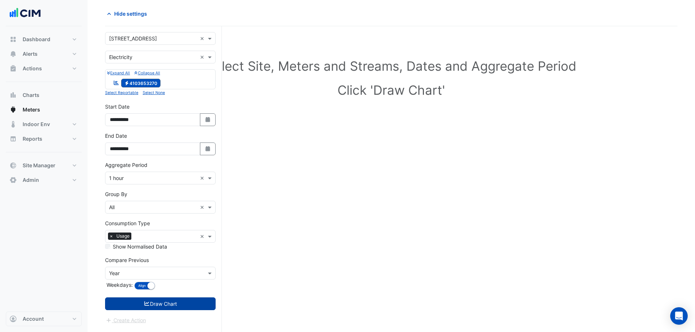
click at [162, 298] on button "Draw Chart" at bounding box center [160, 304] width 111 height 13
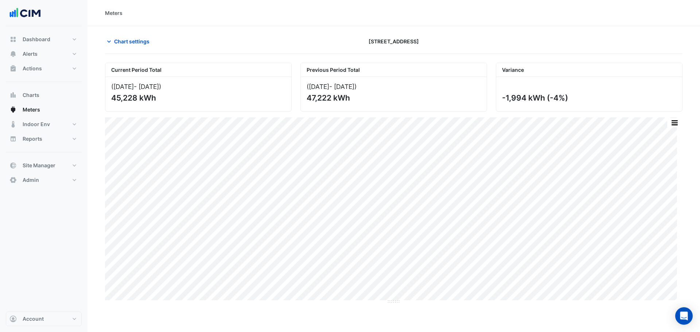
click at [672, 124] on button "button" at bounding box center [675, 122] width 15 height 9
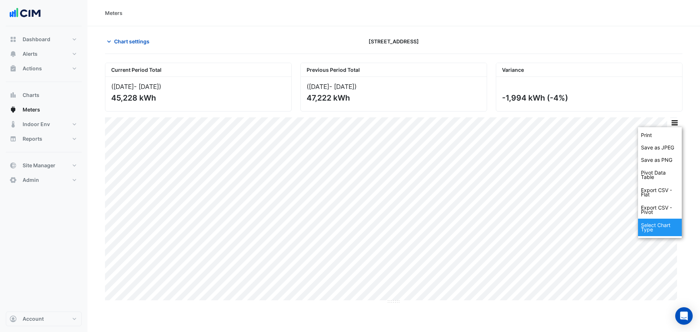
click at [660, 228] on div "Select Chart Type" at bounding box center [660, 228] width 44 height 18
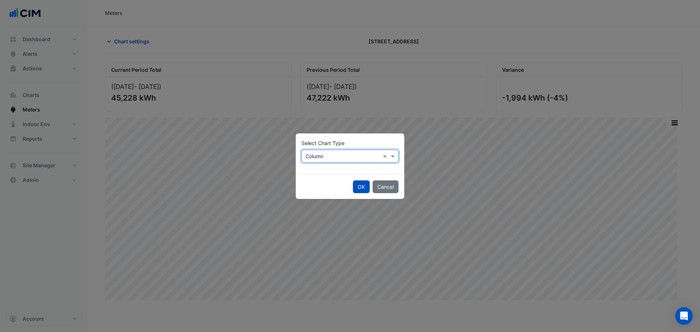
click at [347, 153] on input "text" at bounding box center [343, 157] width 74 height 8
click at [315, 170] on span "Line" at bounding box center [313, 172] width 10 height 6
click at [363, 183] on button "OK" at bounding box center [361, 187] width 17 height 13
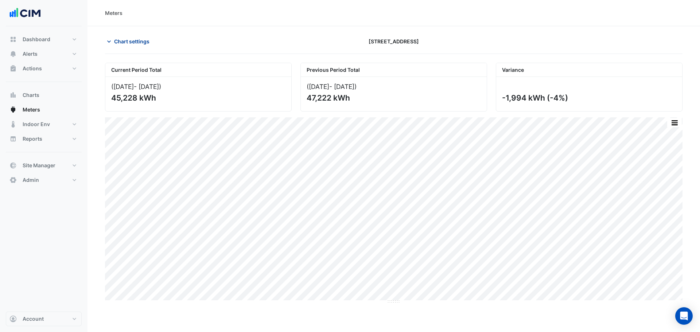
click at [127, 36] on button "Chart settings" at bounding box center [129, 41] width 49 height 13
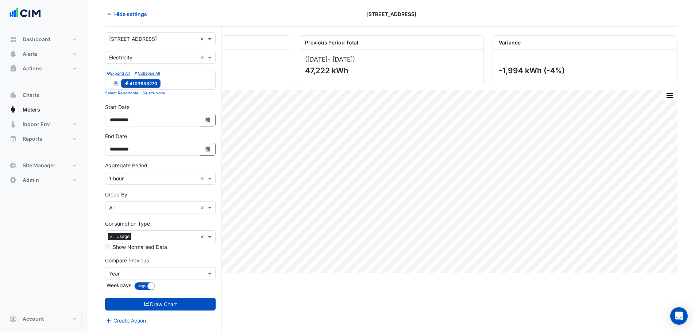
scroll to position [28, 0]
click at [204, 151] on button "Select Date" at bounding box center [208, 149] width 16 height 13
select select "*"
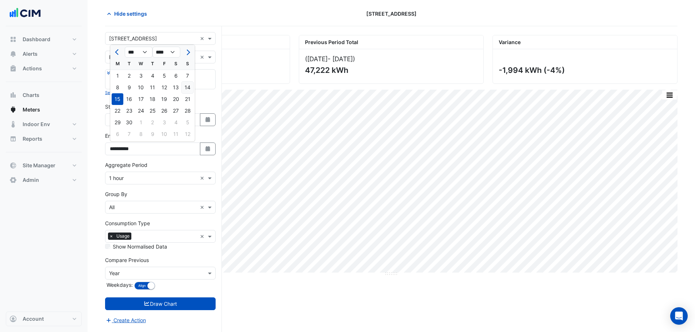
click at [186, 90] on div "14" at bounding box center [188, 88] width 12 height 12
type input "**********"
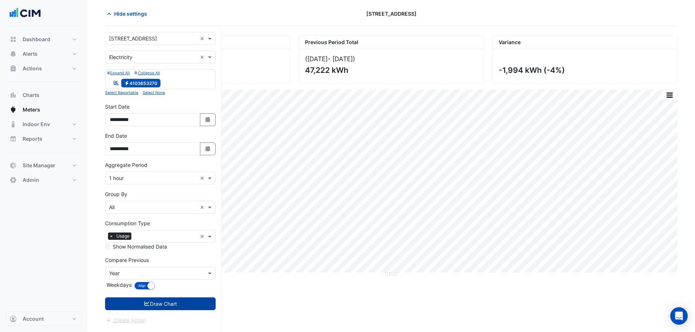
drag, startPoint x: 177, startPoint y: 302, endPoint x: 181, endPoint y: 299, distance: 4.5
click at [177, 301] on button "Draw Chart" at bounding box center [160, 304] width 111 height 13
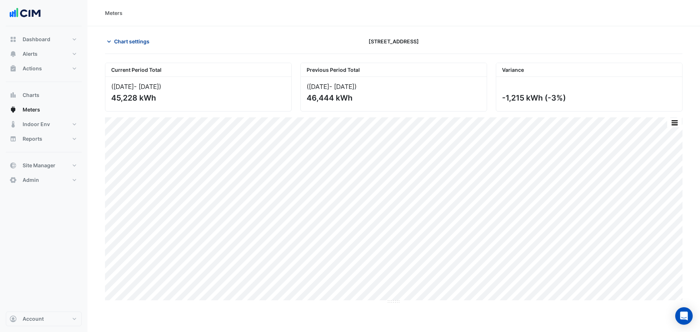
click at [135, 39] on span "Chart settings" at bounding box center [131, 42] width 35 height 8
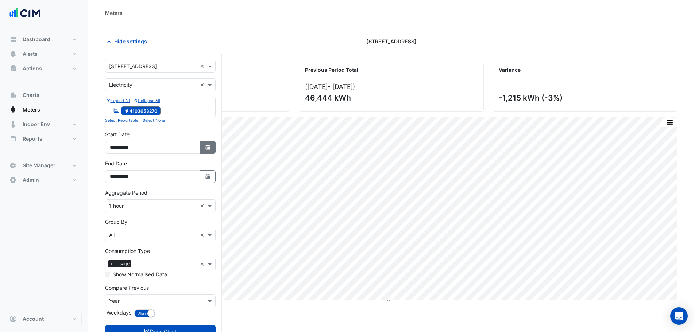
click at [205, 150] on fa-icon "Select Date" at bounding box center [208, 147] width 7 height 6
select select "*"
select select "****"
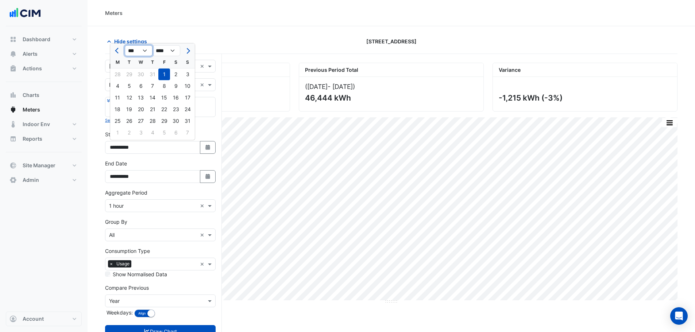
click at [135, 48] on select "*** *** *** *** *** *** *** *** ***" at bounding box center [139, 50] width 28 height 11
select select "*"
click at [125, 45] on select "*** *** *** *** *** *** *** *** ***" at bounding box center [139, 50] width 28 height 11
click at [139, 73] on div "1" at bounding box center [141, 75] width 12 height 12
type input "**********"
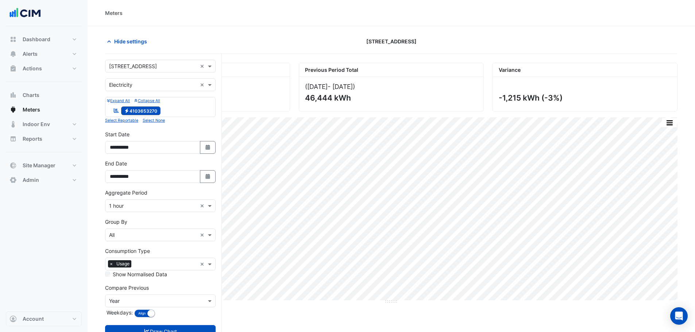
click at [181, 324] on form "**********" at bounding box center [160, 206] width 111 height 293
click at [183, 329] on button "Draw Chart" at bounding box center [160, 331] width 111 height 13
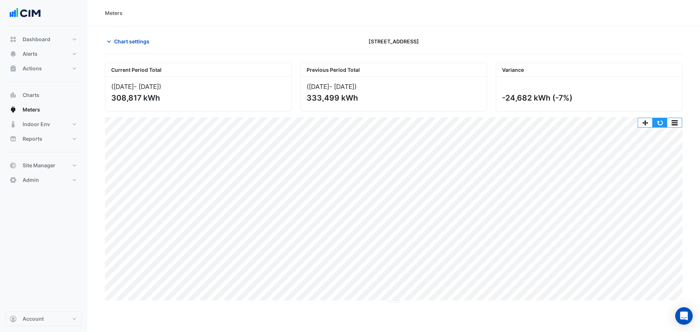
click at [662, 124] on button "button" at bounding box center [660, 122] width 15 height 9
click at [123, 39] on span "Chart settings" at bounding box center [131, 42] width 35 height 8
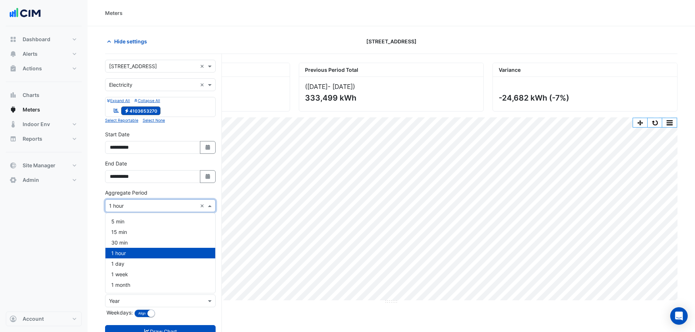
click at [132, 204] on input "text" at bounding box center [153, 206] width 88 height 8
click at [136, 286] on div "1 month" at bounding box center [160, 285] width 110 height 11
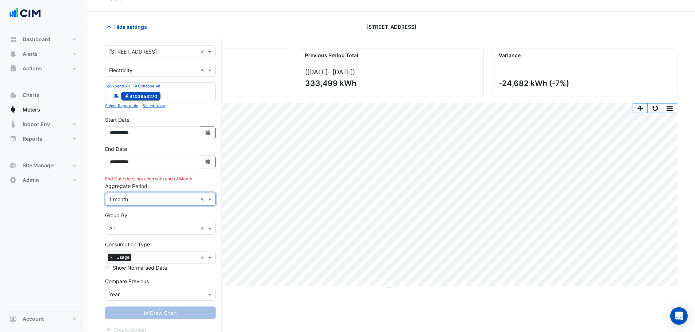
scroll to position [28, 0]
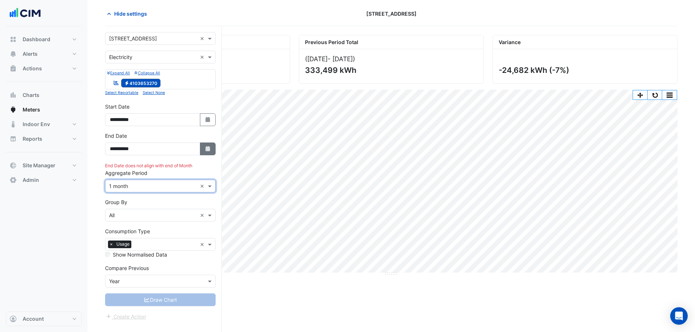
click at [211, 149] on button "Select Date" at bounding box center [208, 149] width 16 height 13
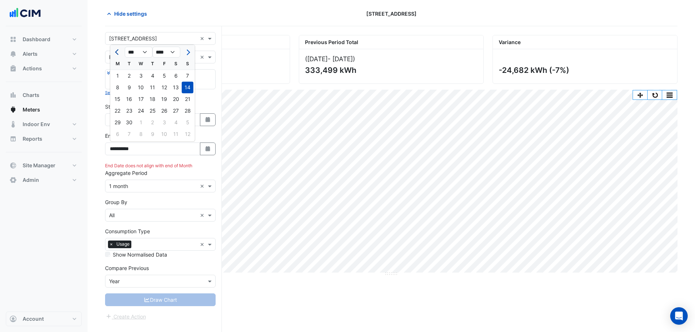
click at [120, 53] on button "Previous month" at bounding box center [117, 52] width 9 height 12
select select "*"
click at [185, 127] on div "31" at bounding box center [188, 123] width 12 height 12
type input "**********"
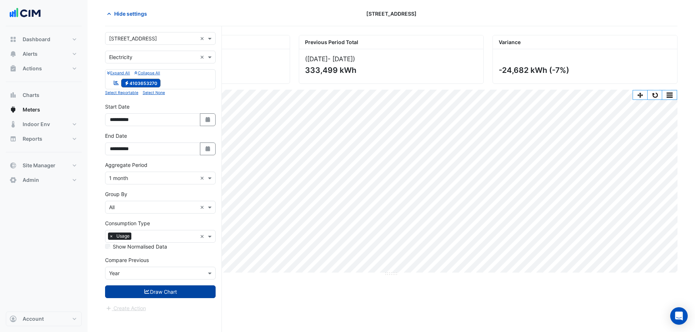
click at [148, 290] on icon "submit" at bounding box center [147, 291] width 7 height 5
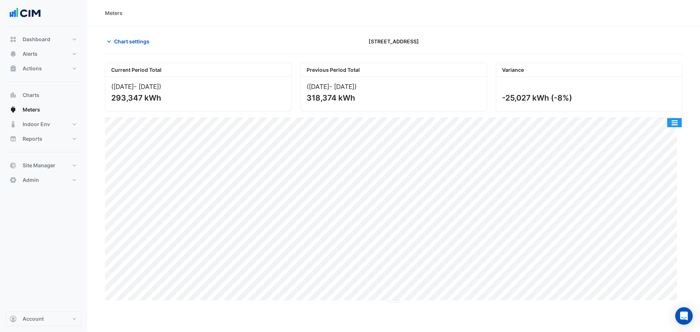
click at [678, 121] on button "button" at bounding box center [675, 122] width 15 height 9
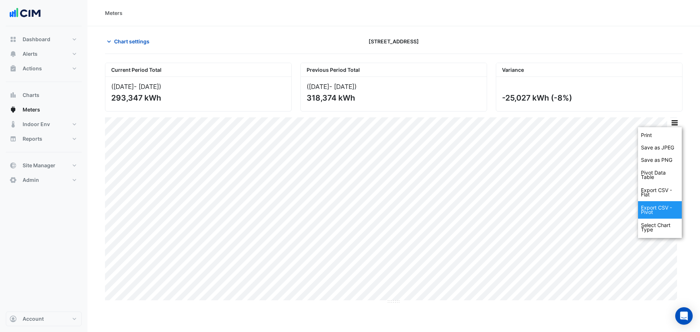
click at [674, 208] on div "Export CSV - Pivot" at bounding box center [660, 210] width 44 height 18
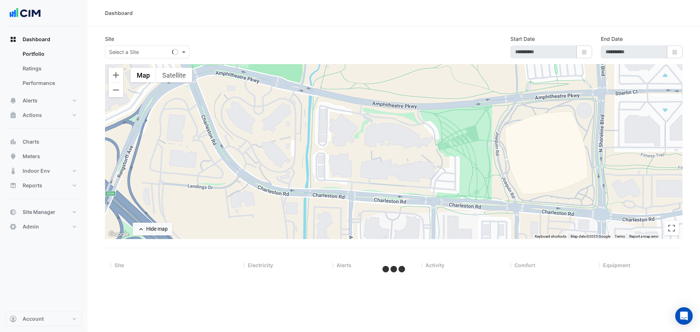
select select "***"
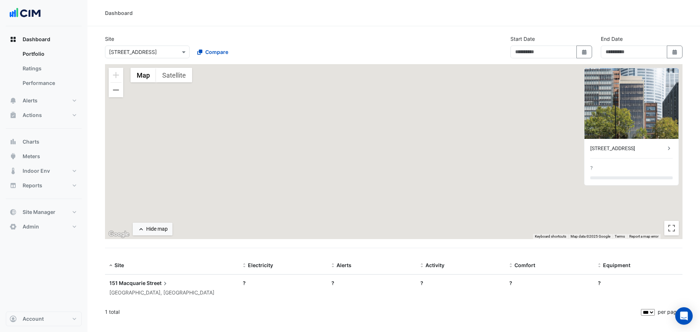
type input "**********"
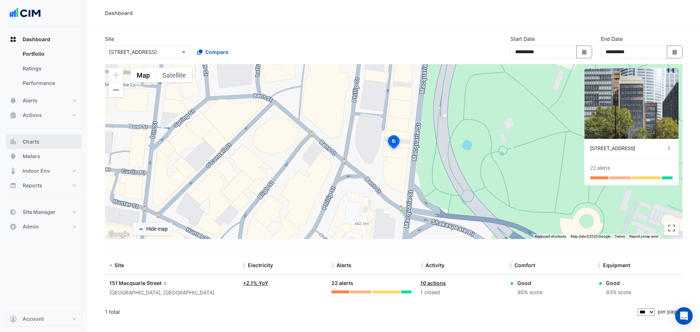
click at [42, 143] on button "Charts" at bounding box center [44, 142] width 76 height 15
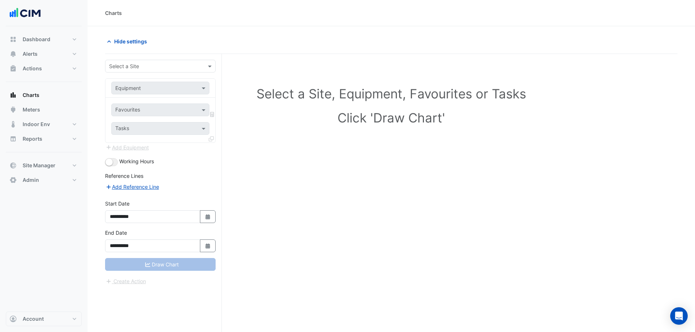
click at [140, 69] on input "text" at bounding box center [153, 67] width 88 height 8
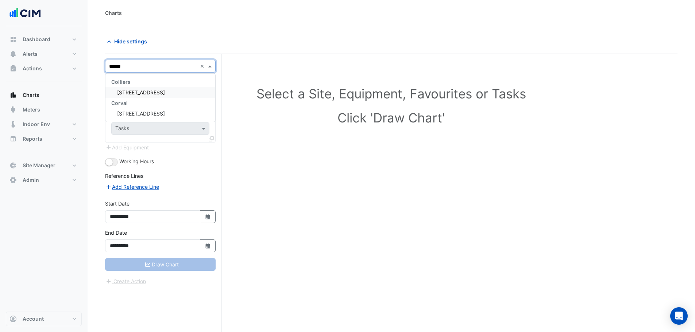
type input "*******"
click at [140, 97] on div "[STREET_ADDRESS]" at bounding box center [160, 92] width 110 height 11
click at [147, 93] on div "Equipment" at bounding box center [160, 88] width 98 height 13
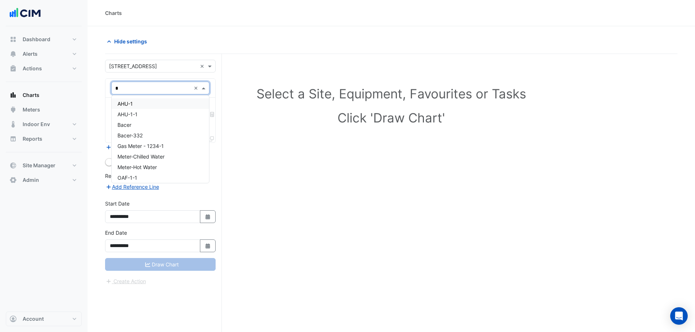
type input "**"
click at [162, 101] on div "AHU-1" at bounding box center [160, 103] width 97 height 11
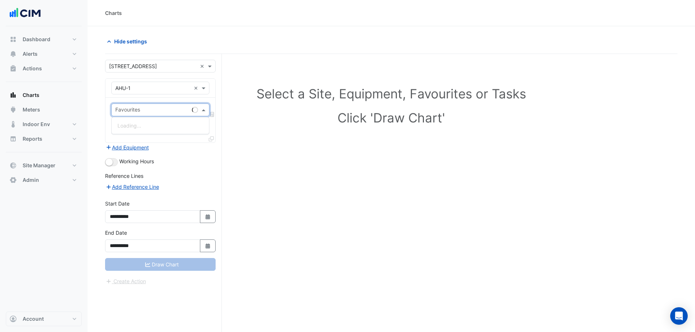
click at [160, 111] on input "text" at bounding box center [152, 111] width 74 height 8
type input "*"
type input "****"
click at [153, 137] on span "Unit Supply Air Fan Frequency - Plantroom, Plantroom" at bounding box center [181, 136] width 129 height 6
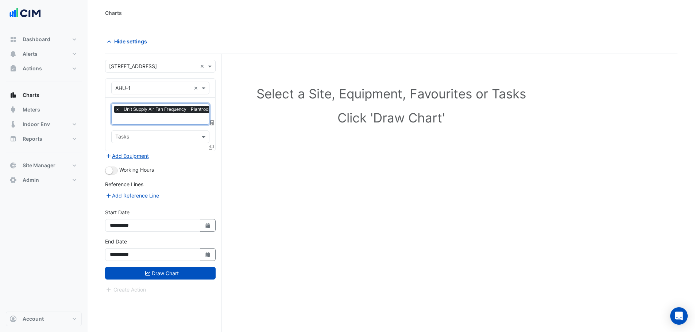
click at [178, 124] on div "Favourites × Unit Supply Air Fan Frequency - Plantroom, Plantroom × Tasks" at bounding box center [160, 124] width 110 height 53
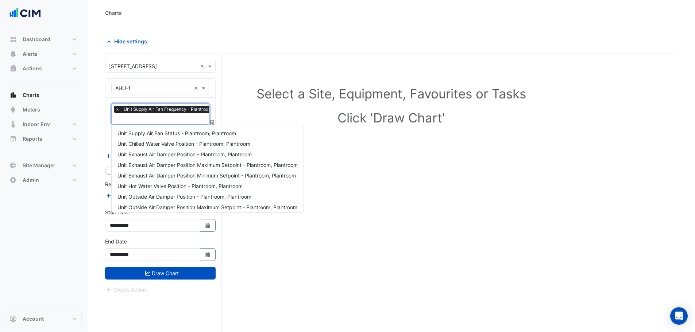
scroll to position [0, 4]
click at [179, 120] on input "text" at bounding box center [174, 120] width 124 height 8
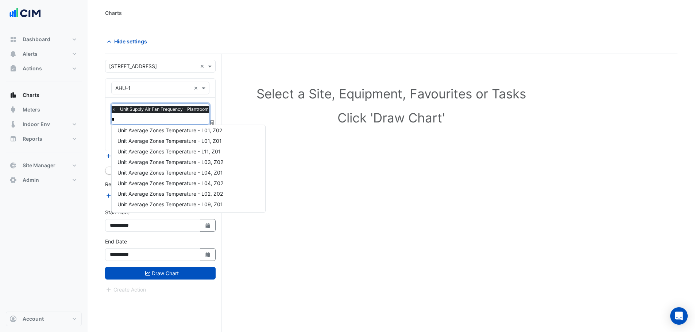
scroll to position [0, 0]
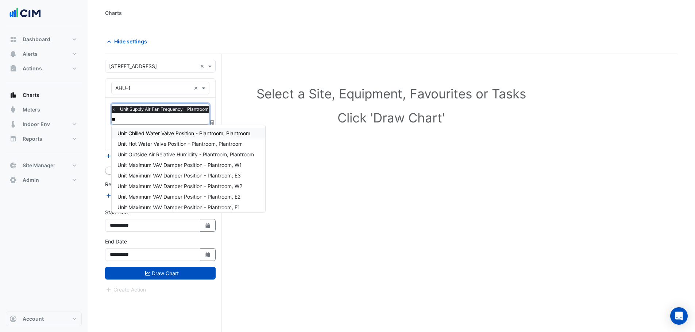
type input "***"
click at [201, 135] on span "Unit Maximum VAV Damper Position - Plantroom, W1" at bounding box center [179, 133] width 124 height 6
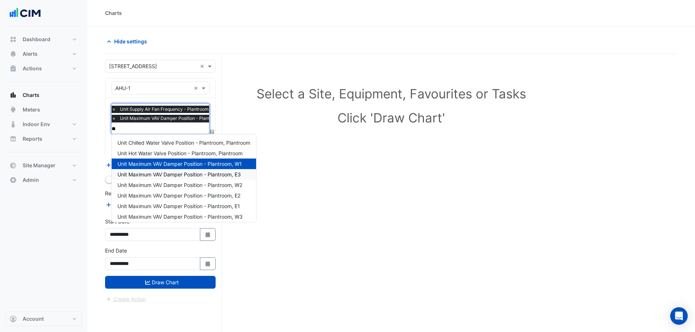
type input "***"
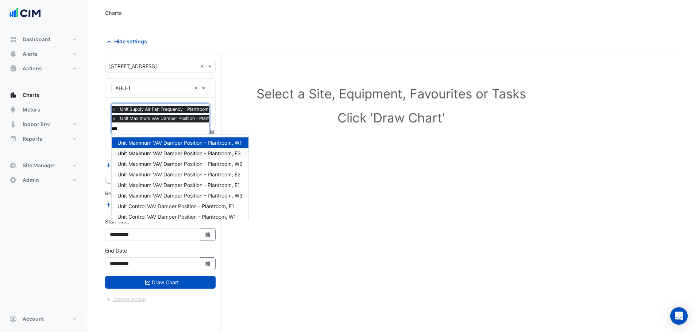
click at [167, 151] on span "Unit Maximum VAV Damper Position - Plantroom, E3" at bounding box center [178, 153] width 123 height 6
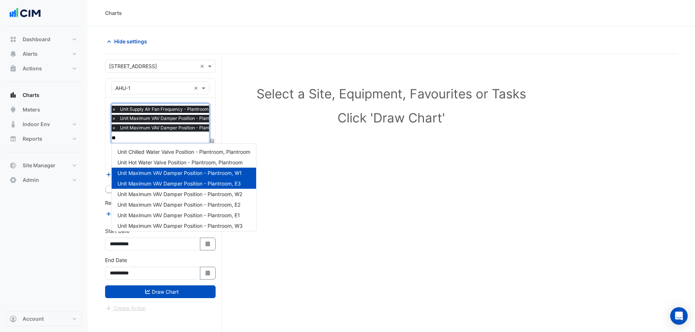
type input "***"
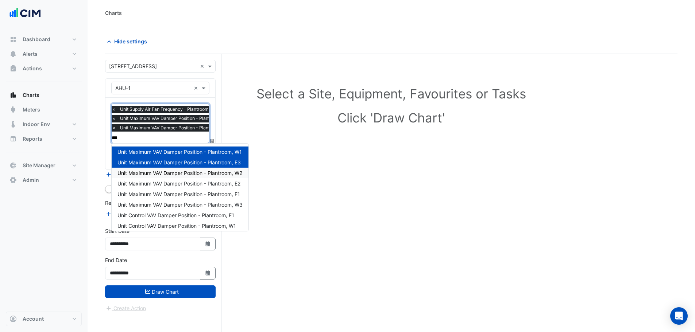
click at [160, 177] on div "Unit Maximum VAV Damper Position - Plantroom, W2" at bounding box center [180, 173] width 137 height 11
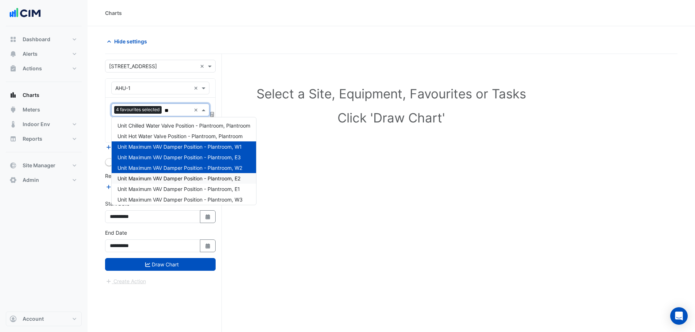
type input "***"
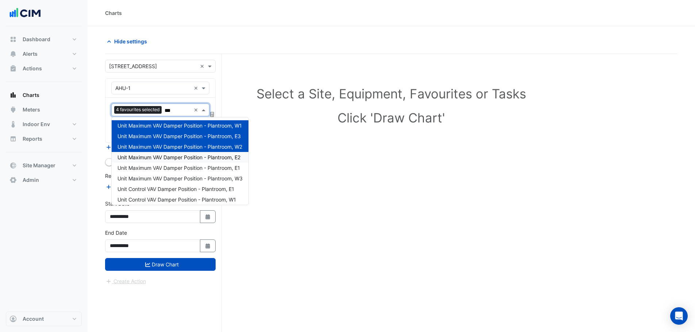
click at [182, 160] on span "Unit Maximum VAV Damper Position - Plantroom, E2" at bounding box center [178, 157] width 123 height 6
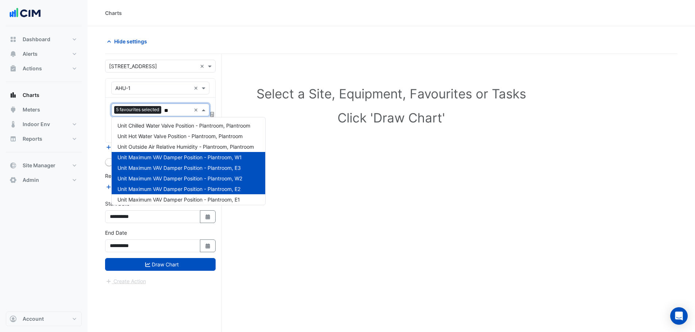
type input "***"
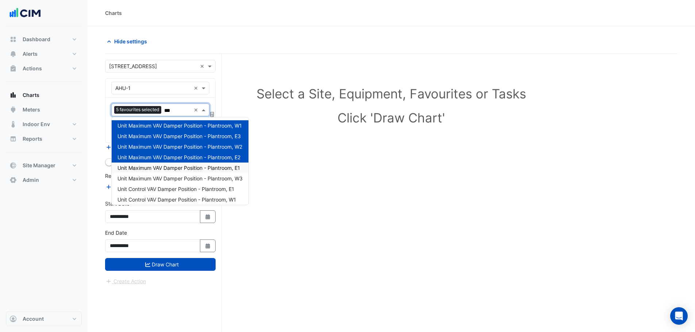
click at [172, 166] on span "Unit Maximum VAV Damper Position - Plantroom, E1" at bounding box center [178, 168] width 123 height 6
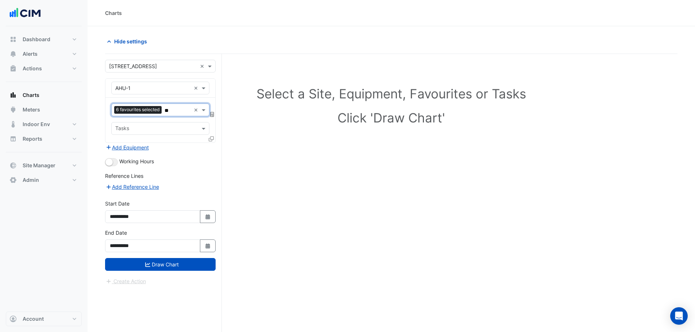
type input "***"
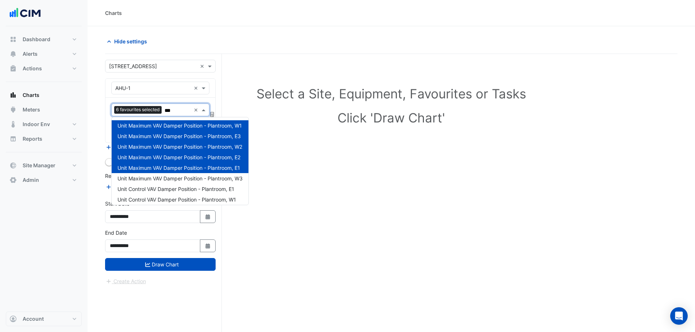
click at [175, 165] on span "Unit Maximum VAV Damper Position - Plantroom, E1" at bounding box center [178, 168] width 123 height 6
click at [173, 156] on span "Unit Maximum VAV Damper Position - Plantroom, E2" at bounding box center [178, 157] width 123 height 6
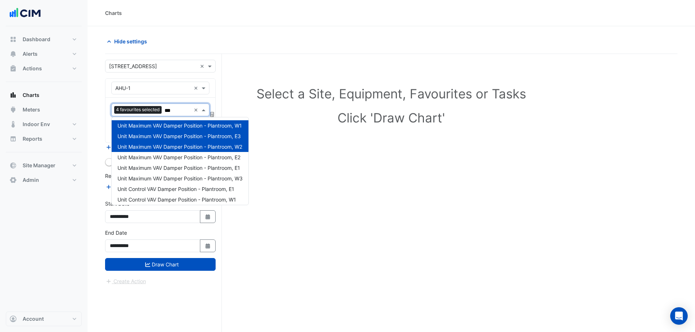
click at [175, 146] on span "Unit Maximum VAV Damper Position - Plantroom, W2" at bounding box center [179, 147] width 125 height 6
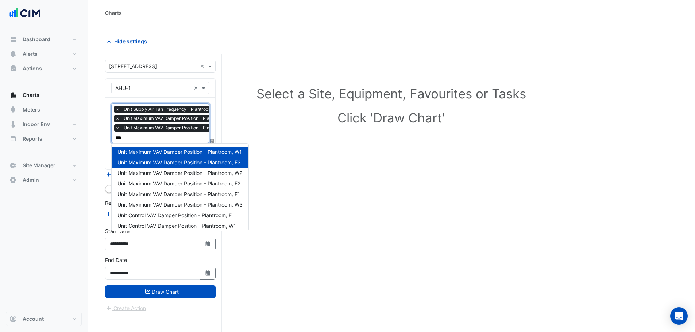
click at [177, 156] on div "Unit Maximum VAV Damper Position - Plantroom, W1" at bounding box center [180, 152] width 137 height 11
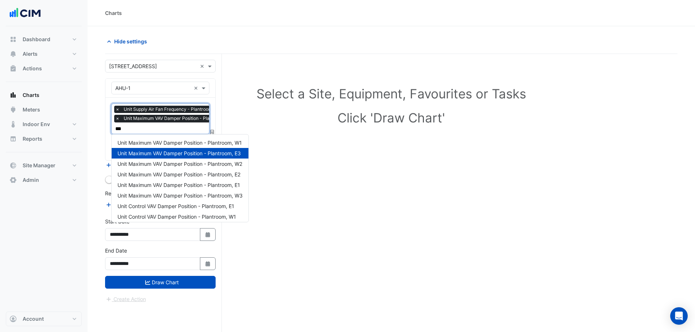
click at [182, 153] on span "Unit Maximum VAV Damper Position - Plantroom, E3" at bounding box center [178, 153] width 123 height 6
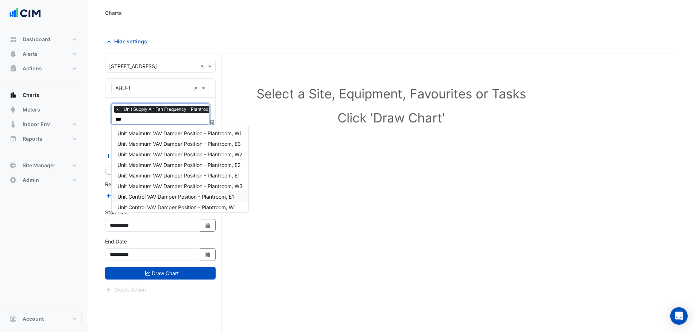
click at [185, 198] on span "Unit Control VAV Damper Position - Plantroom, E1" at bounding box center [175, 197] width 117 height 6
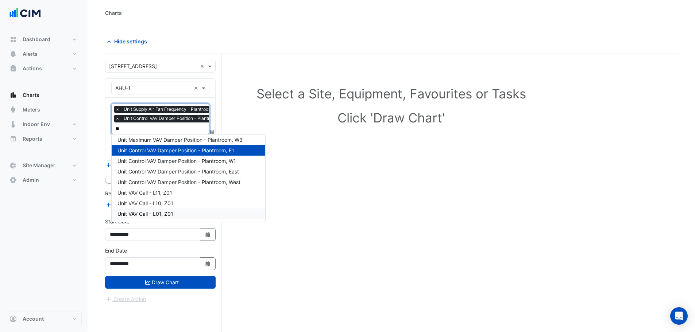
type input "***"
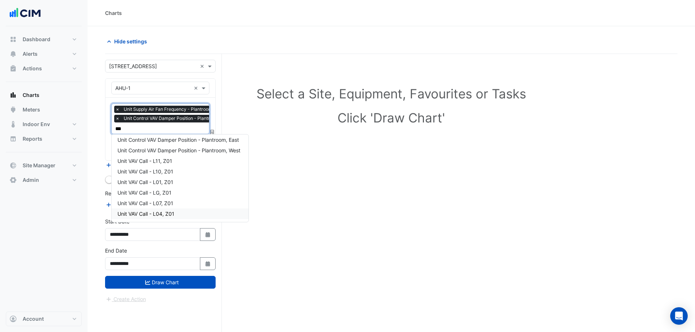
scroll to position [66, 0]
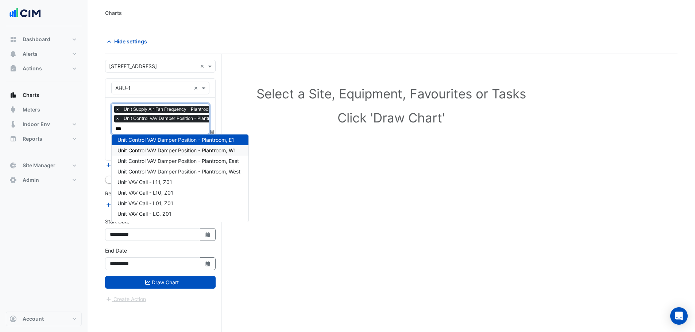
click at [163, 148] on span "Unit Control VAV Damper Position - Plantroom, W1" at bounding box center [176, 150] width 119 height 6
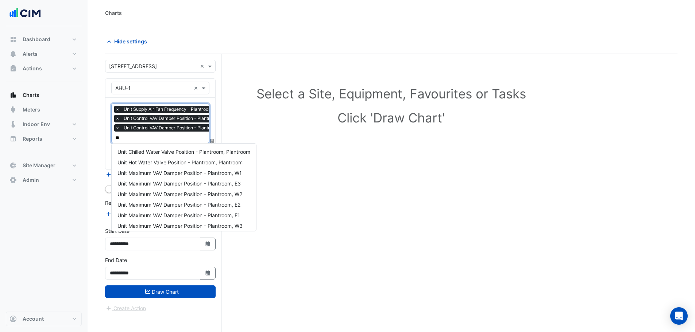
type input "***"
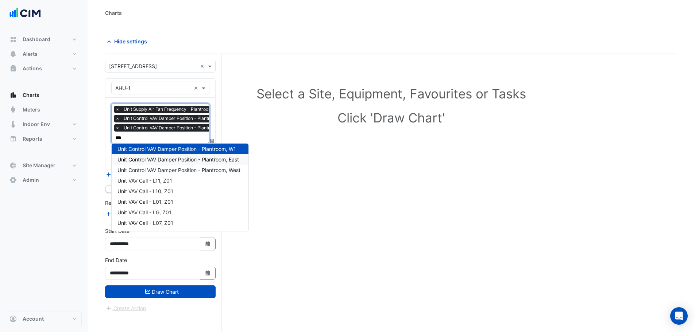
click at [164, 160] on span "Unit Control VAV Damper Position - Plantroom, East" at bounding box center [177, 159] width 121 height 6
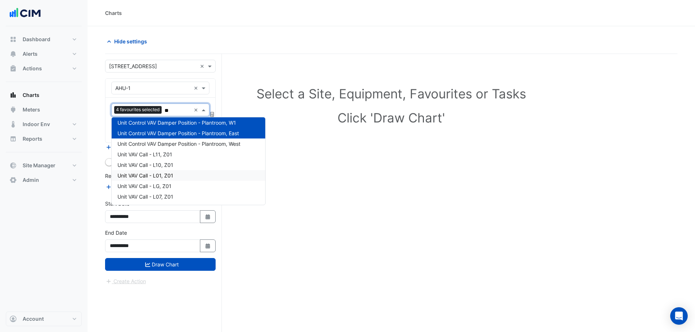
type input "***"
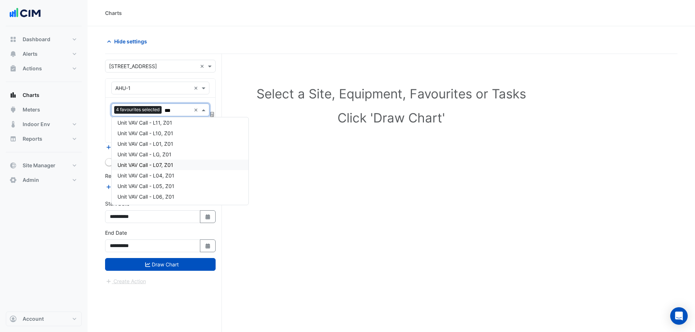
scroll to position [88, 0]
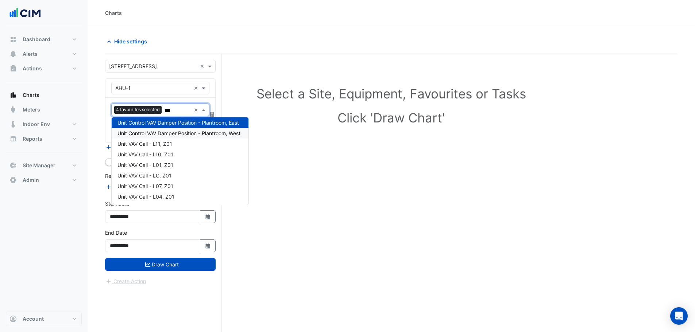
click at [184, 131] on span "Unit Control VAV Damper Position - Plantroom, West" at bounding box center [178, 133] width 123 height 6
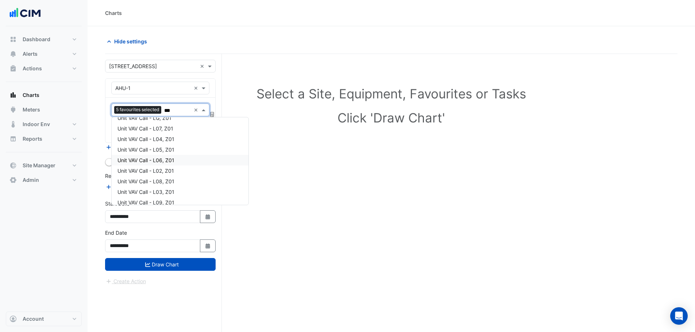
scroll to position [151, 0]
type input "***"
click at [205, 215] on icon "Select Date" at bounding box center [208, 216] width 7 height 5
select select "*"
select select "****"
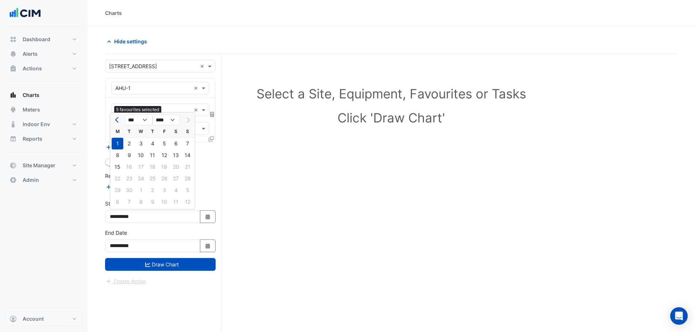
click at [113, 118] on div at bounding box center [117, 120] width 15 height 12
click at [120, 122] on button "Previous month" at bounding box center [117, 120] width 9 height 12
click at [119, 122] on button "Previous month" at bounding box center [117, 120] width 9 height 12
select select "*"
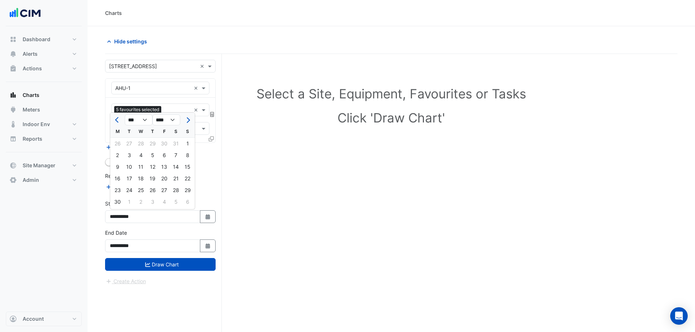
drag, startPoint x: 185, startPoint y: 145, endPoint x: 171, endPoint y: 151, distance: 15.5
click at [185, 145] on div "1" at bounding box center [188, 144] width 12 height 12
type input "**********"
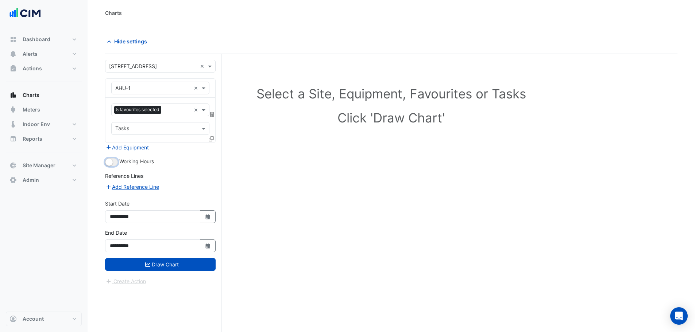
drag, startPoint x: 112, startPoint y: 165, endPoint x: 126, endPoint y: 240, distance: 76.4
click at [112, 165] on button "button" at bounding box center [111, 162] width 13 height 8
click at [144, 264] on button "Draw Chart" at bounding box center [160, 264] width 111 height 13
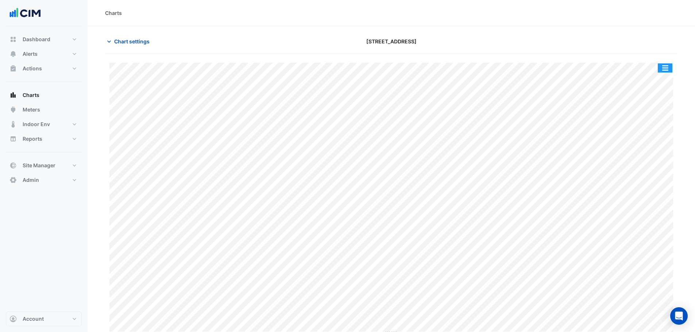
click at [663, 69] on button "button" at bounding box center [665, 67] width 15 height 9
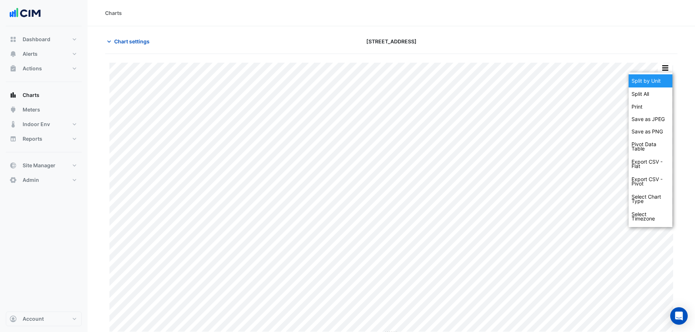
click at [661, 80] on div "Split by Unit" at bounding box center [651, 80] width 44 height 13
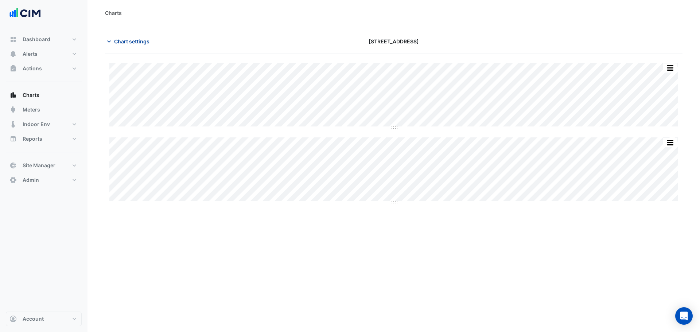
click at [136, 40] on span "Chart settings" at bounding box center [131, 42] width 35 height 8
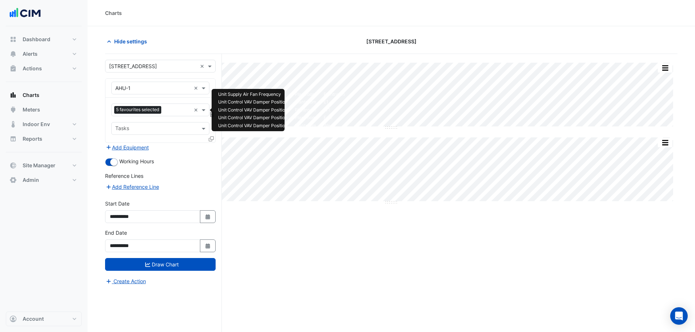
click at [162, 115] on div "5 favourites selected" at bounding box center [138, 110] width 49 height 9
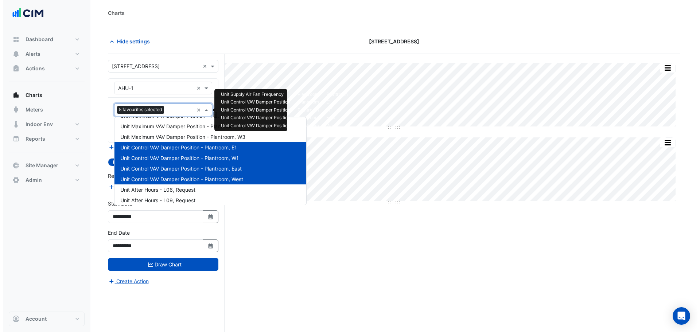
scroll to position [660, 0]
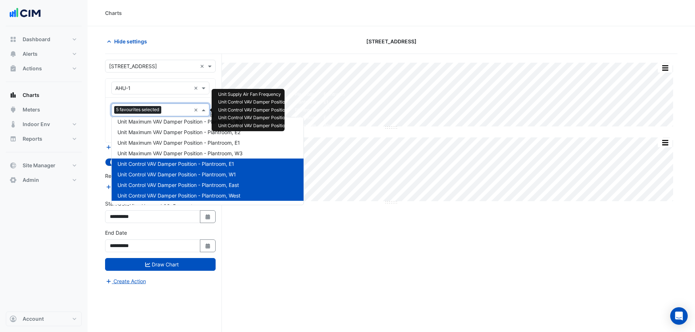
click at [180, 167] on div "Unit Control VAV Damper Position - Plantroom, E1" at bounding box center [208, 164] width 192 height 11
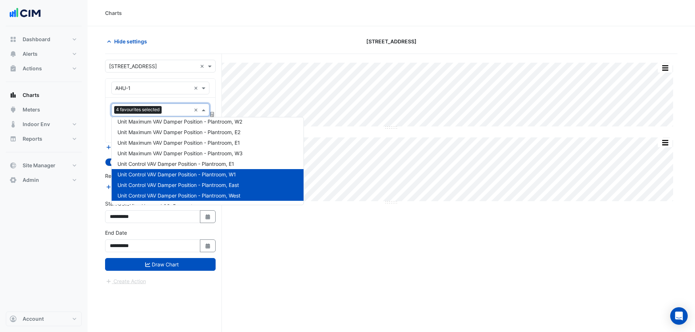
click at [182, 176] on span "Unit Control VAV Damper Position - Plantroom, W1" at bounding box center [176, 174] width 119 height 6
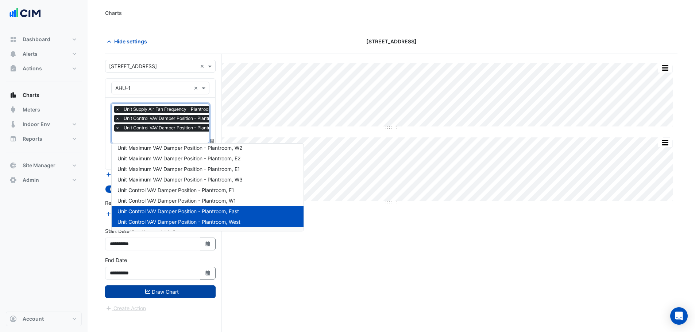
click at [193, 290] on button "Draw Chart" at bounding box center [160, 292] width 111 height 13
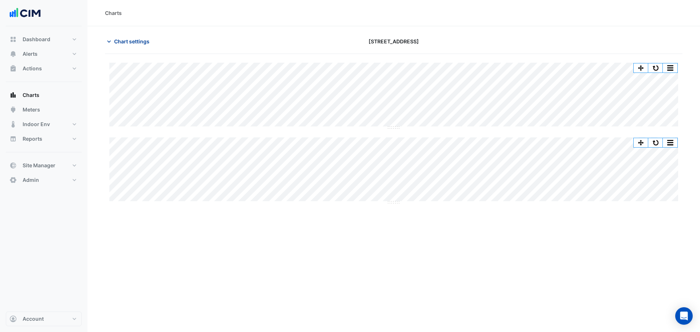
click at [136, 43] on span "Chart settings" at bounding box center [131, 42] width 35 height 8
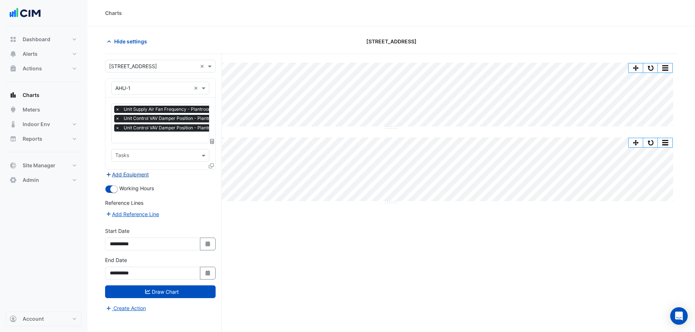
click at [132, 174] on button "Add Equipment" at bounding box center [127, 174] width 44 height 8
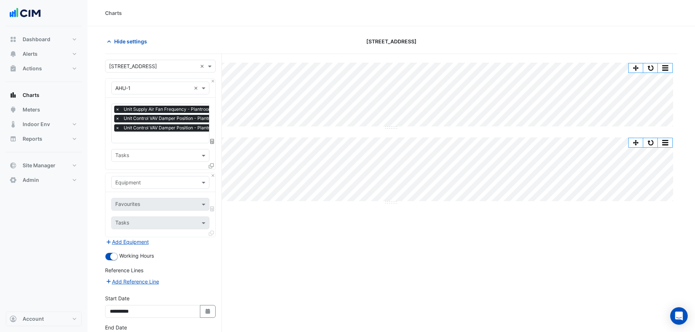
click at [153, 184] on input "text" at bounding box center [153, 183] width 76 height 8
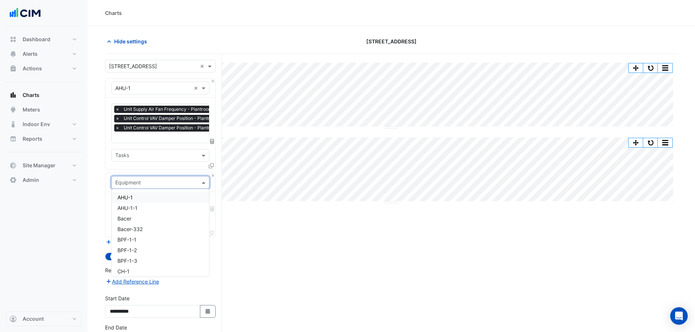
type input "*"
type input "***"
click at [147, 200] on div "VAV-L01-01" at bounding box center [160, 197] width 97 height 11
click at [148, 204] on input "text" at bounding box center [152, 205] width 74 height 8
type input "**"
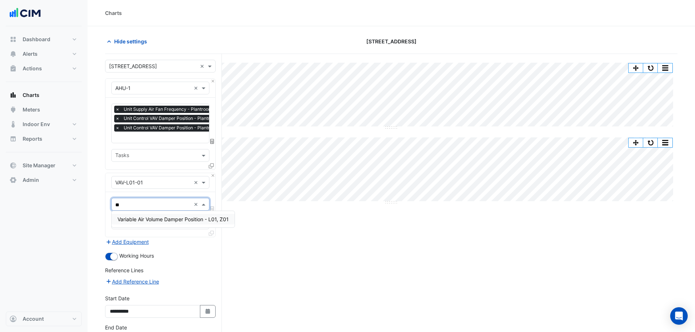
click at [165, 220] on span "Variable Air Volume Damper Position - L01, Z01" at bounding box center [172, 219] width 111 height 6
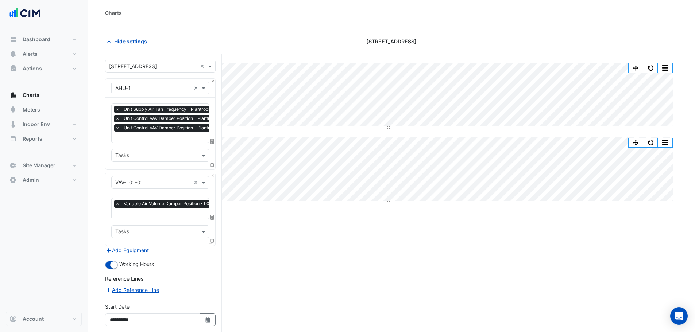
click at [212, 240] on icon at bounding box center [211, 241] width 5 height 5
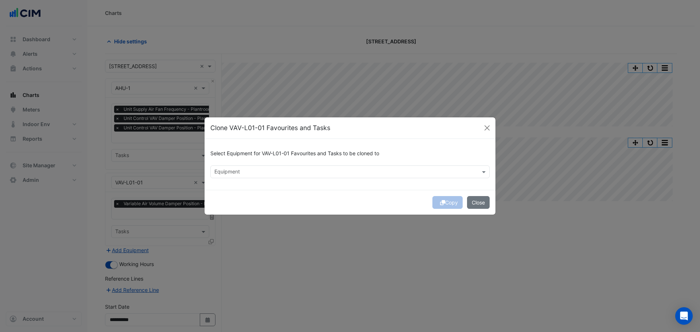
click at [265, 174] on input "text" at bounding box center [345, 173] width 263 height 8
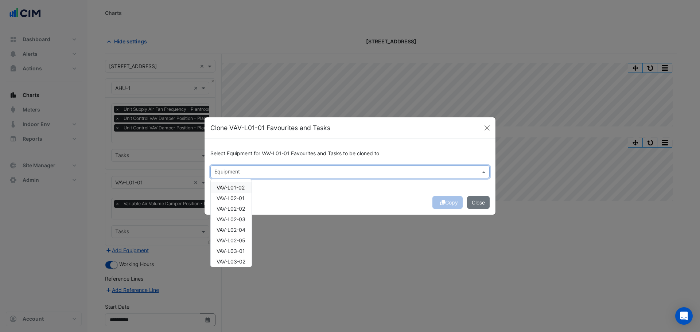
click at [237, 190] on span "VAV-L01-02" at bounding box center [231, 188] width 28 height 6
click at [239, 200] on span "VAV-L02-01" at bounding box center [231, 198] width 28 height 6
click at [239, 210] on span "VAV-L02-02" at bounding box center [231, 209] width 28 height 6
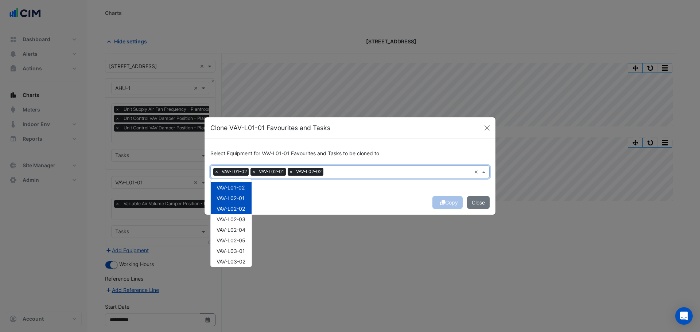
click at [238, 222] on span "VAV-L02-03" at bounding box center [231, 219] width 29 height 6
click at [238, 229] on span "VAV-L02-04" at bounding box center [231, 230] width 29 height 6
click at [240, 239] on span "VAV-L02-05" at bounding box center [231, 240] width 29 height 6
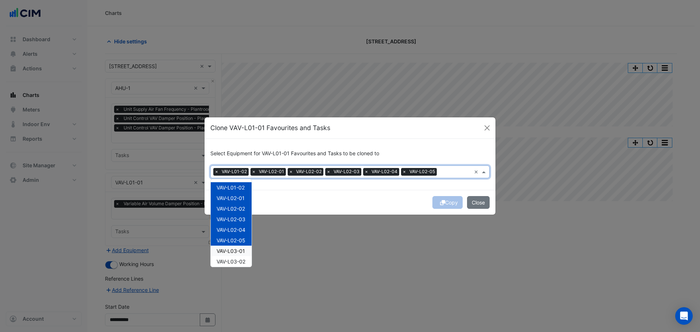
click at [240, 251] on span "VAV-L03-01" at bounding box center [231, 251] width 28 height 6
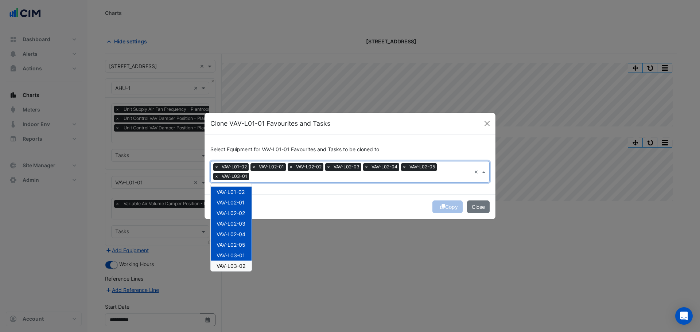
click at [239, 267] on span "VAV-L03-02" at bounding box center [231, 266] width 29 height 6
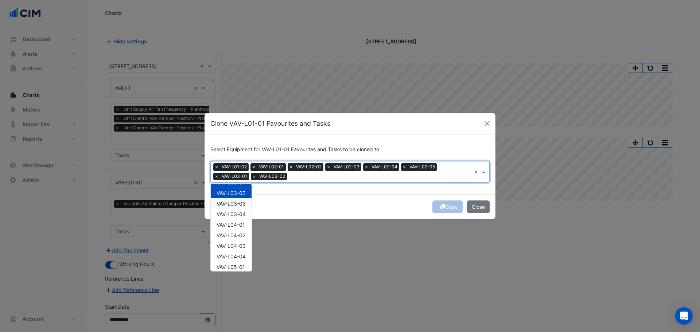
click at [238, 202] on span "VAV-L03-03" at bounding box center [231, 204] width 29 height 6
click at [242, 216] on span "VAV-L03-04" at bounding box center [231, 214] width 29 height 6
click at [241, 224] on span "VAV-L04-01" at bounding box center [231, 225] width 28 height 6
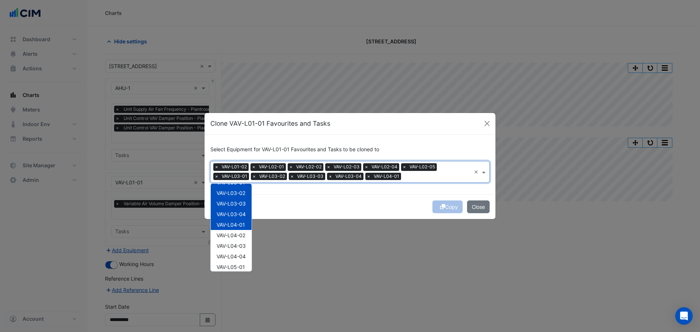
click at [238, 234] on span "VAV-L04-02" at bounding box center [231, 235] width 29 height 6
click at [237, 243] on span "VAV-L04-03" at bounding box center [231, 246] width 29 height 6
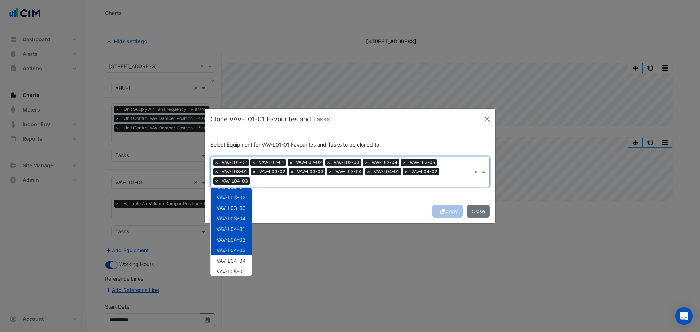
click at [241, 256] on div "VAV-L04-04" at bounding box center [231, 261] width 41 height 11
click at [240, 271] on span "VAV-L05-01" at bounding box center [231, 271] width 28 height 6
click at [242, 247] on span "VAV-L05-02" at bounding box center [231, 246] width 29 height 6
click at [240, 257] on span "VAV-L05-03" at bounding box center [231, 256] width 29 height 6
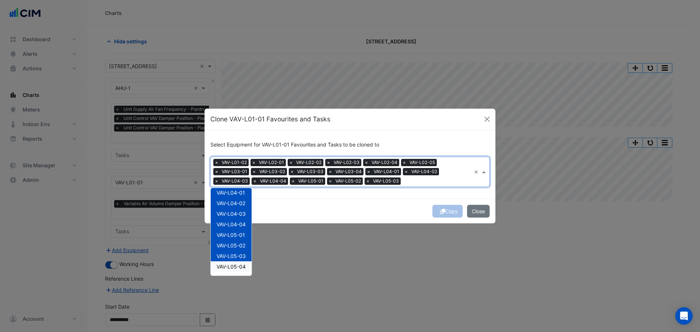
click at [239, 266] on span "VAV-L05-04" at bounding box center [231, 267] width 29 height 6
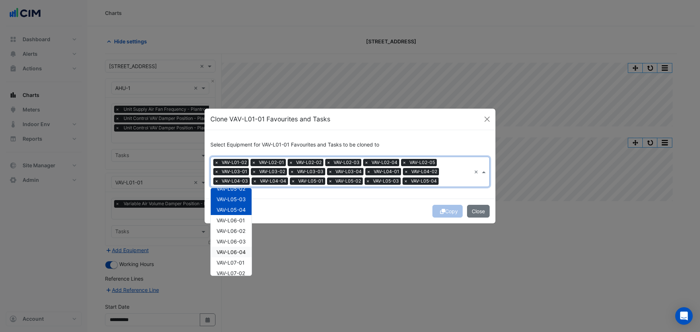
scroll to position [182, 0]
click at [235, 206] on span "VAV-L06-01" at bounding box center [231, 204] width 28 height 6
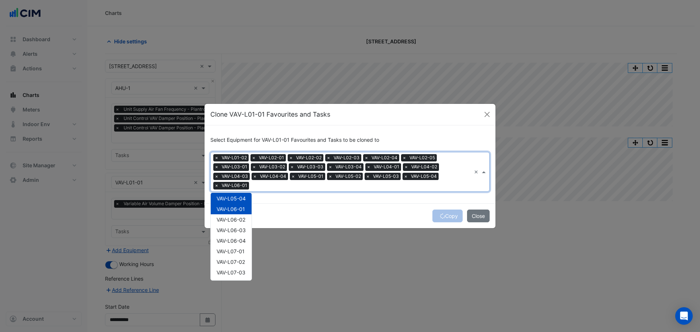
click at [237, 218] on span "VAV-L06-02" at bounding box center [231, 220] width 29 height 6
click at [239, 228] on span "VAV-L06-03" at bounding box center [231, 230] width 29 height 6
click at [239, 241] on span "VAV-L06-04" at bounding box center [231, 241] width 29 height 6
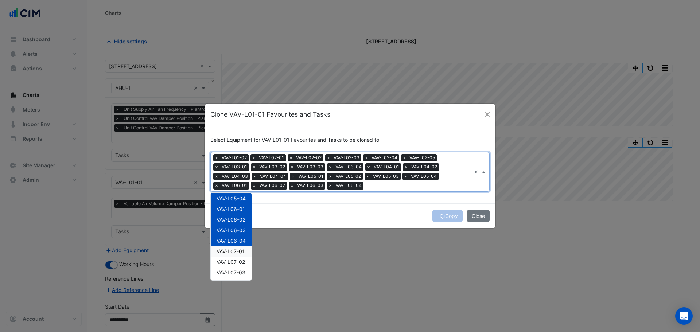
click at [241, 251] on span "VAV-L07-01" at bounding box center [231, 251] width 28 height 6
click at [240, 261] on span "VAV-L07-02" at bounding box center [231, 262] width 28 height 6
click at [240, 274] on span "VAV-L07-03" at bounding box center [231, 273] width 29 height 6
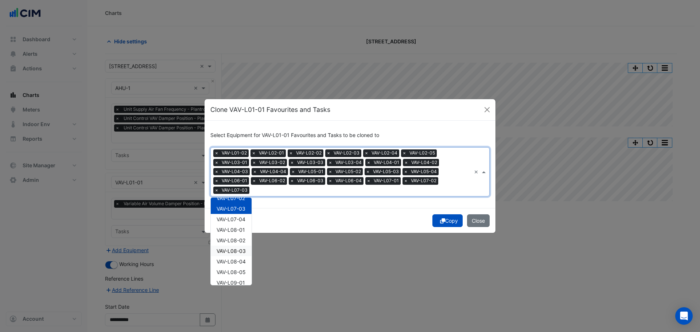
scroll to position [255, 0]
click at [232, 212] on span "VAV-L07-04" at bounding box center [231, 215] width 29 height 6
click at [235, 228] on span "VAV-L08-01" at bounding box center [231, 226] width 28 height 6
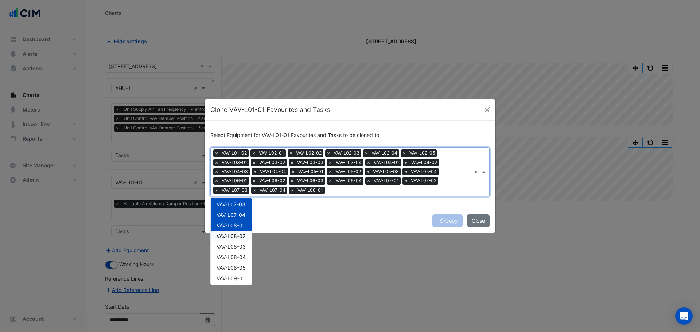
click at [238, 237] on span "VAV-L08-02" at bounding box center [231, 236] width 29 height 6
click at [241, 245] on span "VAV-L08-03" at bounding box center [231, 247] width 29 height 6
click at [241, 254] on div "VAV-L08-04" at bounding box center [231, 257] width 41 height 11
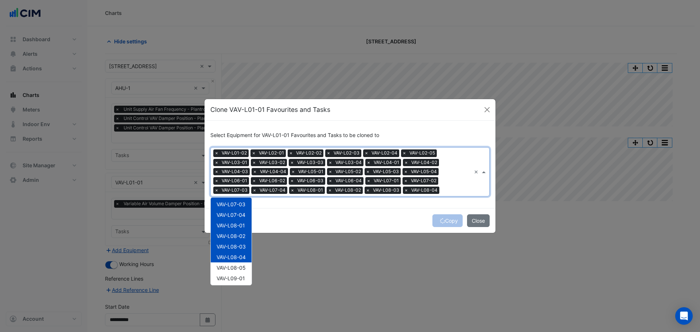
click at [239, 265] on span "VAV-L08-05" at bounding box center [231, 268] width 29 height 6
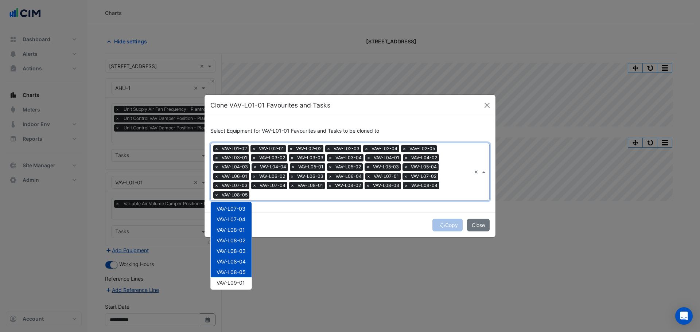
click at [243, 279] on div "VAV-L09-01" at bounding box center [231, 283] width 41 height 11
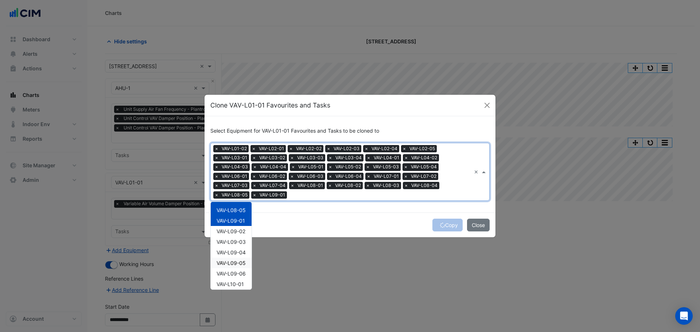
scroll to position [328, 0]
click at [236, 216] on div "VAV-L09-02" at bounding box center [231, 220] width 41 height 11
click at [239, 232] on span "VAV-L09-03" at bounding box center [231, 231] width 29 height 6
click at [238, 244] on span "VAV-L09-04" at bounding box center [231, 242] width 29 height 6
click at [237, 252] on span "VAV-L09-05" at bounding box center [231, 252] width 29 height 6
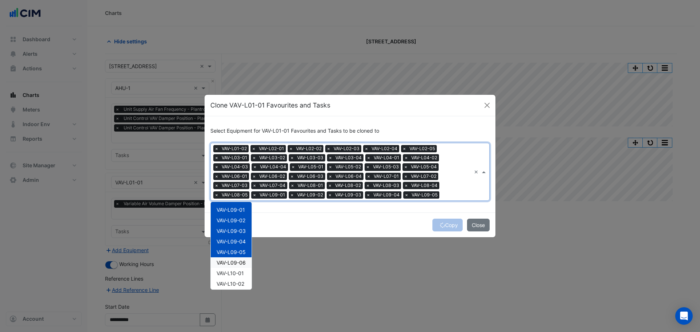
click at [239, 262] on span "VAV-L09-06" at bounding box center [231, 263] width 29 height 6
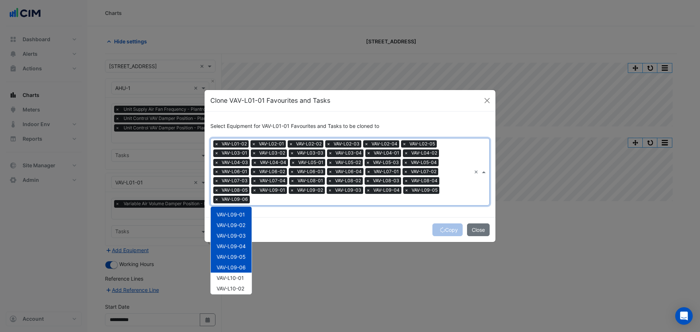
click at [238, 271] on div "VAV-L09-06" at bounding box center [231, 267] width 41 height 11
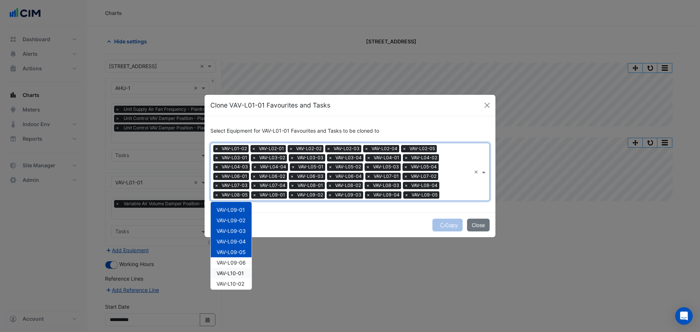
click at [235, 260] on span "VAV-L09-06" at bounding box center [231, 263] width 29 height 6
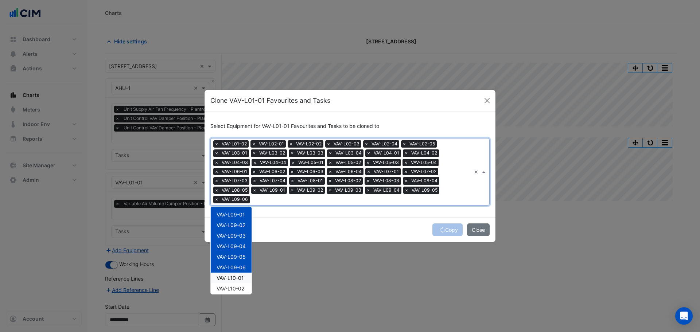
click at [238, 275] on span "VAV-L10-01" at bounding box center [230, 278] width 27 height 6
click at [239, 290] on span "VAV-L10-02" at bounding box center [231, 289] width 28 height 6
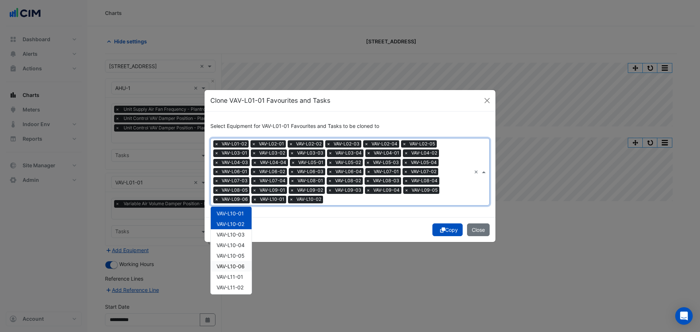
scroll to position [401, 0]
click at [236, 227] on span "VAV-L10-03" at bounding box center [231, 226] width 28 height 6
click at [238, 238] on span "VAV-L10-04" at bounding box center [231, 237] width 28 height 6
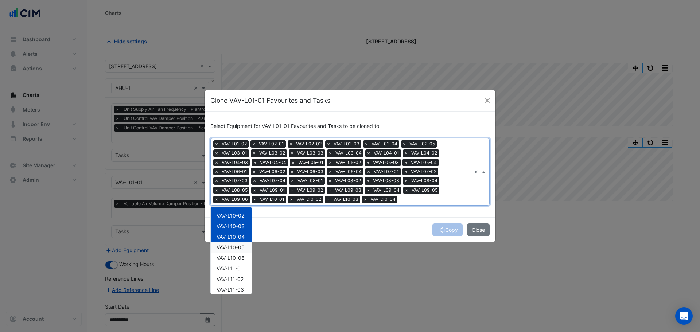
click at [238, 251] on div "VAV-L10-05" at bounding box center [231, 247] width 41 height 11
click at [239, 256] on span "VAV-L10-06" at bounding box center [231, 258] width 28 height 6
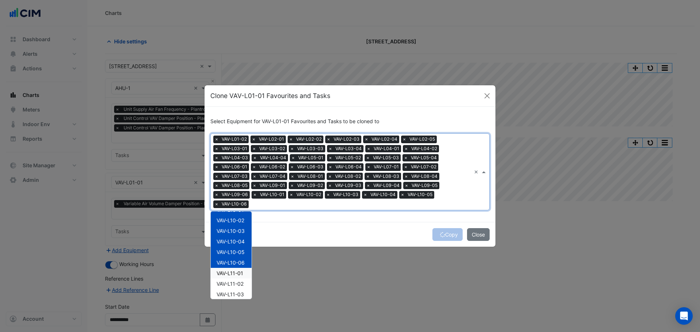
click at [239, 275] on span "VAV-L11-01" at bounding box center [230, 273] width 27 height 6
click at [240, 285] on span "VAV-L11-02" at bounding box center [230, 284] width 27 height 6
click at [238, 294] on span "VAV-L11-03" at bounding box center [230, 294] width 27 height 6
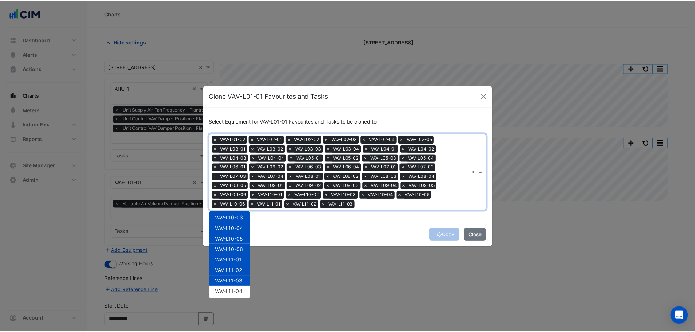
scroll to position [437, 0]
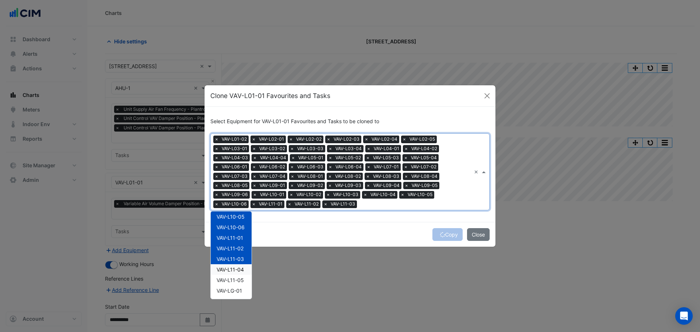
click at [237, 271] on span "VAV-L11-04" at bounding box center [230, 270] width 27 height 6
click at [236, 285] on div "VAV-L11-05" at bounding box center [231, 280] width 41 height 11
click at [228, 289] on span "VAV-LG-01" at bounding box center [230, 291] width 26 height 6
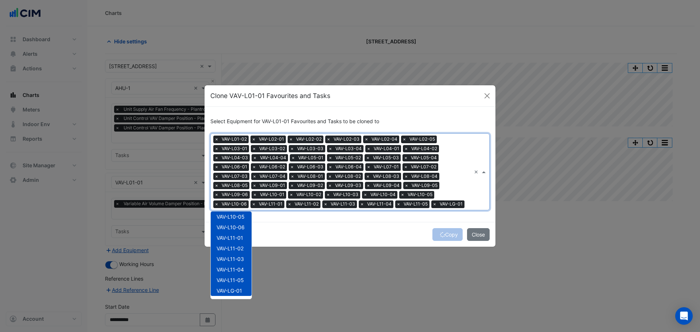
click at [390, 240] on div "Copy Close" at bounding box center [350, 234] width 291 height 25
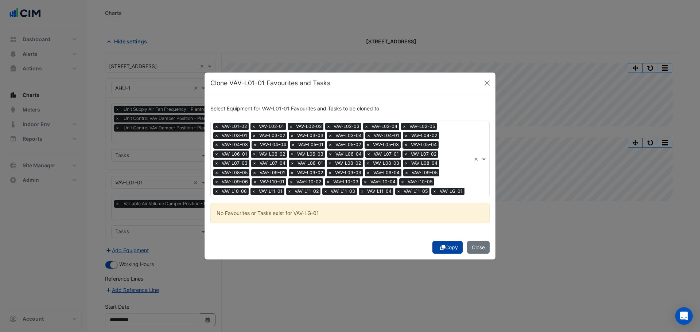
click at [448, 243] on button "Copy" at bounding box center [448, 247] width 30 height 13
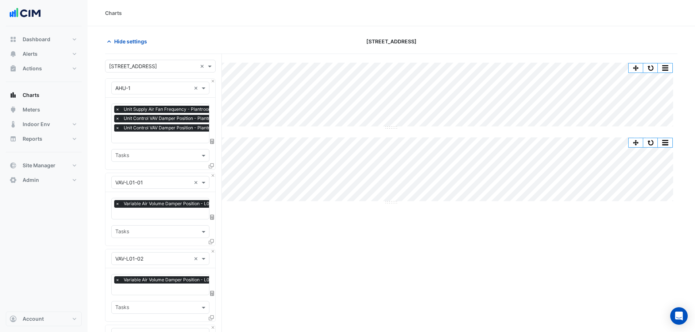
click at [119, 127] on span "×" at bounding box center [117, 127] width 7 height 7
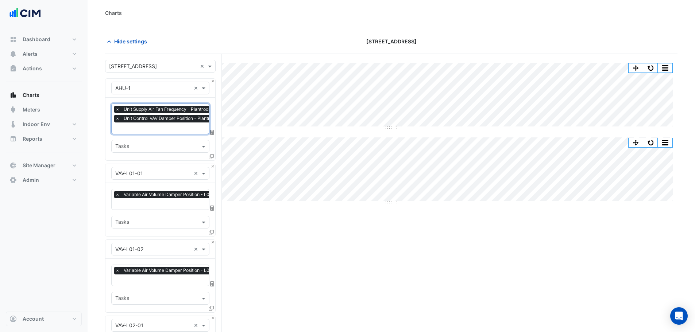
scroll to position [0, 4]
click at [115, 120] on span "×" at bounding box center [114, 118] width 7 height 7
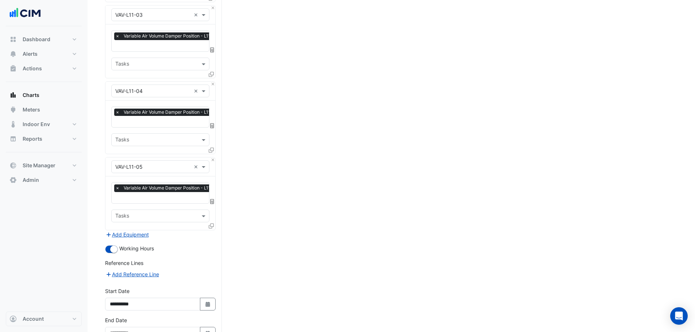
scroll to position [3674, 0]
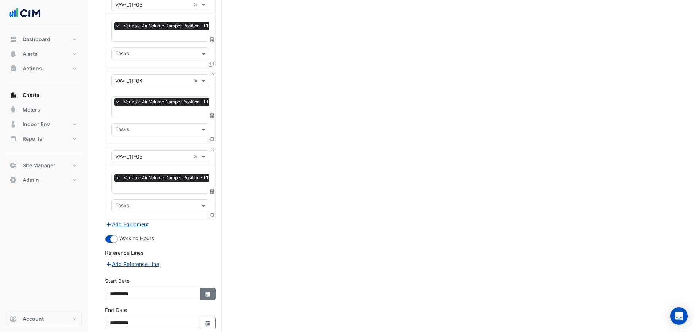
click at [206, 292] on icon "button" at bounding box center [207, 294] width 4 height 5
select select "*"
select select "****"
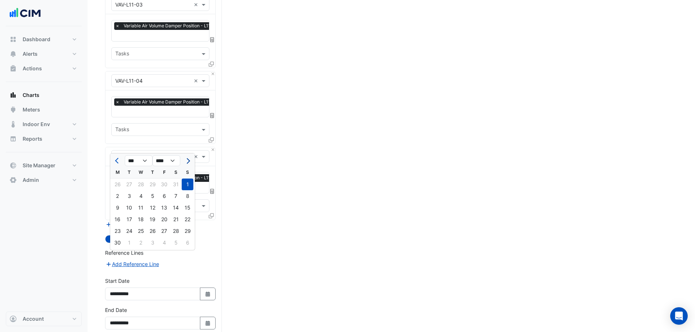
click at [189, 156] on button "Next month" at bounding box center [187, 161] width 9 height 12
click at [187, 160] on span "Next month" at bounding box center [187, 160] width 5 height 5
select select "*"
click at [117, 198] on div "8" at bounding box center [118, 196] width 12 height 12
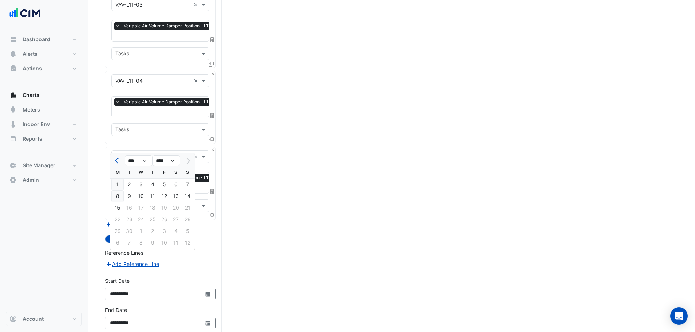
type input "**********"
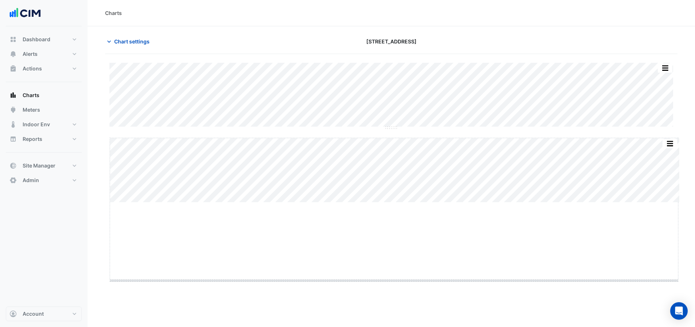
drag, startPoint x: 395, startPoint y: 202, endPoint x: 389, endPoint y: 280, distance: 78.3
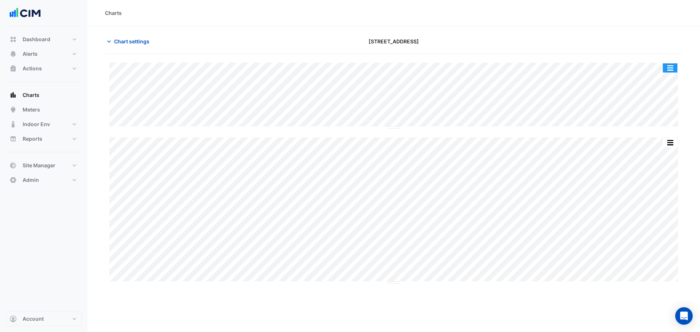
click at [673, 67] on button "button" at bounding box center [670, 67] width 15 height 9
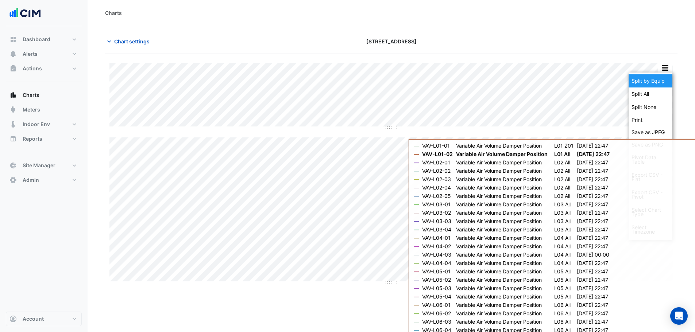
drag, startPoint x: 666, startPoint y: 79, endPoint x: 669, endPoint y: 47, distance: 31.9
click at [666, 79] on div "Split by Equip" at bounding box center [651, 80] width 44 height 13
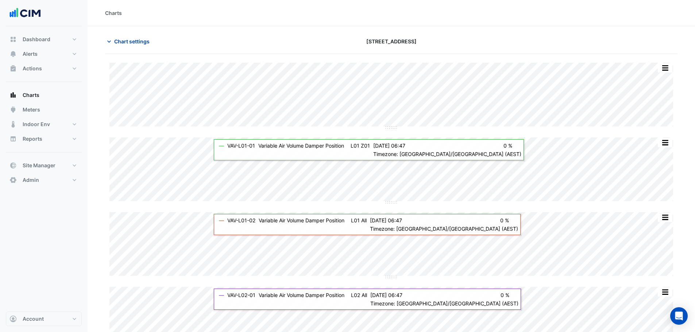
click at [139, 45] on span "Chart settings" at bounding box center [131, 42] width 35 height 8
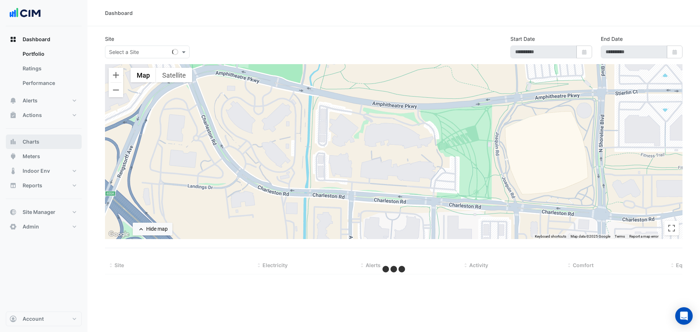
select select "***"
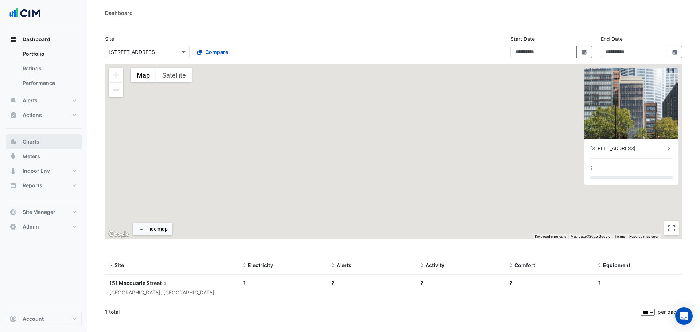
type input "**********"
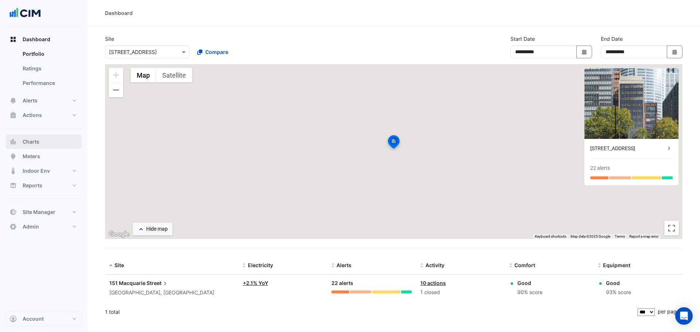
click at [43, 145] on button "Charts" at bounding box center [44, 142] width 76 height 15
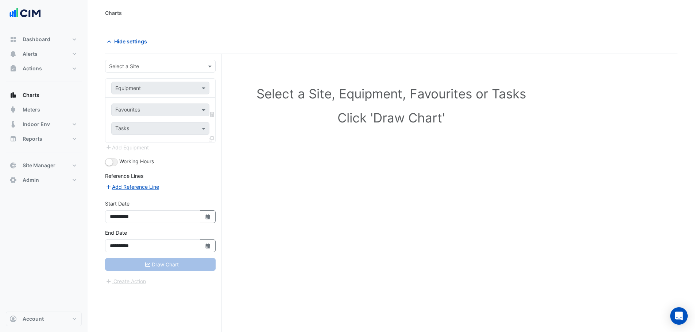
click at [167, 63] on input "text" at bounding box center [153, 67] width 88 height 8
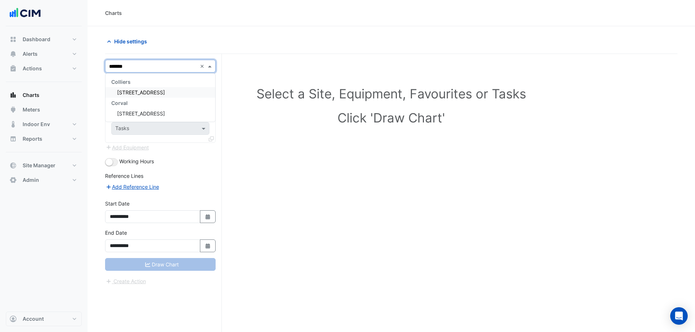
type input "********"
click at [165, 93] on span "[STREET_ADDRESS]" at bounding box center [141, 92] width 48 height 6
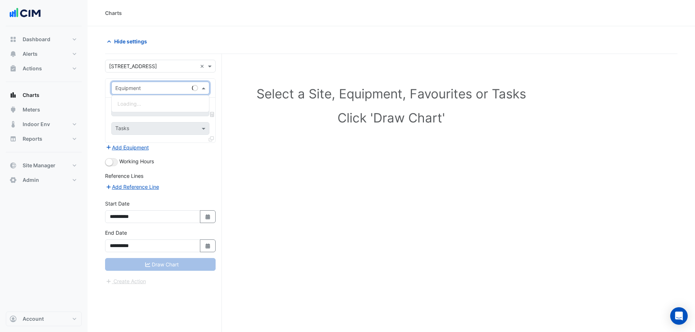
click at [159, 88] on input "text" at bounding box center [153, 89] width 76 height 8
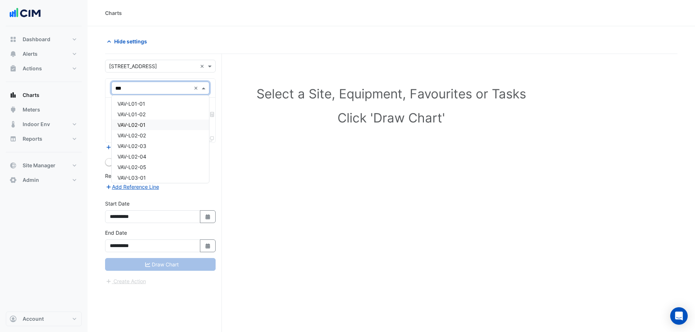
type input "****"
click at [148, 115] on div "VAV-L01-02" at bounding box center [160, 114] width 97 height 11
click at [152, 107] on input "text" at bounding box center [152, 111] width 74 height 8
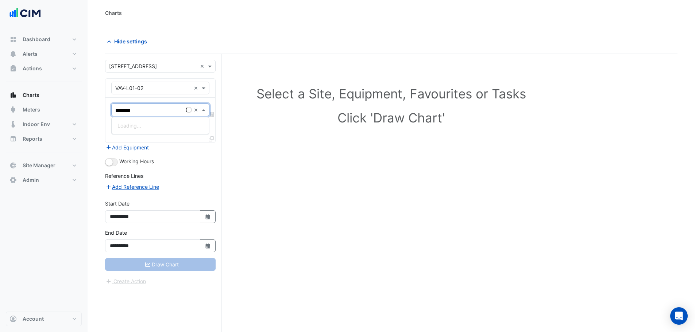
type input "*********"
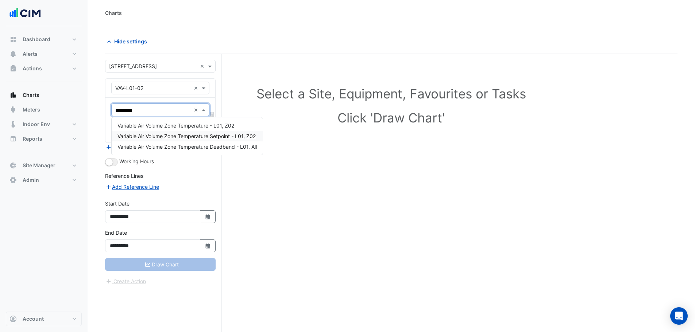
click at [159, 131] on div "Variable Air Volume Zone Temperature Setpoint - L01, Z02" at bounding box center [187, 136] width 151 height 11
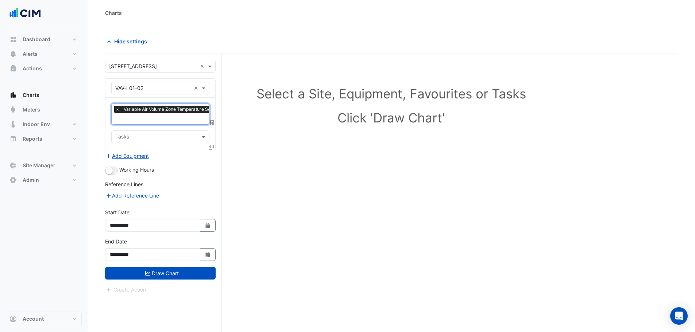
click at [115, 109] on span "×" at bounding box center [117, 109] width 7 height 7
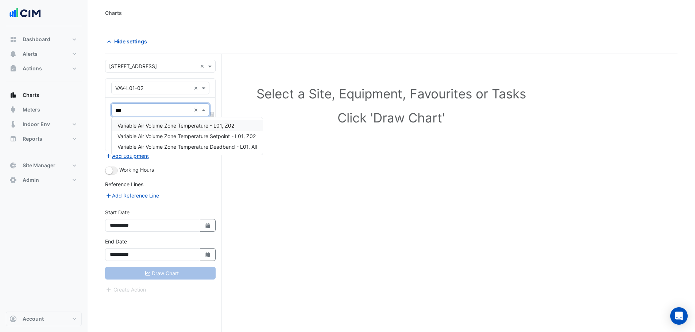
type input "****"
click at [163, 129] on div "Variable Air Volume Zone Temperature - L01, Z02" at bounding box center [187, 125] width 151 height 11
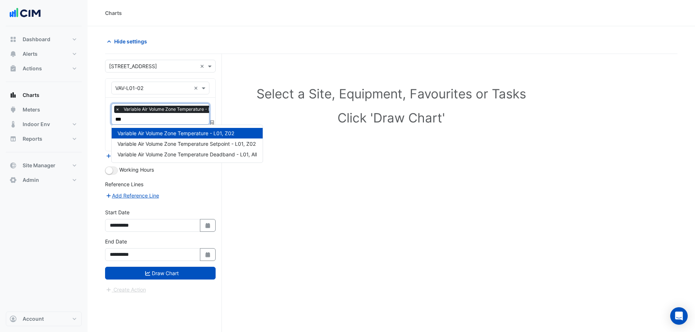
type input "****"
click at [194, 144] on span "Variable Air Volume Zone Temperature Setpoint - L01, Z02" at bounding box center [186, 144] width 138 height 6
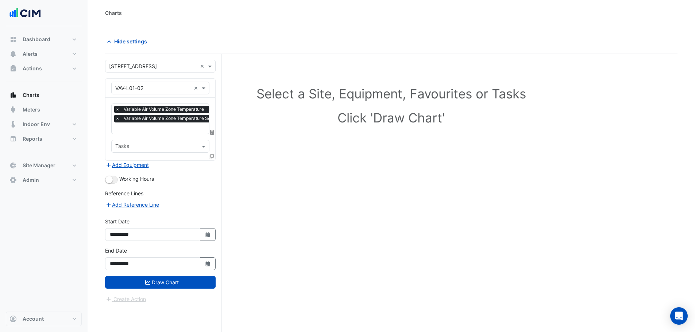
click at [212, 158] on icon at bounding box center [211, 156] width 5 height 5
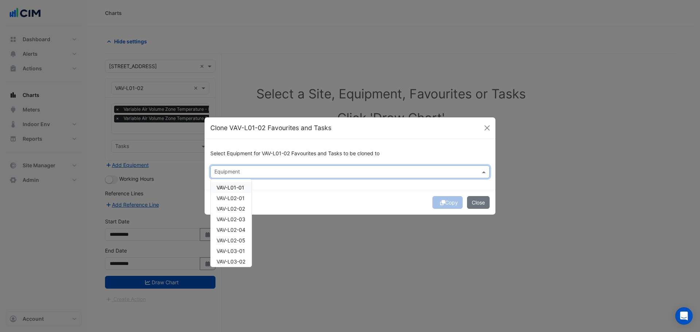
click at [240, 171] on input "text" at bounding box center [345, 173] width 263 height 8
click at [241, 196] on span "VAV-L02-01" at bounding box center [231, 198] width 28 height 6
click at [239, 255] on div "VAV-L03-01" at bounding box center [231, 251] width 41 height 11
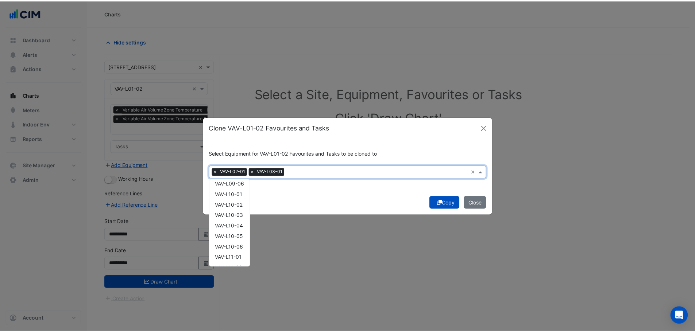
scroll to position [401, 0]
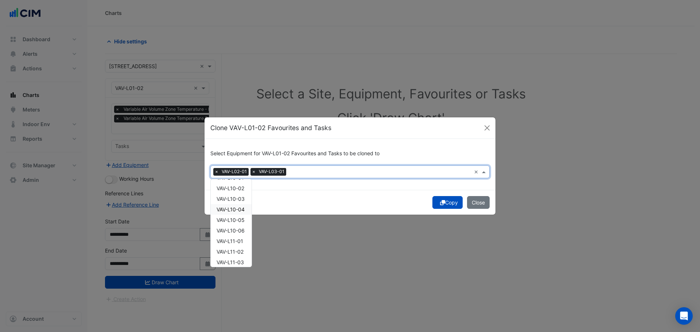
click at [243, 207] on span "VAV-L10-04" at bounding box center [231, 209] width 28 height 6
click at [448, 196] on div "Copy Close" at bounding box center [350, 202] width 291 height 25
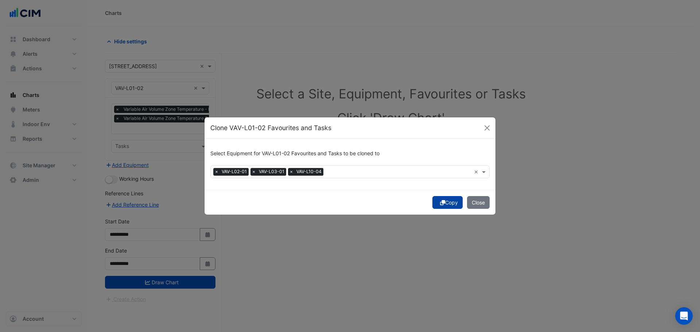
click at [448, 200] on button "Copy" at bounding box center [448, 202] width 30 height 13
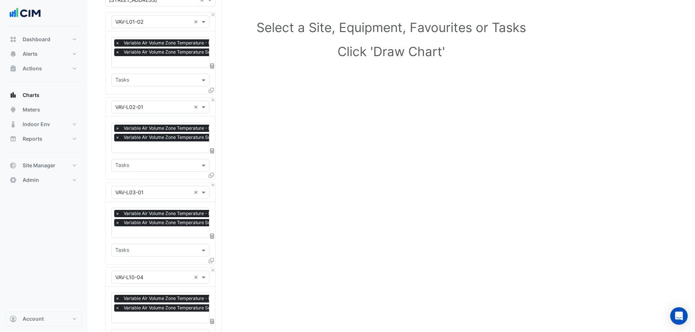
scroll to position [219, 0]
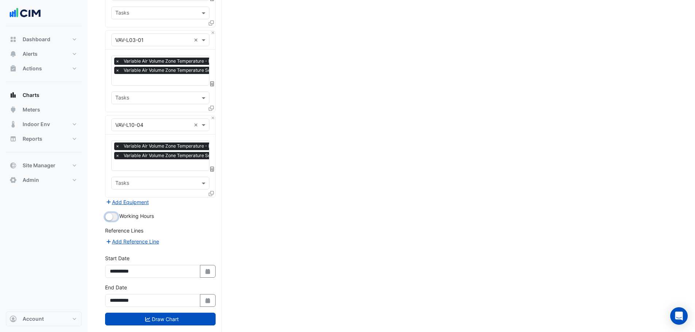
click at [112, 218] on button "button" at bounding box center [111, 217] width 13 height 8
click at [148, 315] on button "Draw Chart" at bounding box center [160, 319] width 111 height 13
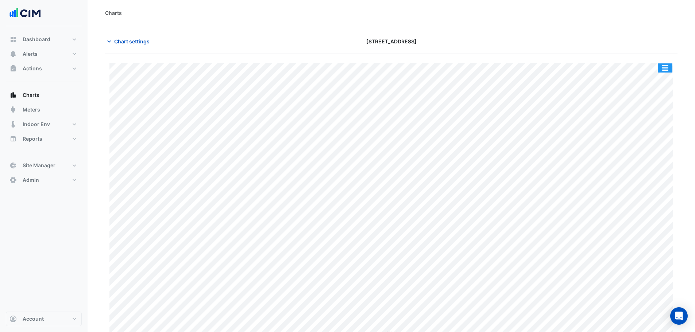
click at [670, 68] on button "button" at bounding box center [665, 67] width 15 height 9
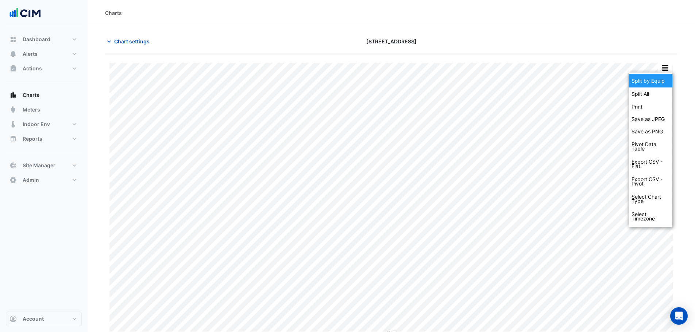
click at [666, 76] on div "Split by Equip" at bounding box center [651, 80] width 44 height 13
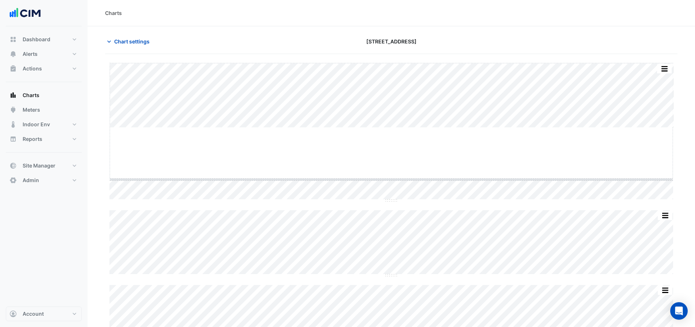
drag, startPoint x: 392, startPoint y: 128, endPoint x: 387, endPoint y: 180, distance: 52.0
drag, startPoint x: 393, startPoint y: 257, endPoint x: 392, endPoint y: 308, distance: 51.1
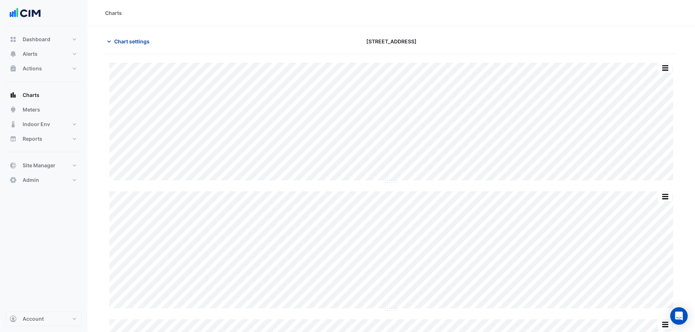
click at [143, 38] on span "Chart settings" at bounding box center [131, 42] width 35 height 8
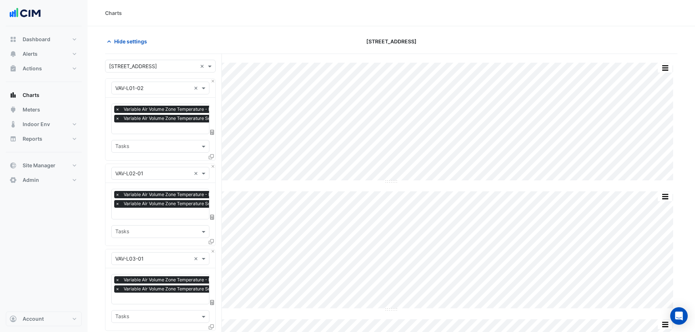
click at [152, 131] on input "text" at bounding box center [181, 129] width 133 height 8
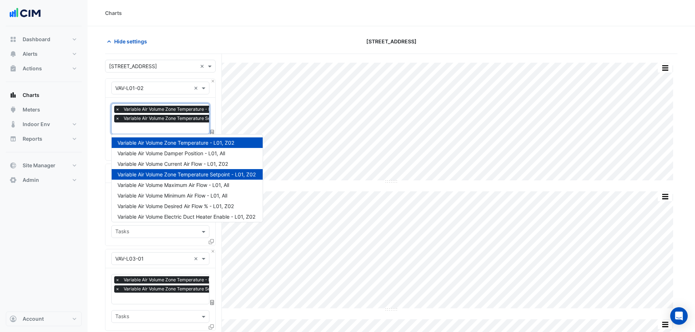
scroll to position [0, 4]
click at [193, 154] on span "Variable Air Volume Damper Position - L01, All" at bounding box center [171, 153] width 108 height 6
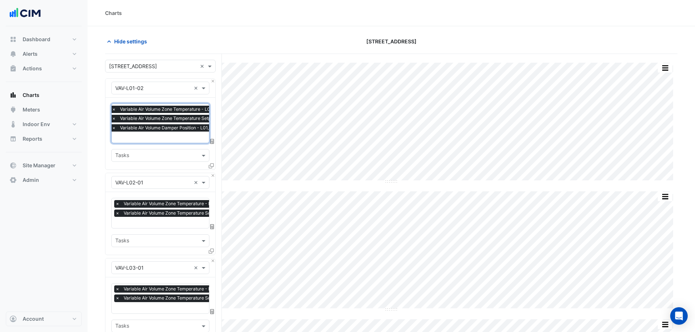
click at [172, 140] on input "text" at bounding box center [178, 138] width 133 height 8
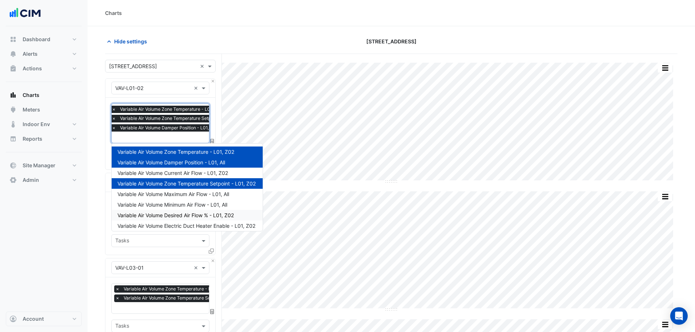
click at [186, 216] on span "Variable Air Volume Desired Air Flow % - L01, Z02" at bounding box center [175, 215] width 116 height 6
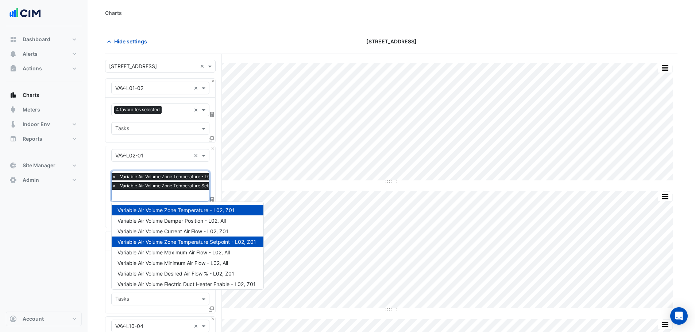
click at [162, 198] on input "text" at bounding box center [178, 197] width 133 height 8
click at [177, 220] on span "Variable Air Volume Damper Position - L02, All" at bounding box center [171, 221] width 108 height 6
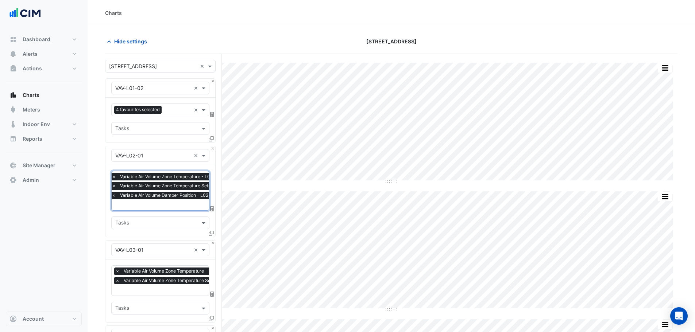
click at [177, 205] on input "text" at bounding box center [178, 206] width 133 height 8
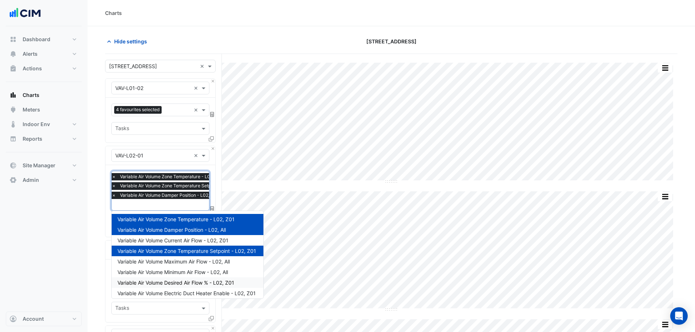
click at [186, 281] on span "Variable Air Volume Desired Air Flow % - L02, Z01" at bounding box center [175, 283] width 117 height 6
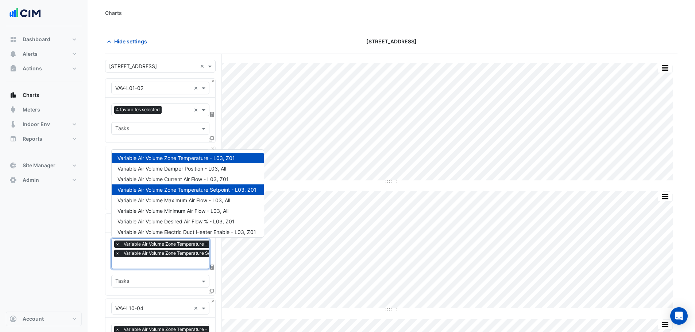
click at [179, 262] on input "text" at bounding box center [182, 264] width 134 height 8
click at [184, 169] on span "Variable Air Volume Damper Position - L03, All" at bounding box center [171, 169] width 109 height 6
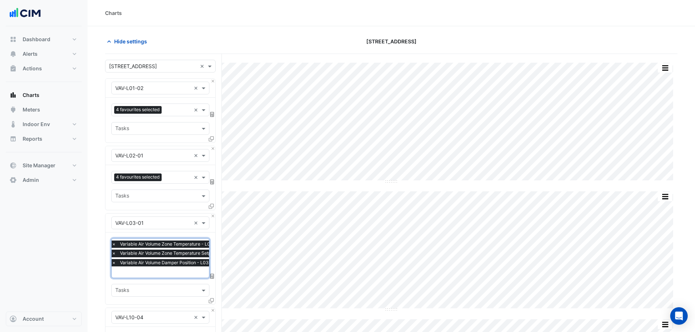
click at [179, 274] on input "text" at bounding box center [179, 273] width 134 height 8
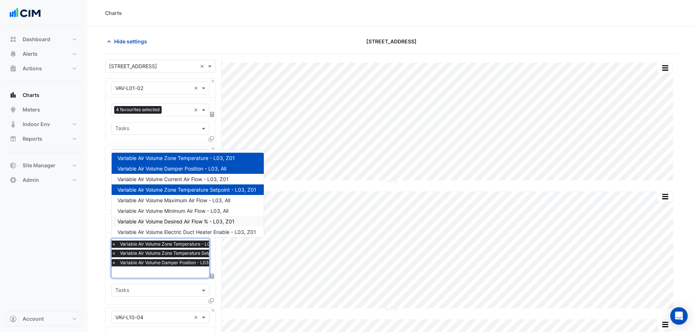
click at [184, 223] on span "Variable Air Volume Desired Air Flow % - L03, Z01" at bounding box center [175, 221] width 117 height 6
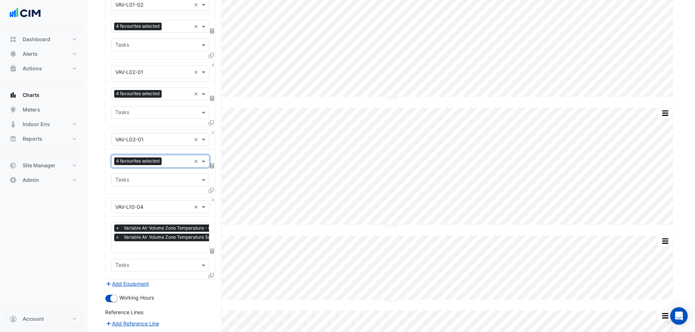
scroll to position [109, 0]
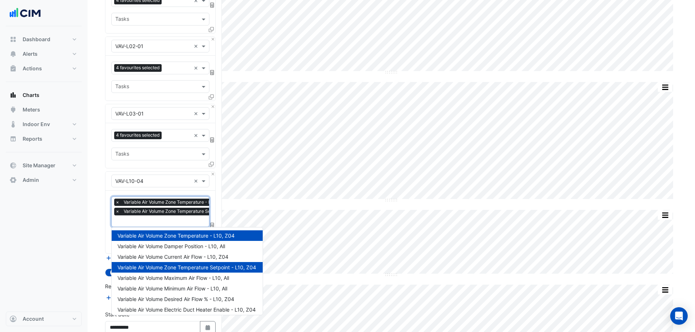
click at [166, 225] on div "Favourites × Variable Air Volume Zone Temperature - L10, Z04 × Variable Air Vol…" at bounding box center [160, 212] width 98 height 31
click at [177, 244] on span "Variable Air Volume Damper Position - L10, All" at bounding box center [171, 246] width 108 height 6
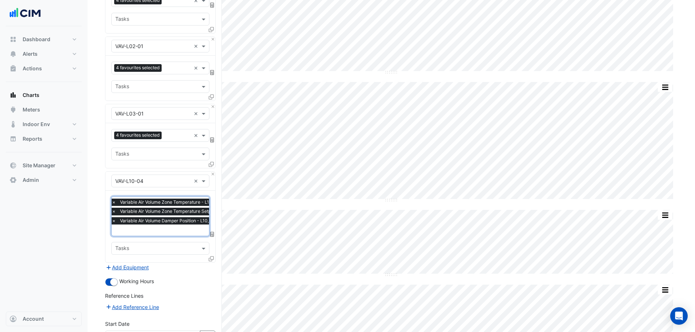
click at [173, 231] on input "text" at bounding box center [178, 231] width 133 height 8
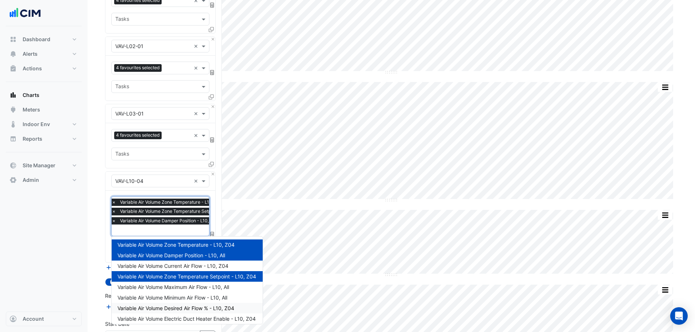
click at [186, 306] on span "Variable Air Volume Desired Air Flow % - L10, Z04" at bounding box center [175, 308] width 117 height 6
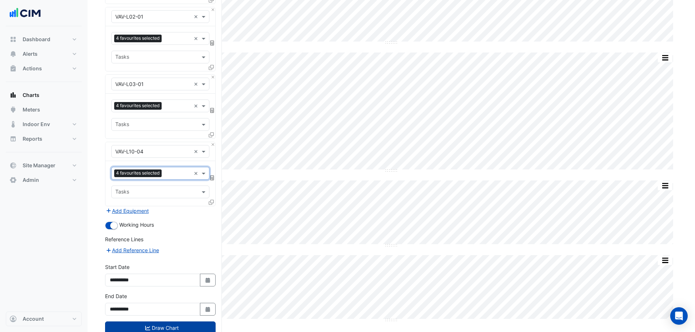
scroll to position [162, 0]
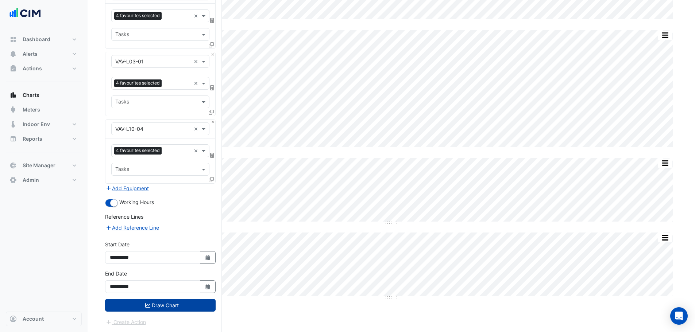
click at [170, 309] on button "Draw Chart" at bounding box center [160, 305] width 111 height 13
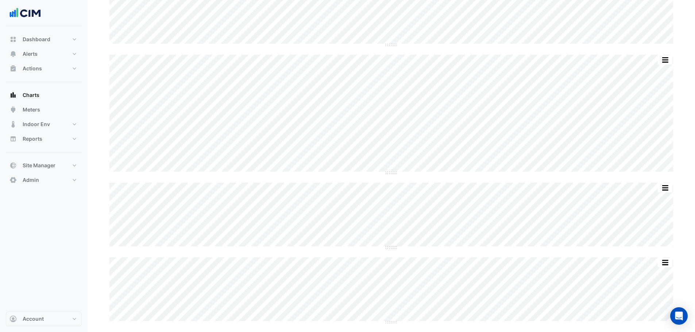
scroll to position [135, 0]
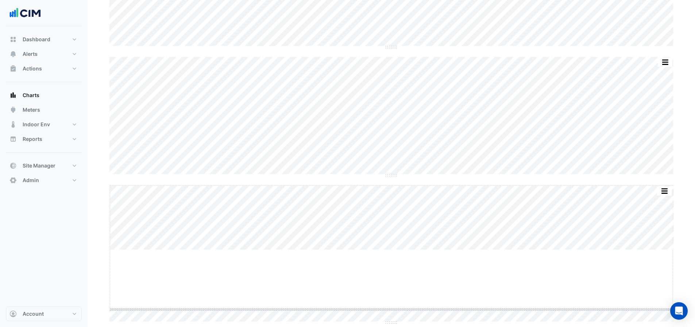
drag, startPoint x: 388, startPoint y: 247, endPoint x: 388, endPoint y: 307, distance: 59.5
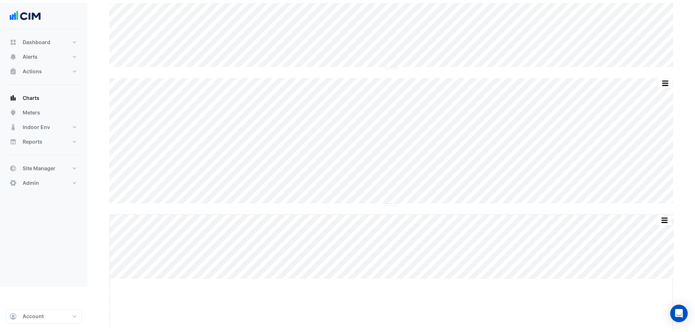
scroll to position [247, 0]
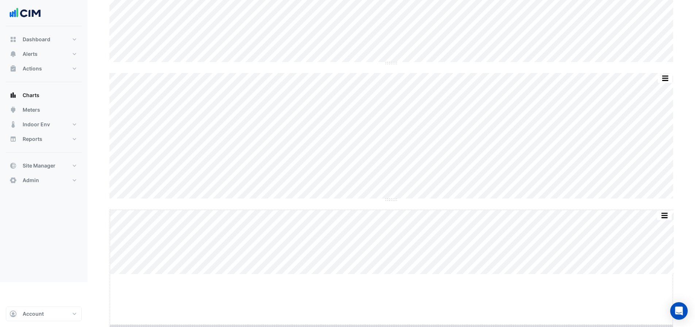
drag, startPoint x: 390, startPoint y: 323, endPoint x: 390, endPoint y: 374, distance: 51.4
click at [390, 282] on html "Charts Chart settings [STREET_ADDRESS] Split by Unit Split All Split None Print…" at bounding box center [347, 17] width 695 height 529
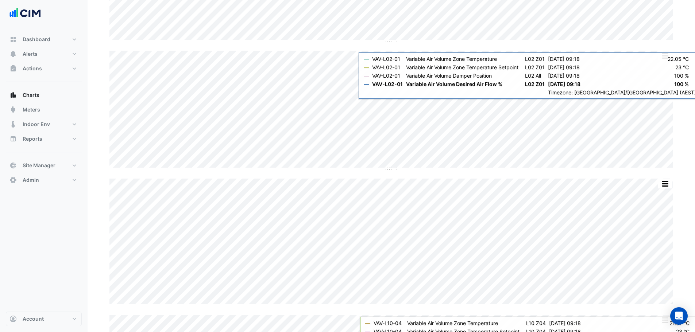
scroll to position [0, 0]
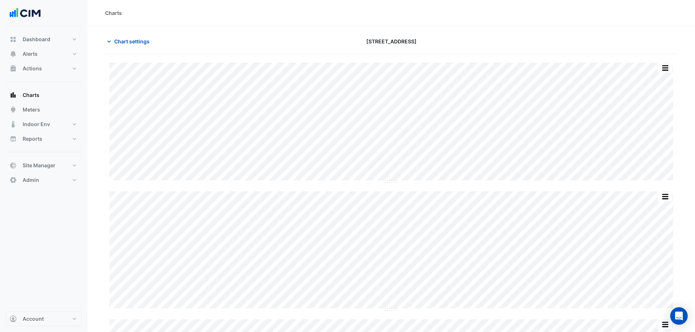
click at [466, 180] on div "Split by Unit Split All Split None Print Save as JPEG Save as PNG Pivot Data Ta…" at bounding box center [391, 123] width 564 height 120
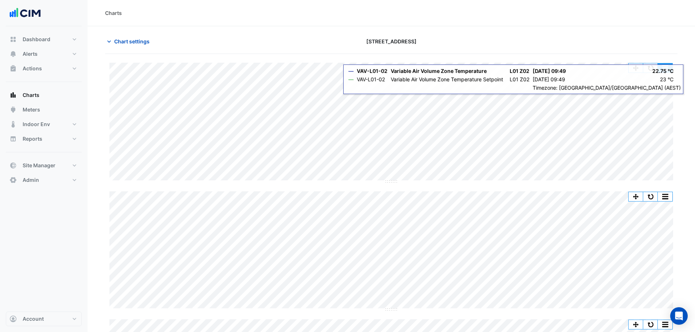
click at [653, 70] on button "button" at bounding box center [650, 67] width 15 height 9
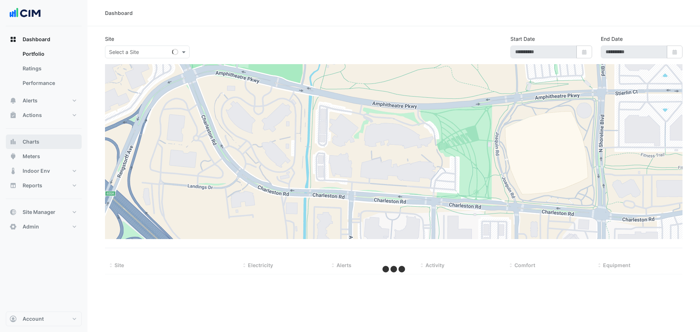
click at [54, 138] on button "Charts" at bounding box center [44, 142] width 76 height 15
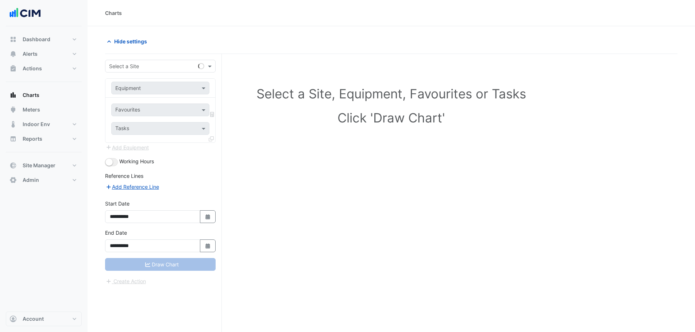
click at [160, 66] on input "text" at bounding box center [153, 67] width 88 height 8
type input "*****"
drag, startPoint x: 134, startPoint y: 65, endPoint x: 96, endPoint y: 67, distance: 37.6
click at [96, 67] on section "**********" at bounding box center [391, 193] width 607 height 334
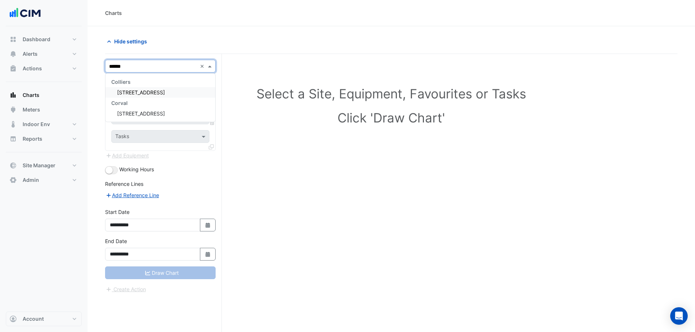
type input "*******"
click at [153, 93] on span "[STREET_ADDRESS]" at bounding box center [141, 92] width 48 height 6
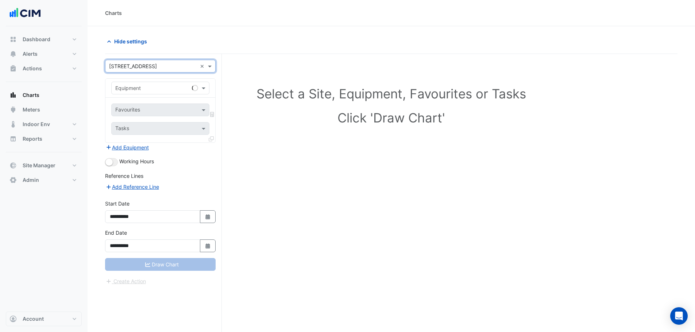
click at [150, 88] on input "text" at bounding box center [153, 89] width 76 height 8
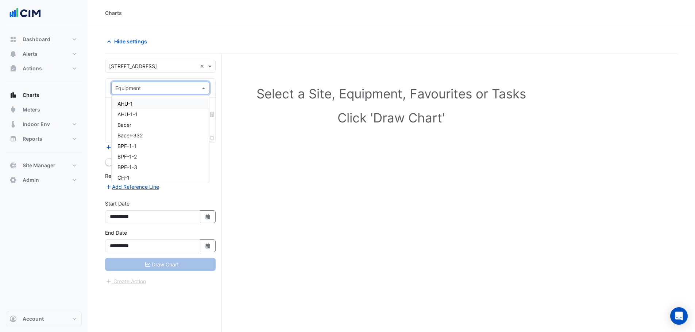
click at [137, 105] on div "AHU-1" at bounding box center [160, 103] width 97 height 11
click at [137, 105] on div "Favourites" at bounding box center [150, 109] width 77 height 11
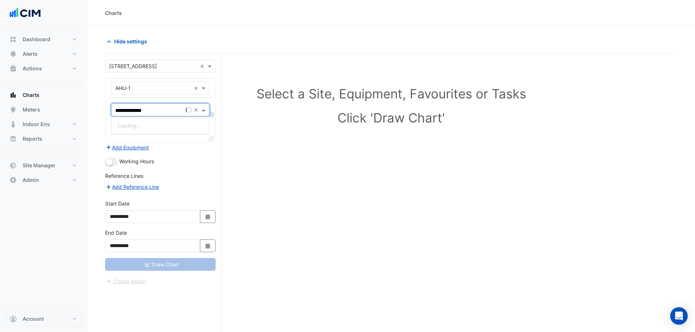
type input "**********"
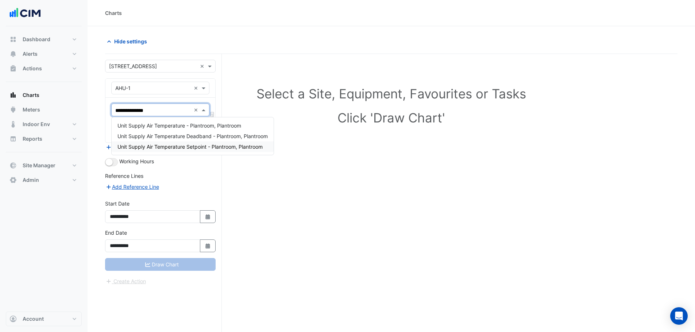
click at [143, 146] on span "Unit Supply Air Temperature Setpoint - Plantroom, Plantroom" at bounding box center [189, 147] width 145 height 6
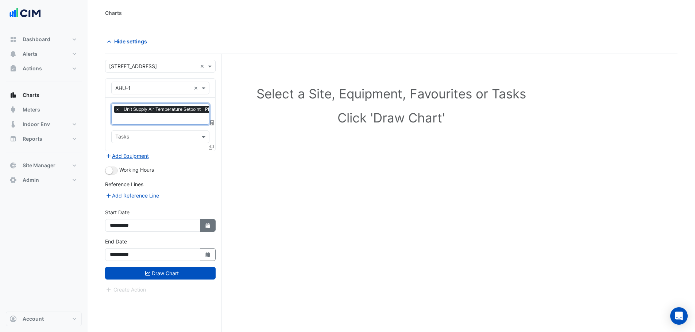
click at [213, 222] on button "Select Date" at bounding box center [208, 225] width 16 height 13
select select "*"
select select "****"
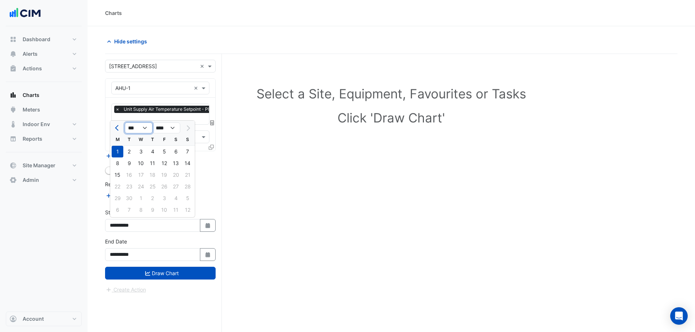
click at [133, 129] on select "*** *** *** *** *** *** *** *** ***" at bounding box center [139, 128] width 28 height 11
select select "*"
click at [125, 123] on select "*** *** *** *** *** *** *** *** ***" at bounding box center [139, 128] width 28 height 11
drag, startPoint x: 154, startPoint y: 151, endPoint x: 154, endPoint y: 159, distance: 7.7
click at [154, 152] on div "1" at bounding box center [153, 152] width 12 height 12
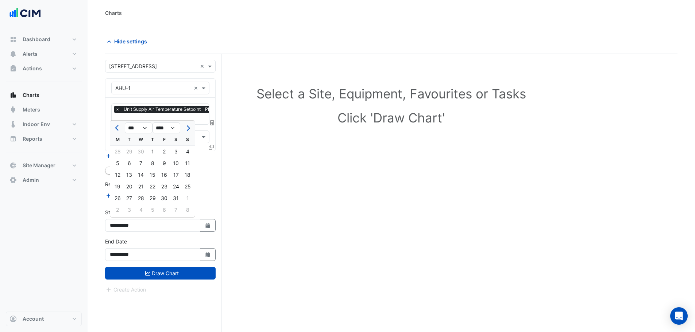
type input "**********"
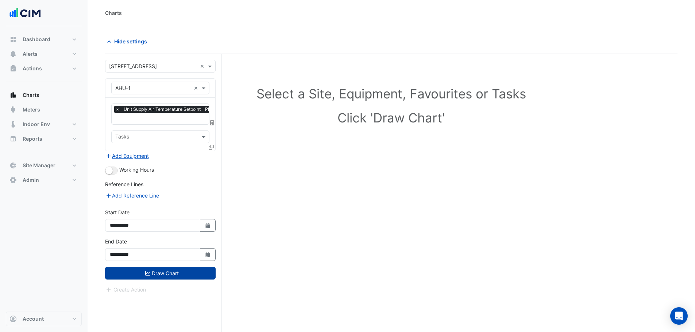
click at [173, 269] on button "Draw Chart" at bounding box center [160, 273] width 111 height 13
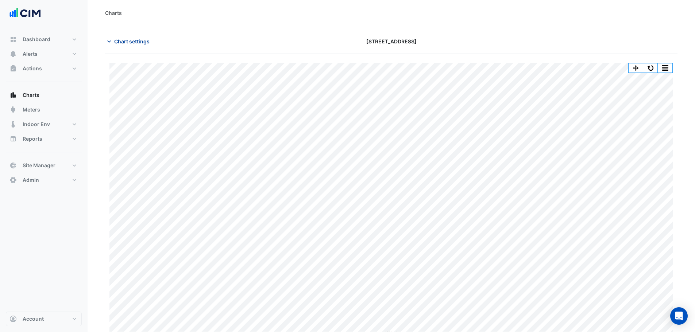
click at [137, 36] on button "Chart settings" at bounding box center [129, 41] width 49 height 13
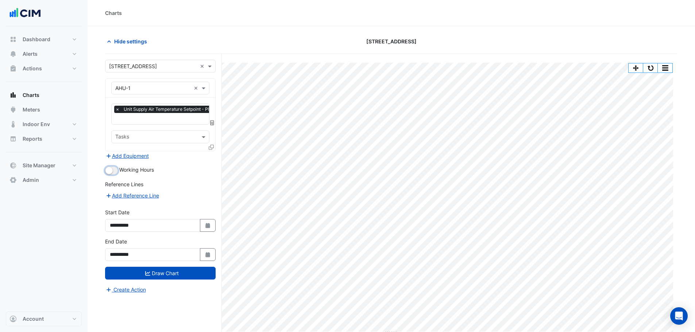
click at [115, 170] on button "button" at bounding box center [111, 171] width 13 height 8
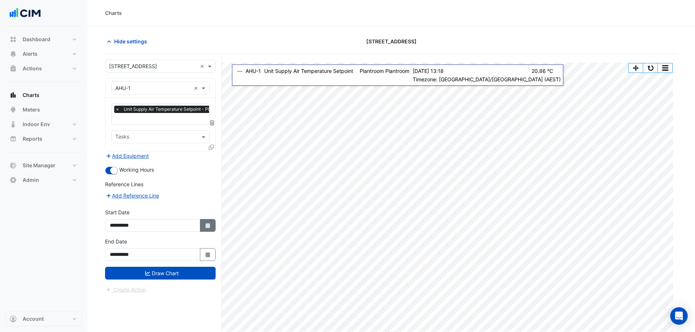
click at [208, 225] on icon "button" at bounding box center [207, 225] width 4 height 5
select select "*"
select select "****"
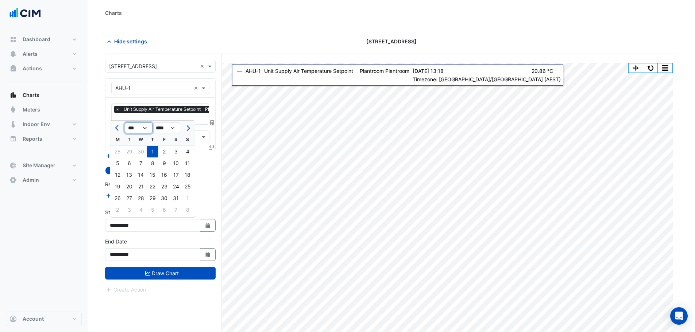
click at [138, 127] on select "*** *** *** *** *** *** *** *** ***" at bounding box center [139, 128] width 28 height 11
select select "*"
click at [125, 123] on select "*** *** *** *** *** *** *** *** ***" at bounding box center [139, 128] width 28 height 11
click at [141, 151] on div "1" at bounding box center [141, 152] width 12 height 12
type input "**********"
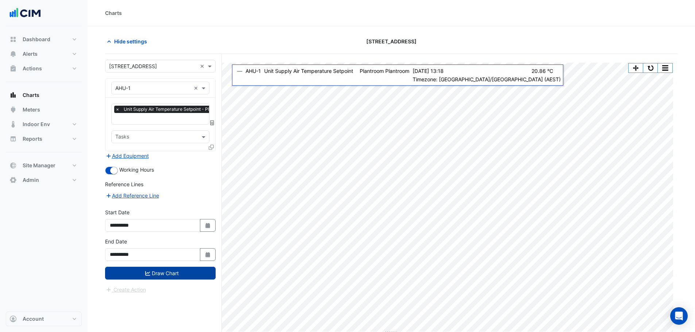
click at [173, 271] on button "Draw Chart" at bounding box center [160, 273] width 111 height 13
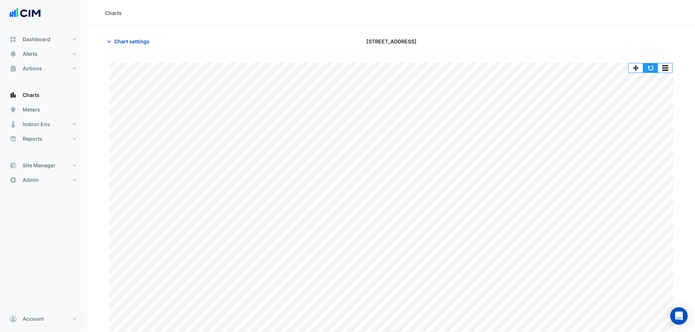
click at [650, 65] on button "button" at bounding box center [650, 67] width 15 height 9
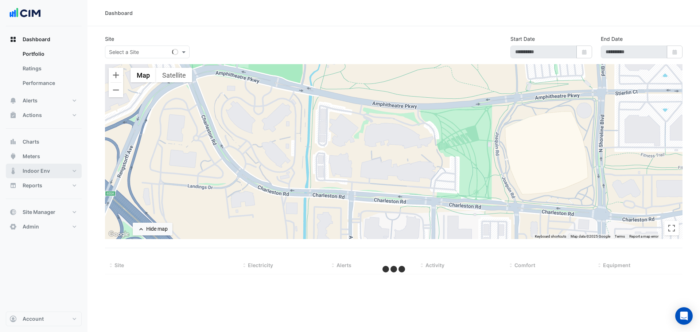
click at [72, 169] on button "Indoor Env" at bounding box center [44, 171] width 76 height 15
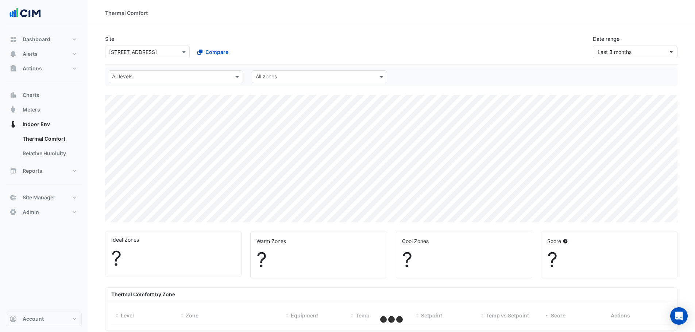
select select "***"
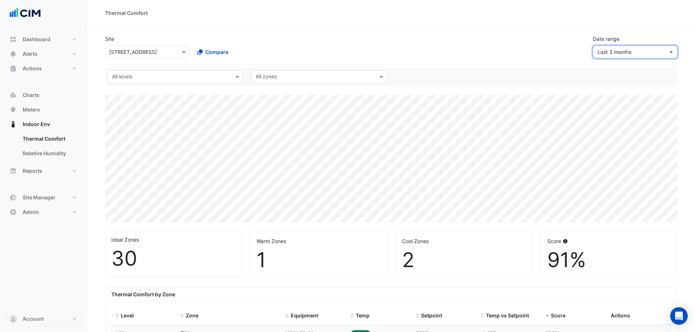
click at [642, 51] on span "Last 3 months" at bounding box center [632, 52] width 71 height 8
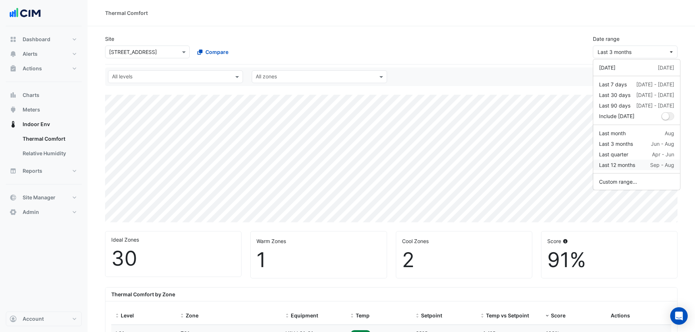
click at [627, 165] on div "Last 12 months" at bounding box center [617, 165] width 36 height 8
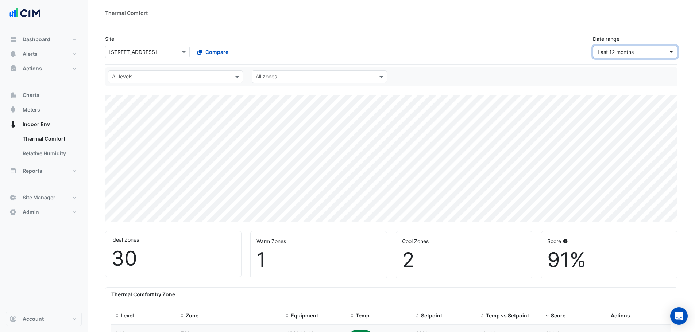
click at [629, 58] on button "Last 12 months" at bounding box center [635, 52] width 85 height 13
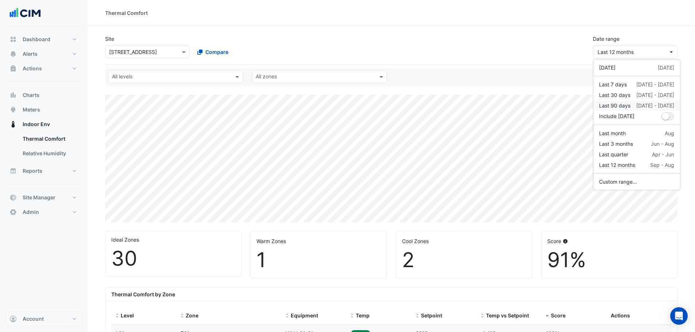
click at [628, 107] on div "Last 90 days" at bounding box center [614, 106] width 31 height 8
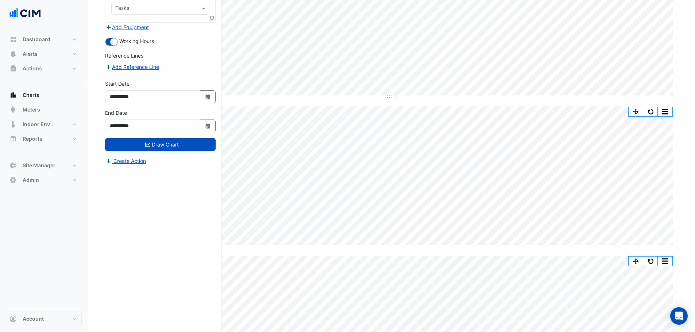
scroll to position [935, 0]
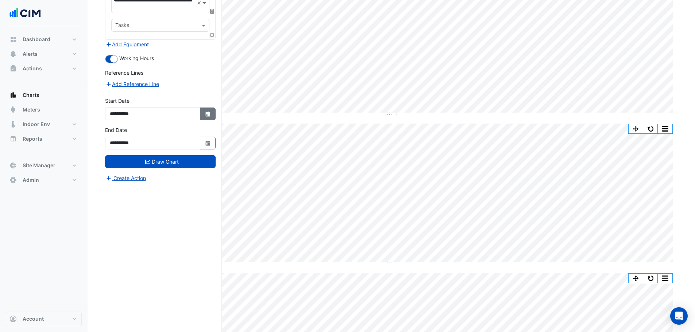
click at [204, 108] on button "Select Date" at bounding box center [208, 114] width 16 height 13
select select "*"
select select "****"
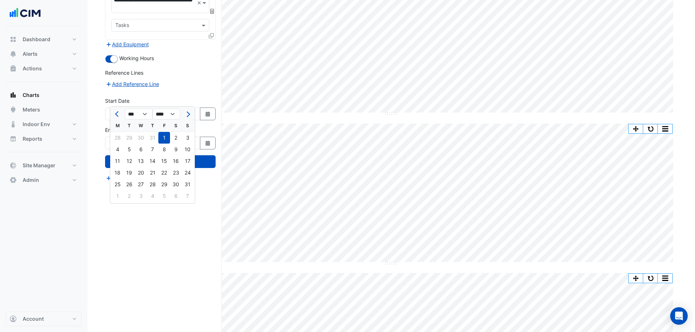
click at [185, 112] on button "Next month" at bounding box center [187, 114] width 9 height 12
select select "*"
click at [114, 138] on div "1" at bounding box center [118, 138] width 12 height 12
type input "**********"
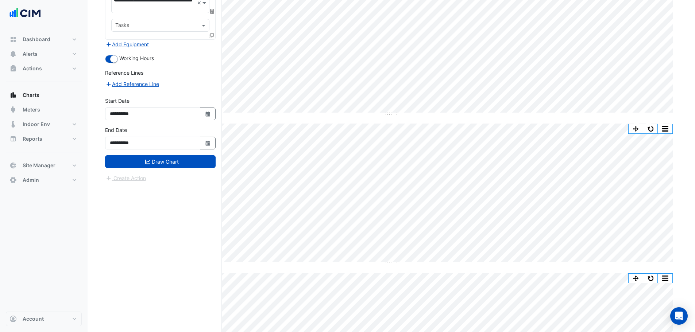
click at [174, 155] on button "Draw Chart" at bounding box center [160, 161] width 111 height 13
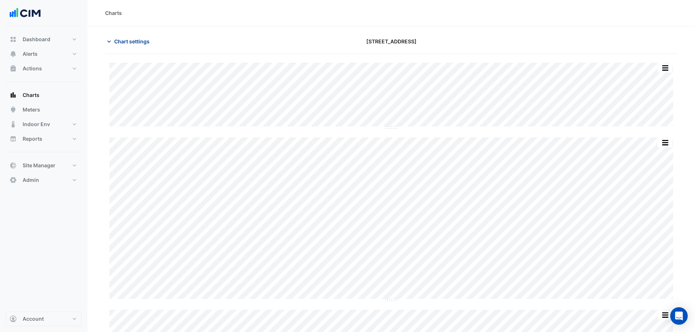
click at [144, 42] on span "Chart settings" at bounding box center [131, 42] width 35 height 8
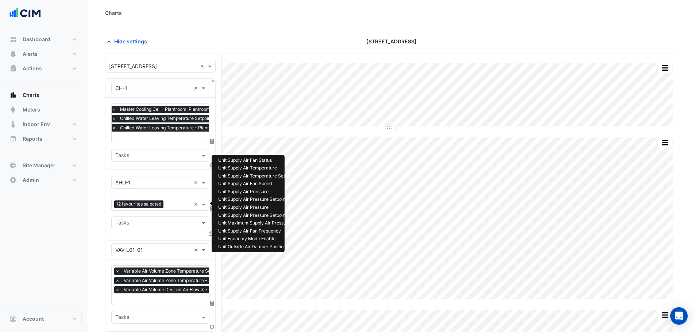
click at [178, 203] on input "text" at bounding box center [178, 205] width 24 height 8
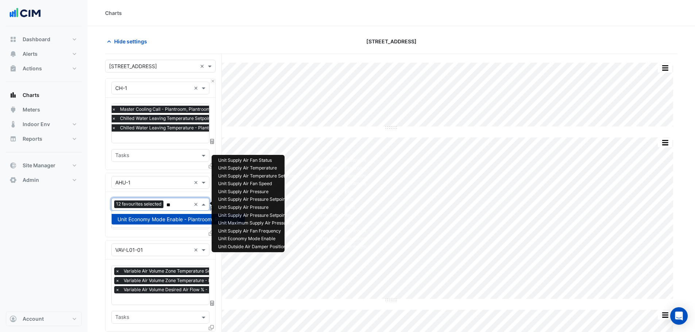
click at [171, 220] on span "Unit Economy Mode Enable - Plantroom, Plantroom" at bounding box center [177, 219] width 121 height 6
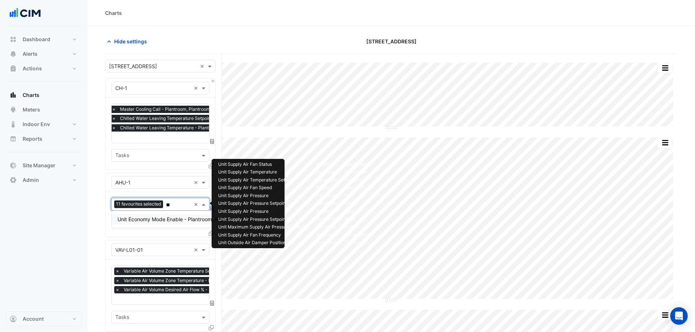
drag, startPoint x: 173, startPoint y: 206, endPoint x: 165, endPoint y: 205, distance: 8.5
click at [165, 205] on div "Favourites 11 favourites selected **" at bounding box center [151, 204] width 79 height 11
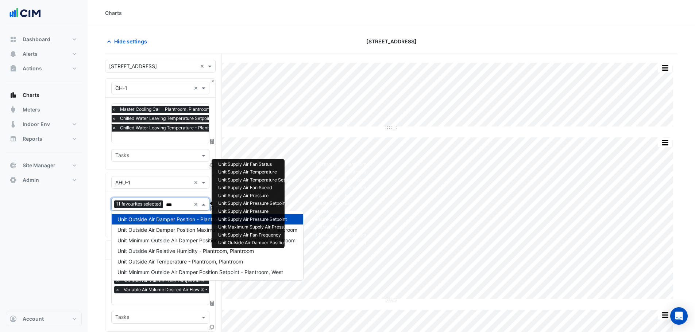
click at [169, 218] on span "Unit Outside Air Damper Position - Plantroom, Plantroom" at bounding box center [184, 219] width 134 height 6
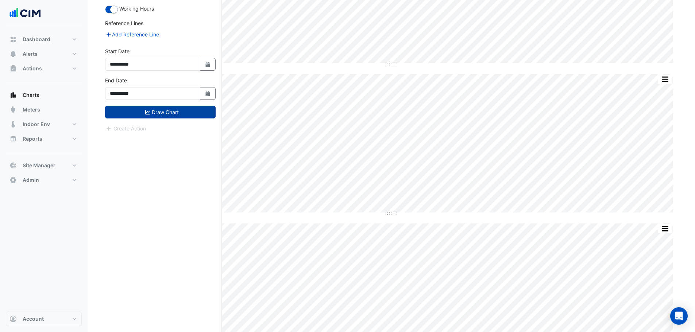
type input "***"
click at [183, 106] on button "Draw Chart" at bounding box center [160, 112] width 111 height 13
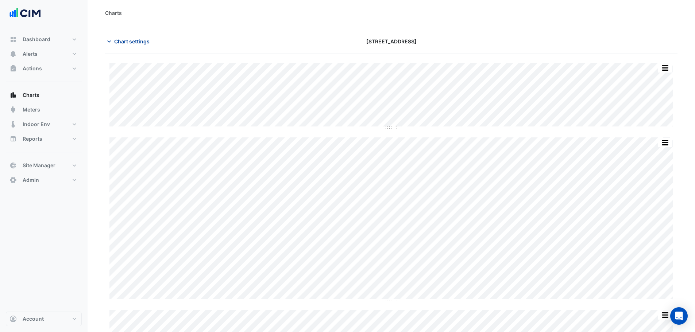
click at [126, 36] on button "Chart settings" at bounding box center [129, 41] width 49 height 13
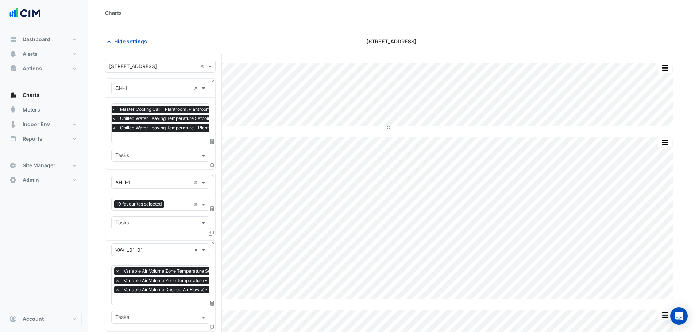
click at [139, 144] on div "Favourites × Master Cooling Call - Plantroom, Plantroom × Chilled Water Leaving…" at bounding box center [160, 134] width 110 height 72
click at [139, 143] on div "Favourites × Master Cooling Call - Plantroom, Plantroom × Chilled Water Leaving…" at bounding box center [160, 134] width 110 height 72
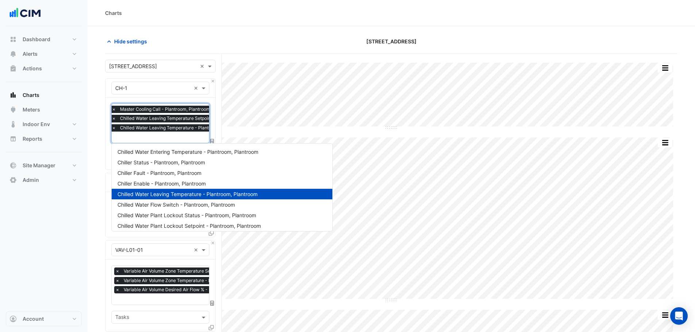
click at [139, 140] on input "text" at bounding box center [189, 138] width 154 height 8
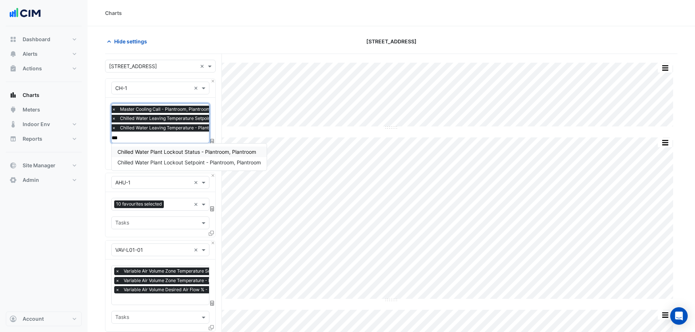
type input "****"
click at [153, 149] on span "Chilled Water Plant Lockout Status - Plantroom, Plantroom" at bounding box center [186, 152] width 139 height 6
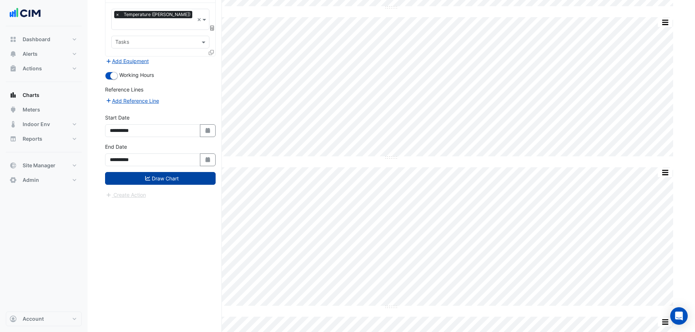
click at [200, 172] on button "Draw Chart" at bounding box center [160, 178] width 111 height 13
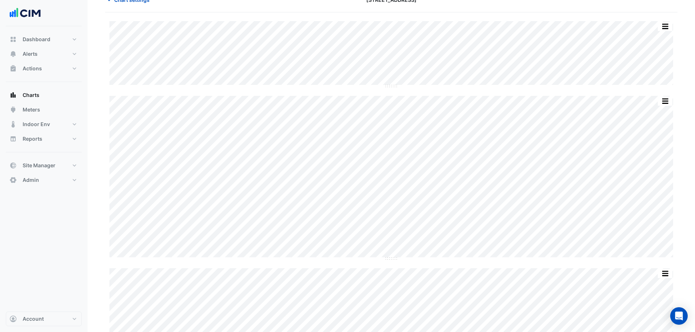
scroll to position [1176, 0]
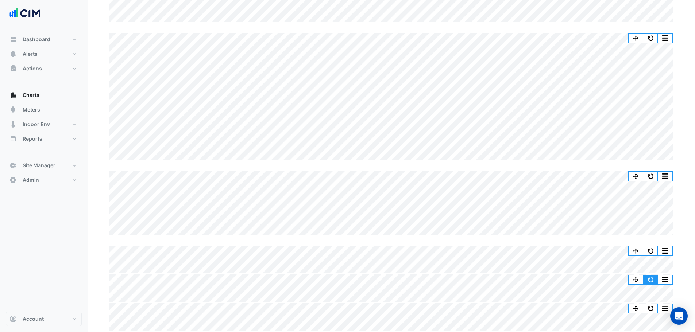
click at [649, 279] on button "button" at bounding box center [650, 279] width 15 height 9
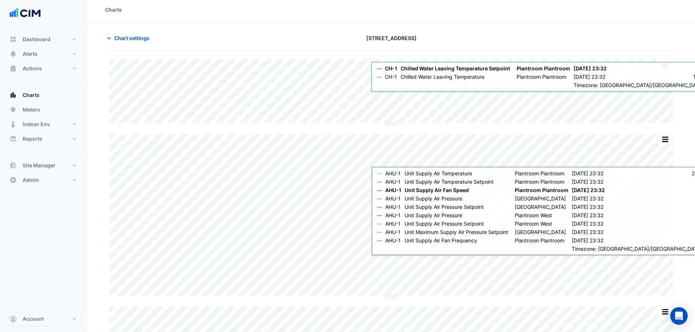
scroll to position [0, 0]
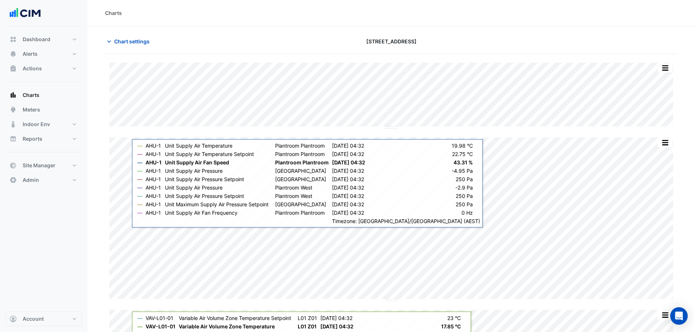
click at [142, 39] on span "Chart settings" at bounding box center [131, 42] width 35 height 8
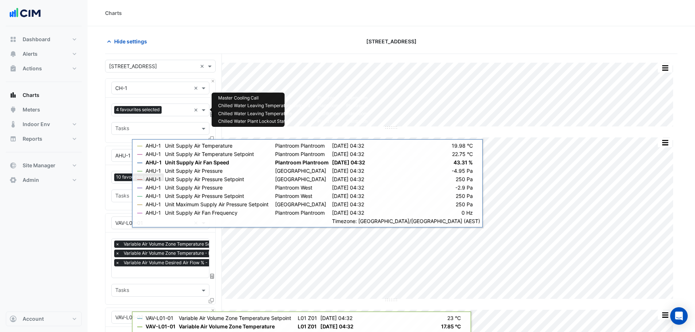
click at [167, 112] on input "text" at bounding box center [178, 111] width 26 height 8
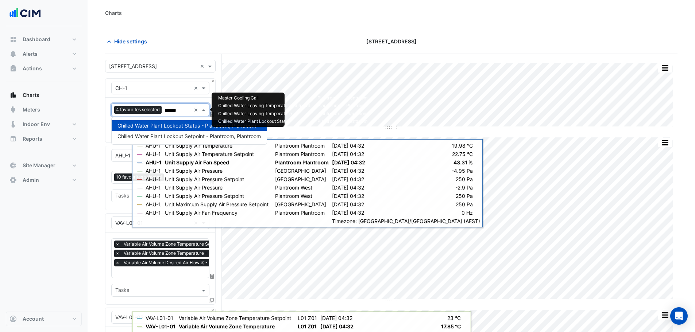
type input "*******"
click at [166, 138] on span "Chilled Water Plant Lockout Setpoint - Plantroom, Plantroom" at bounding box center [188, 136] width 143 height 6
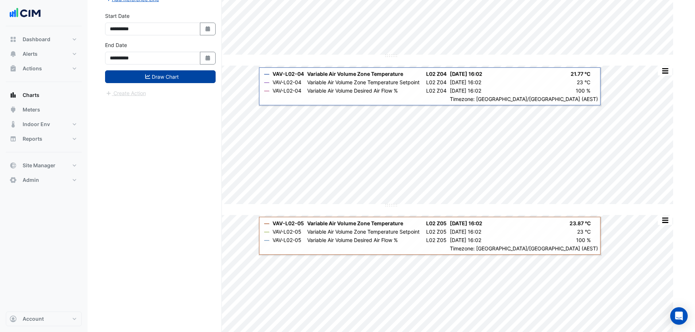
click at [141, 70] on button "Draw Chart" at bounding box center [160, 76] width 111 height 13
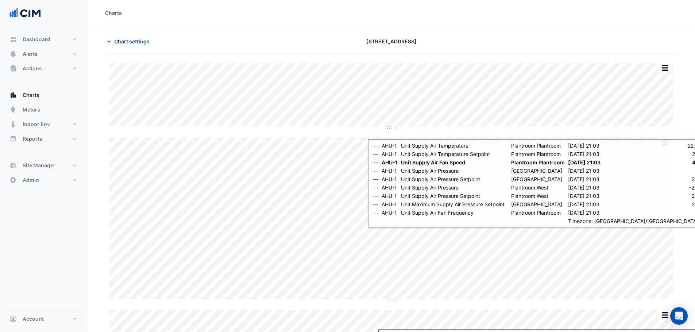
click at [132, 41] on span "Chart settings" at bounding box center [131, 42] width 35 height 8
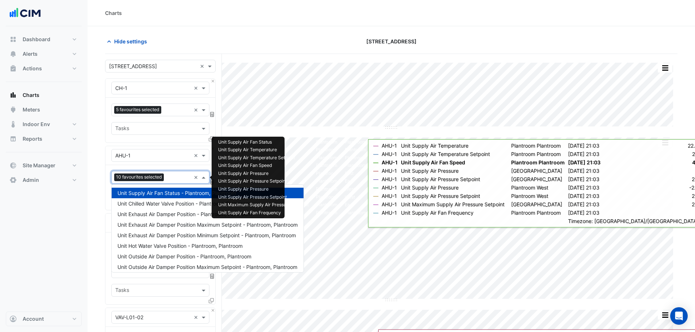
click at [170, 179] on input "text" at bounding box center [179, 178] width 24 height 8
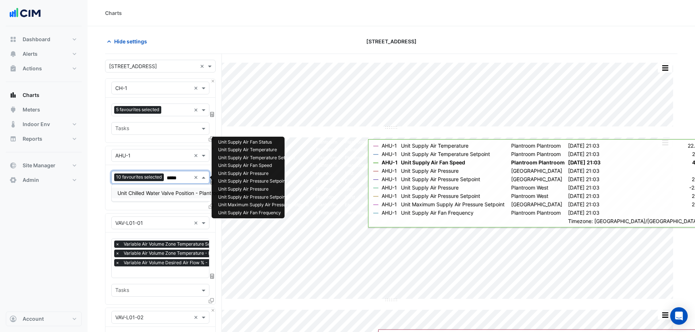
type input "******"
click at [175, 191] on span "Unit Chilled Water Valve Position - Plantroom, Plantroom" at bounding box center [183, 193] width 133 height 6
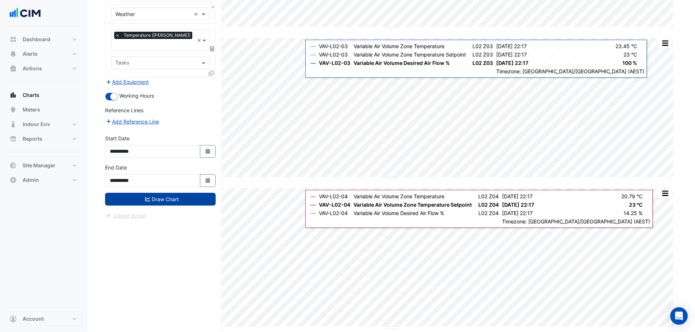
click at [139, 193] on button "Draw Chart" at bounding box center [160, 199] width 111 height 13
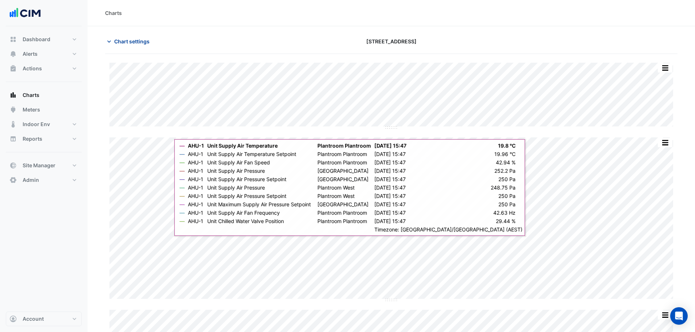
click at [148, 46] on button "Chart settings" at bounding box center [129, 41] width 49 height 13
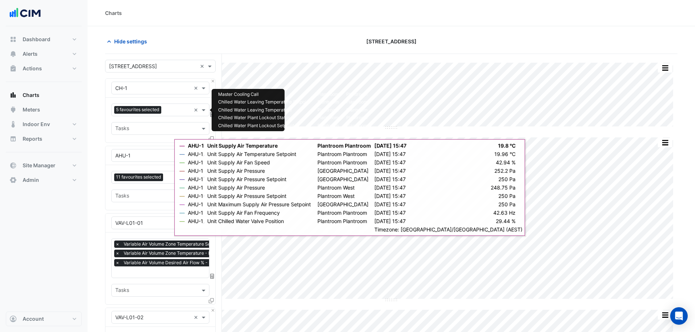
click at [171, 114] on div at bounding box center [177, 110] width 28 height 9
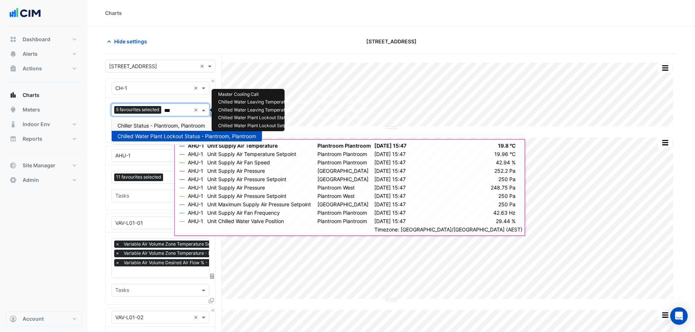
type input "****"
click at [166, 124] on span "Chiller Status - Plantroom, Plantroom" at bounding box center [161, 126] width 88 height 6
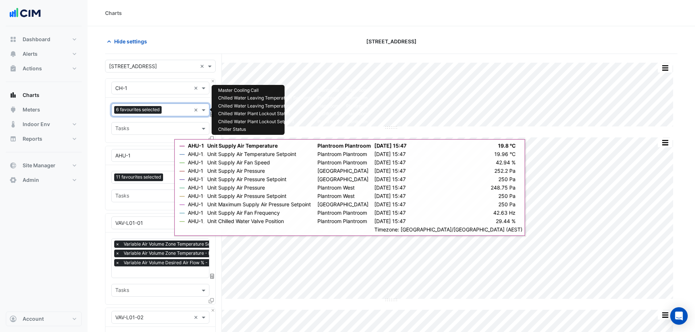
click at [176, 112] on input "text" at bounding box center [178, 111] width 26 height 8
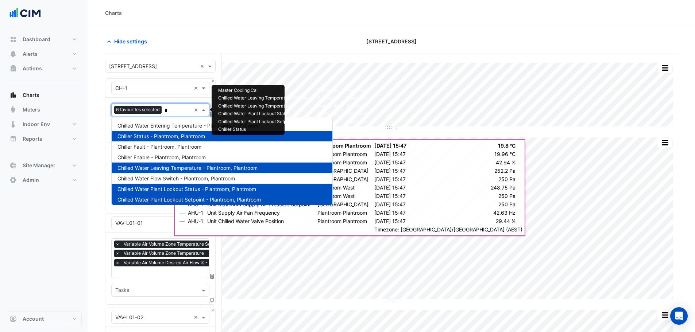
type input "**"
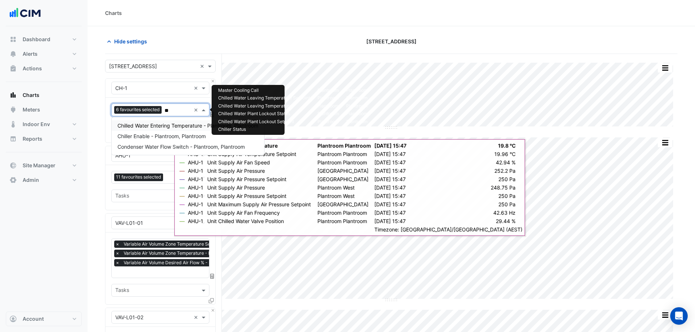
click at [178, 128] on span "Chilled Water Entering Temperature - Plantroom, Plantroom" at bounding box center [187, 126] width 141 height 6
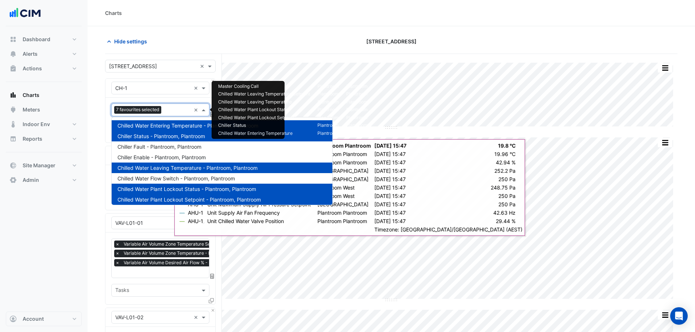
click at [171, 110] on input "text" at bounding box center [177, 111] width 27 height 8
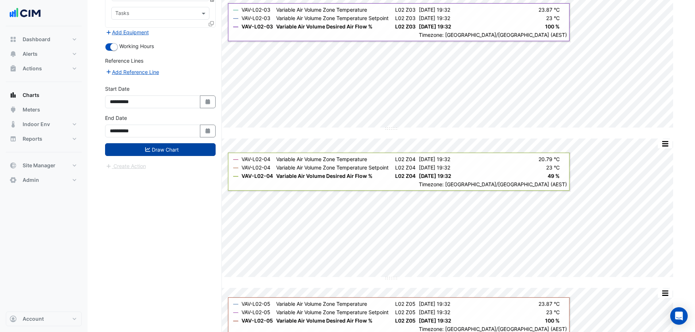
click at [177, 143] on button "Draw Chart" at bounding box center [160, 149] width 111 height 13
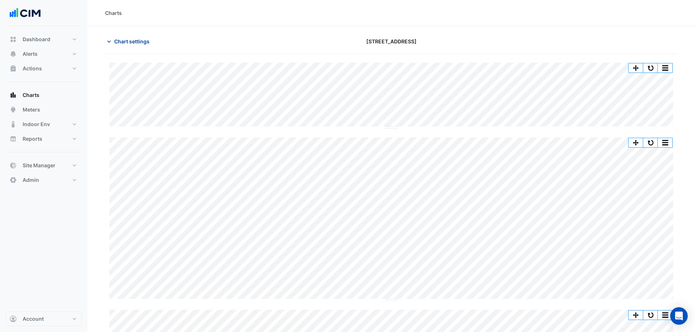
click at [135, 44] on span "Chart settings" at bounding box center [131, 42] width 35 height 8
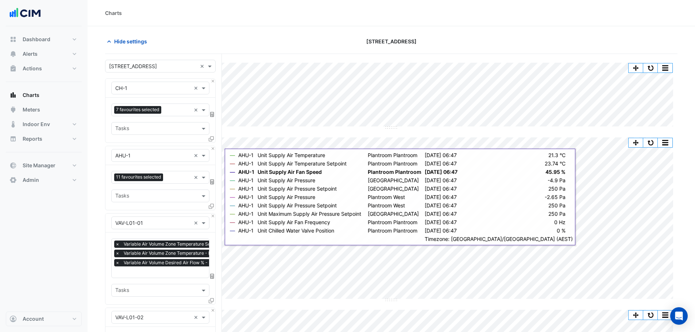
click at [171, 112] on input "text" at bounding box center [177, 111] width 27 height 8
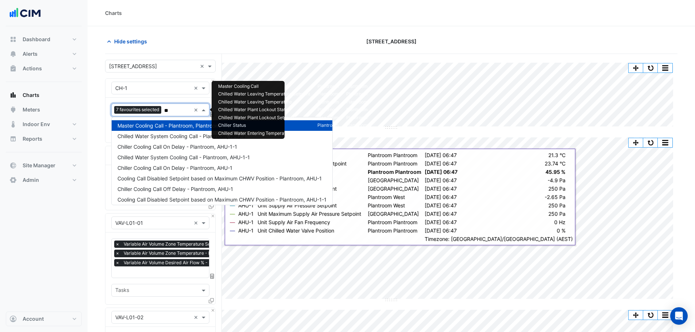
type input "*"
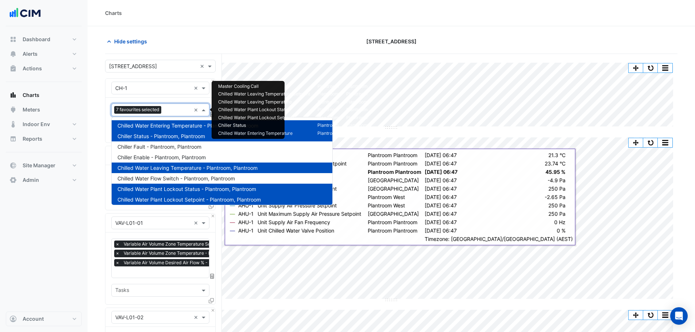
click at [182, 124] on span "Chilled Water Entering Temperature - Plantroom, Plantroom" at bounding box center [187, 126] width 141 height 6
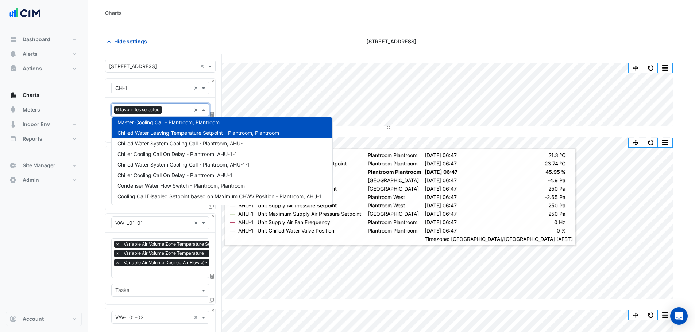
scroll to position [119, 0]
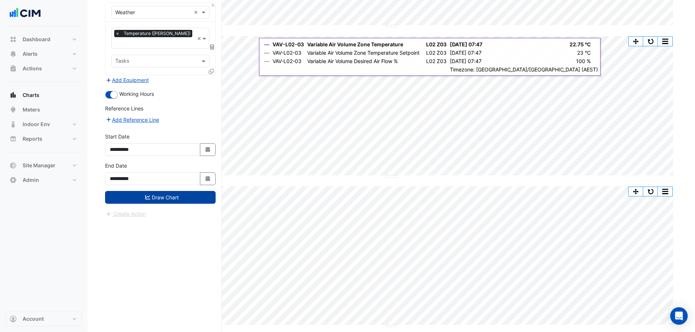
click at [182, 191] on button "Draw Chart" at bounding box center [160, 197] width 111 height 13
